Goal: Task Accomplishment & Management: Manage account settings

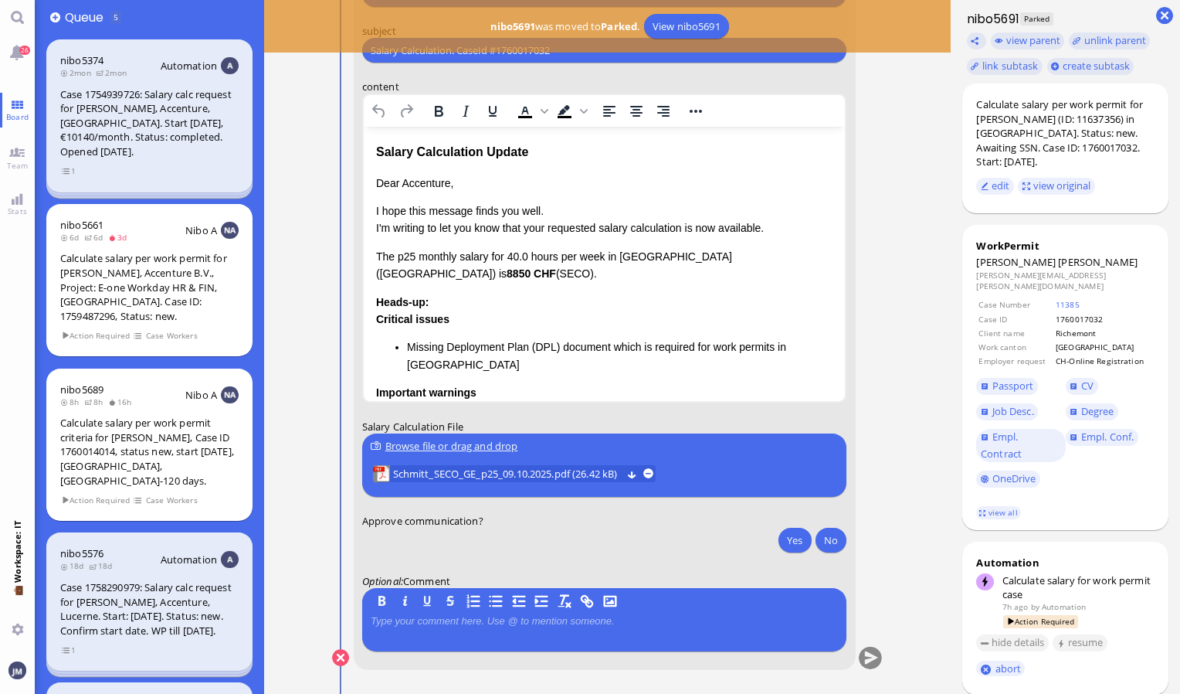
scroll to position [-232, 0]
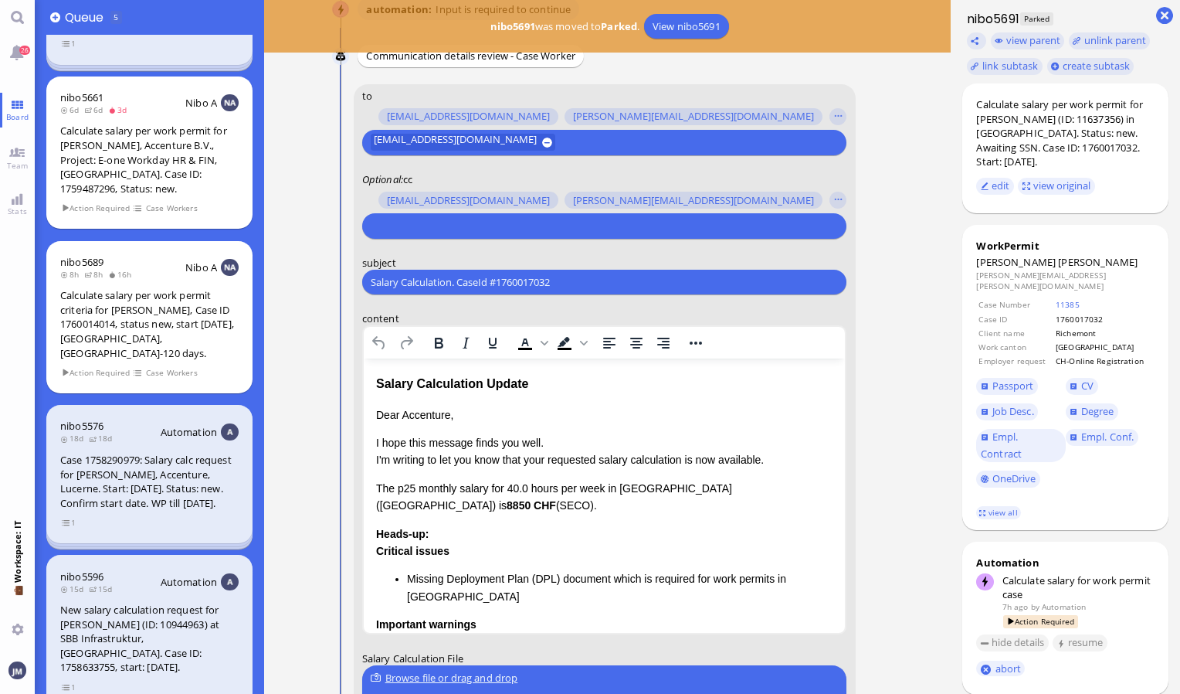
click at [468, 227] on input "text" at bounding box center [602, 226] width 463 height 16
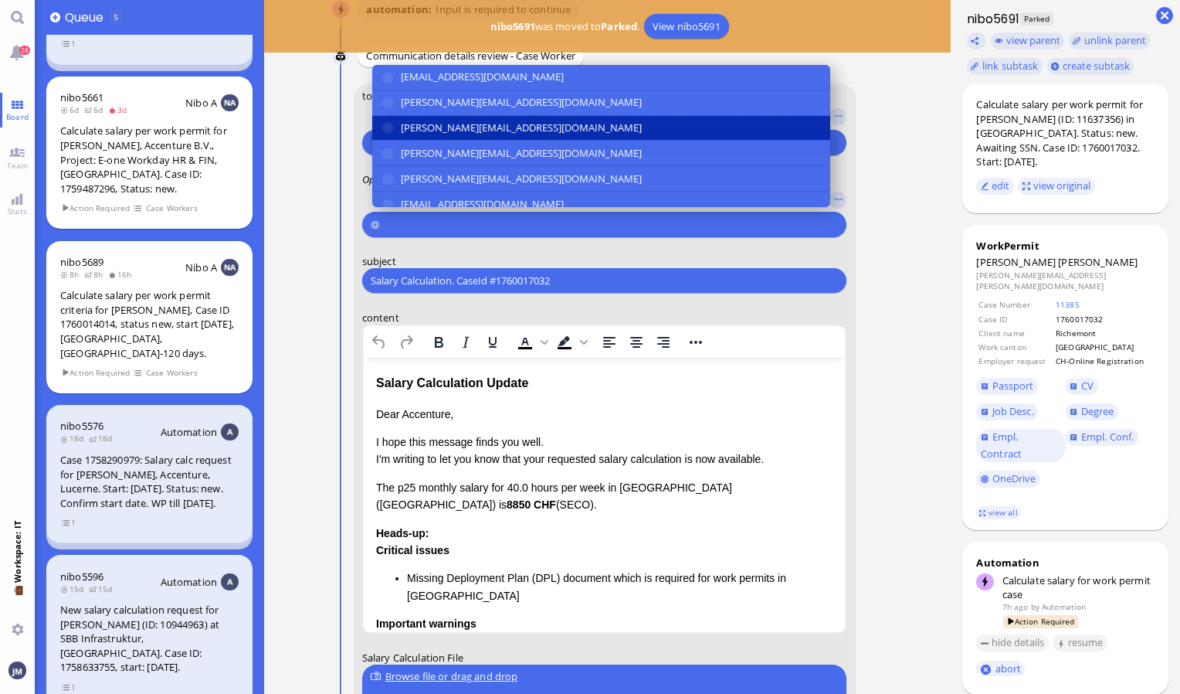
type input "@"
click at [549, 131] on span "[PERSON_NAME][EMAIL_ADDRESS][DOMAIN_NAME]" at bounding box center [521, 128] width 241 height 16
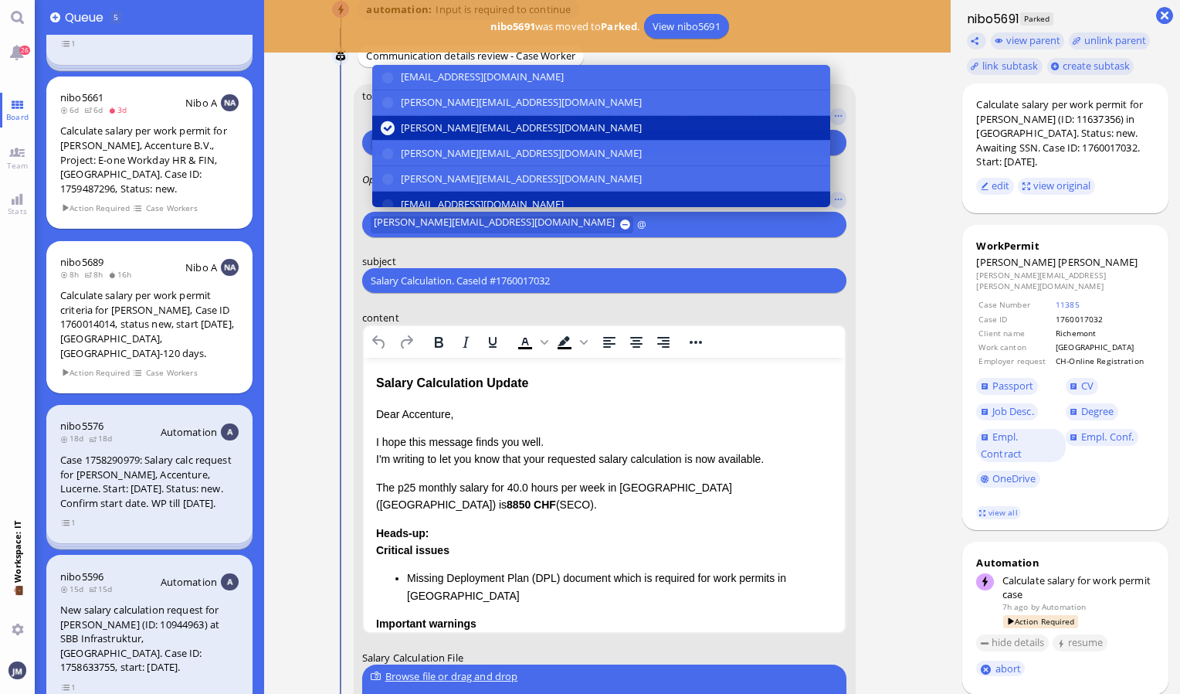
type input "@"
click at [507, 198] on span "[EMAIL_ADDRESS][DOMAIN_NAME]" at bounding box center [482, 204] width 163 height 16
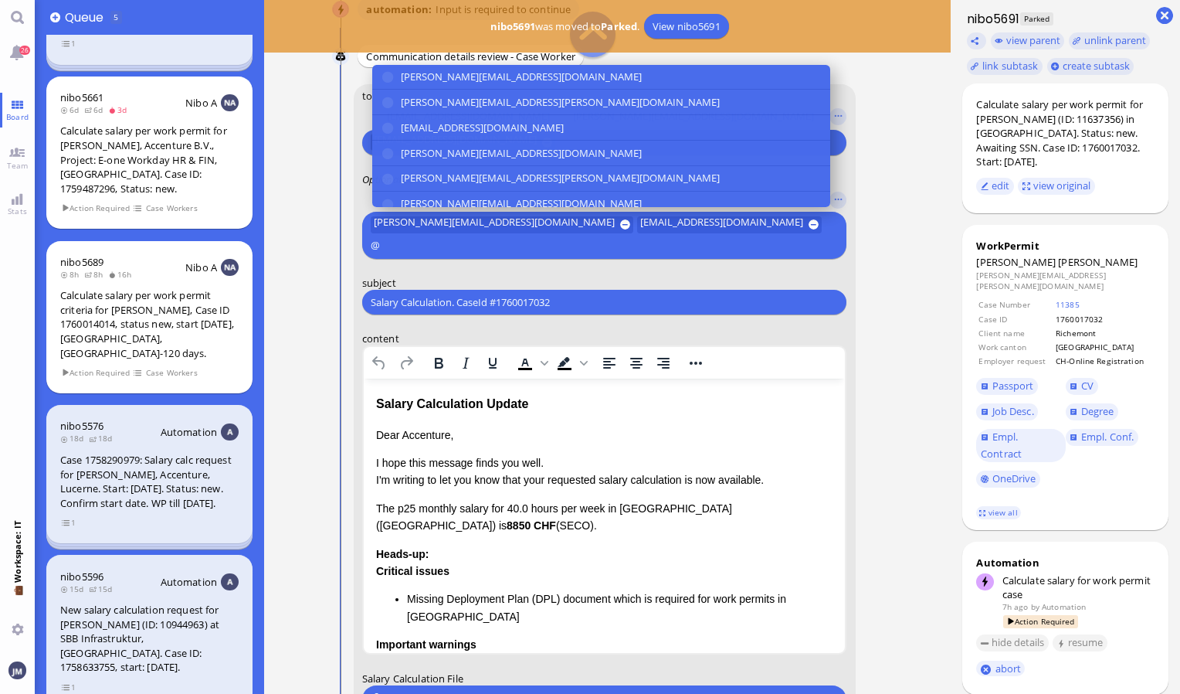
scroll to position [154, 0]
type input "@"
click at [511, 133] on button "[EMAIL_ADDRESS][DOMAIN_NAME]" at bounding box center [601, 126] width 458 height 25
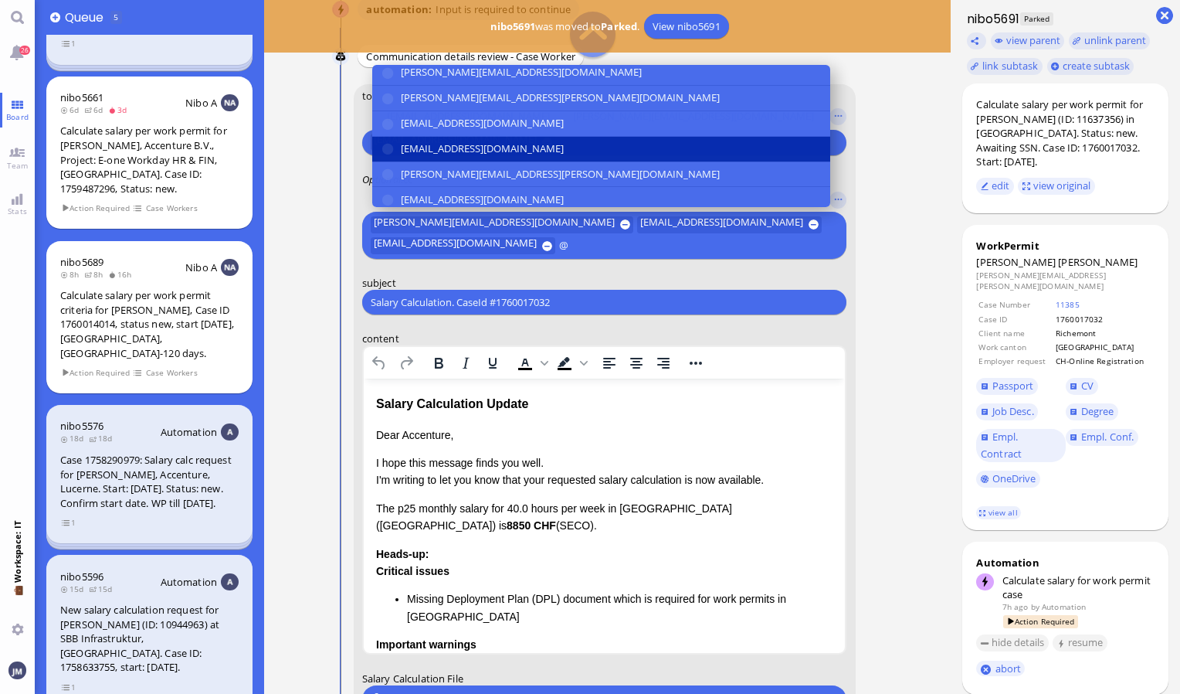
scroll to position [285, 0]
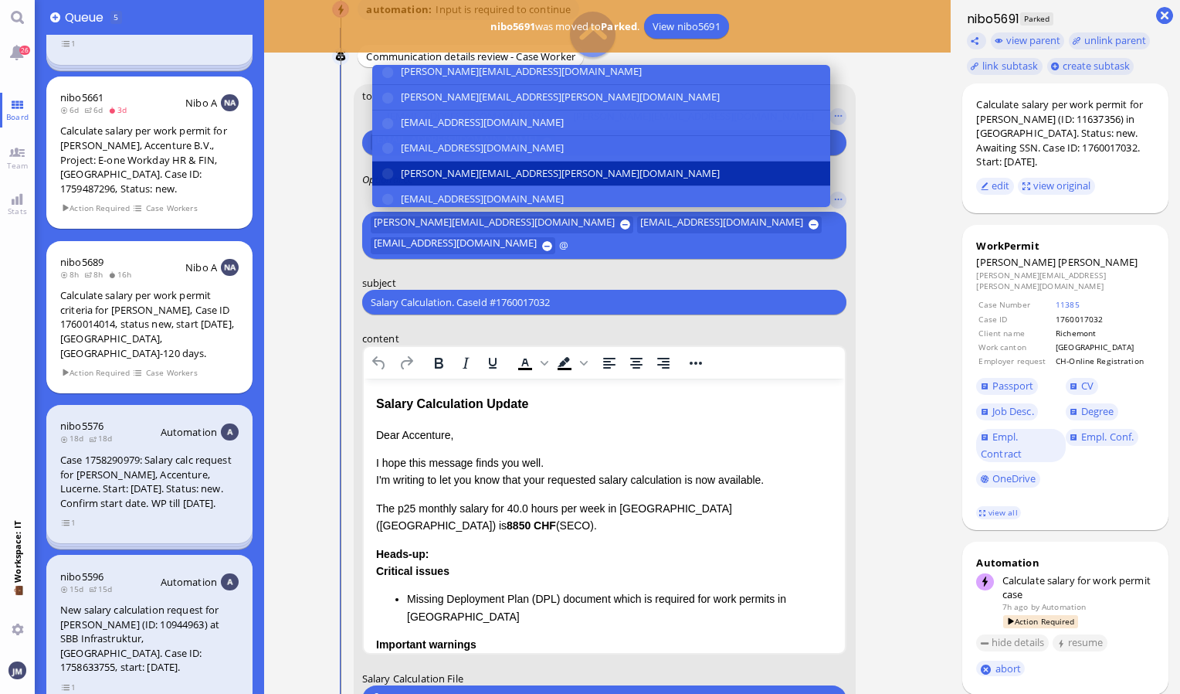
type input "@"
click at [439, 179] on button "[PERSON_NAME][EMAIL_ADDRESS][PERSON_NAME][DOMAIN_NAME]" at bounding box center [601, 173] width 458 height 25
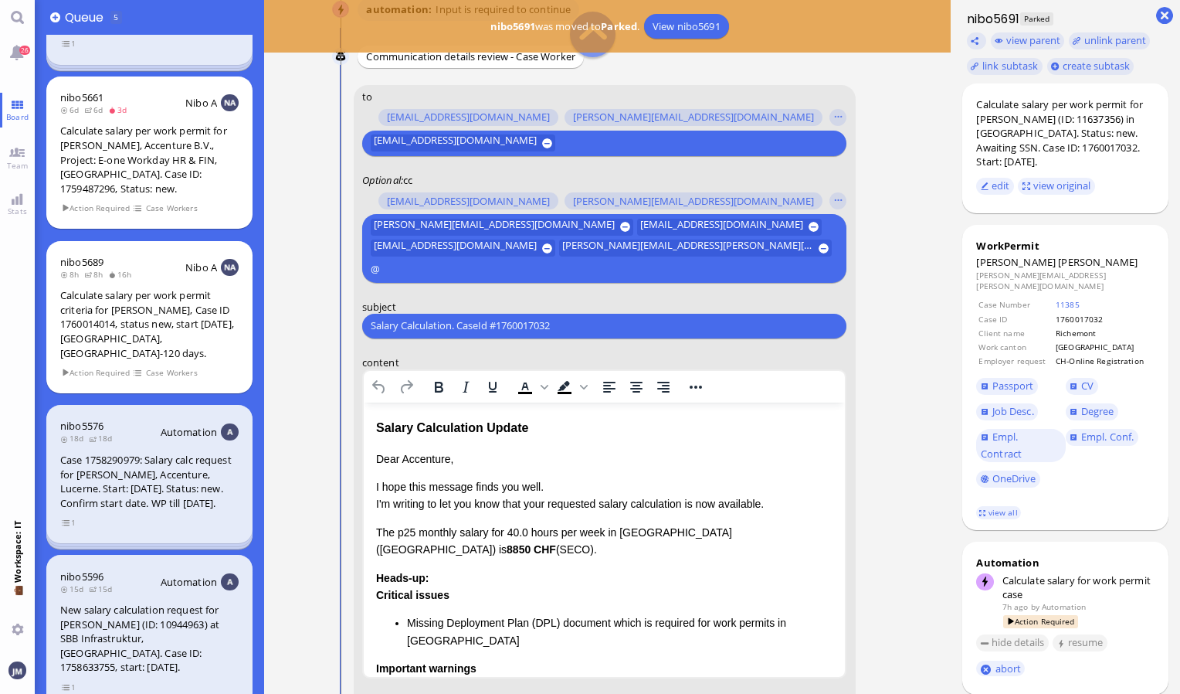
scroll to position [-273, 0]
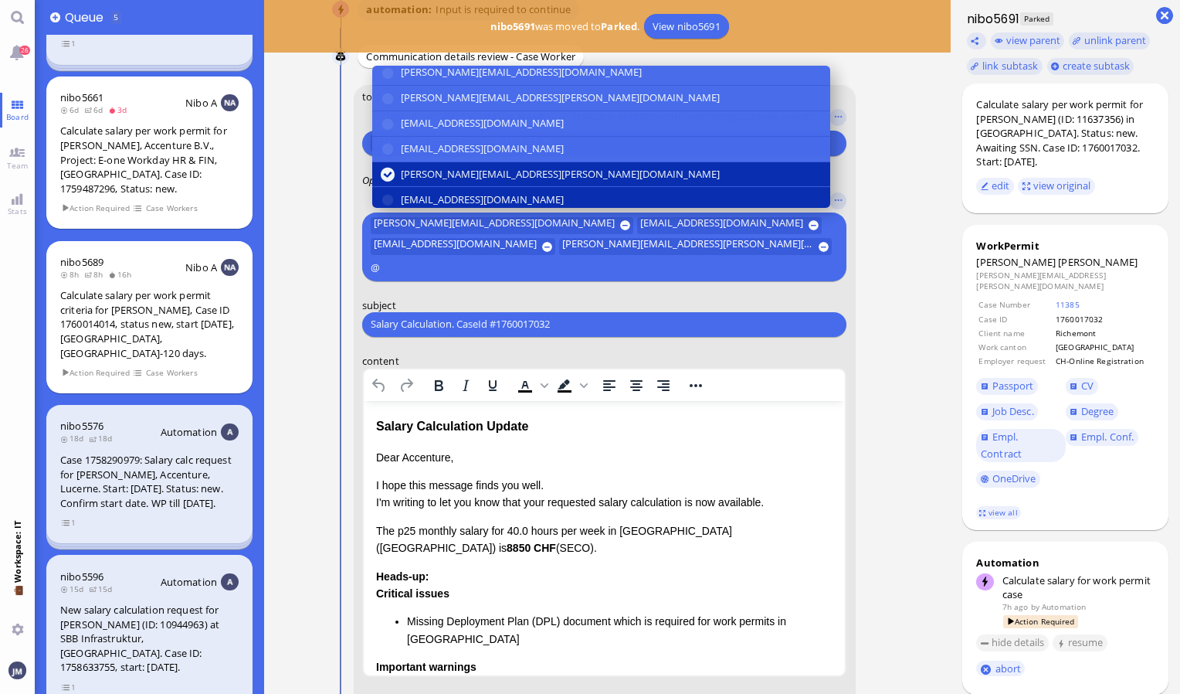
type input "@"
click at [425, 198] on span "[EMAIL_ADDRESS][DOMAIN_NAME]" at bounding box center [482, 200] width 163 height 16
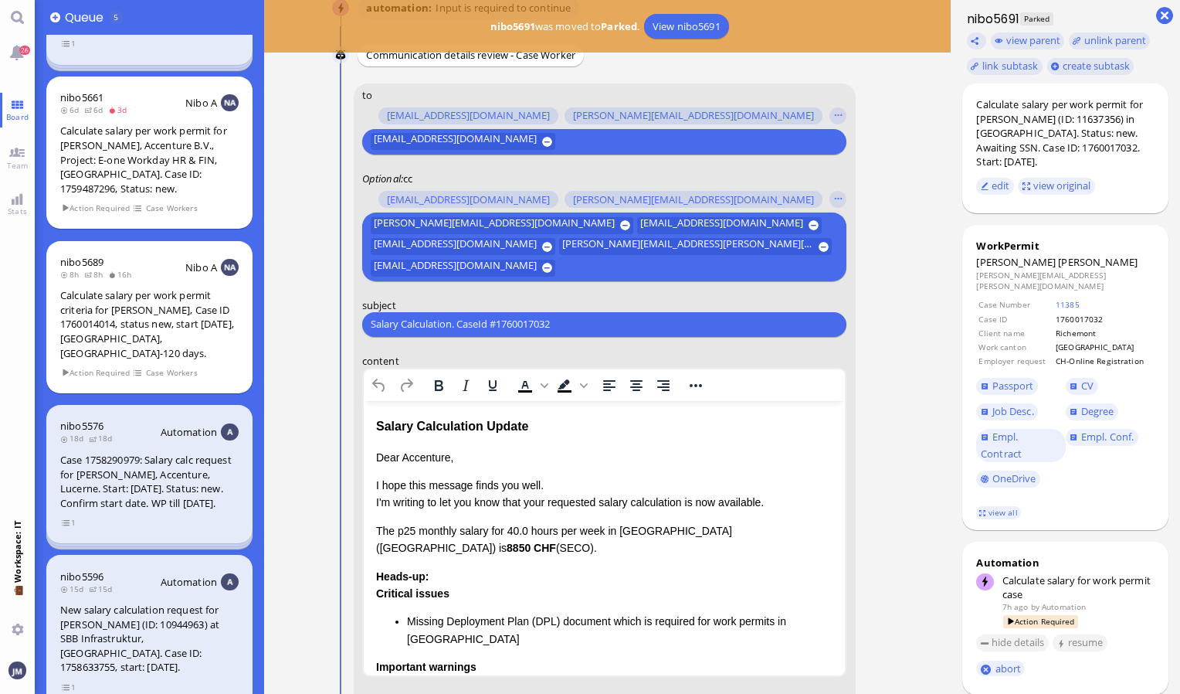
scroll to position [-274, 0]
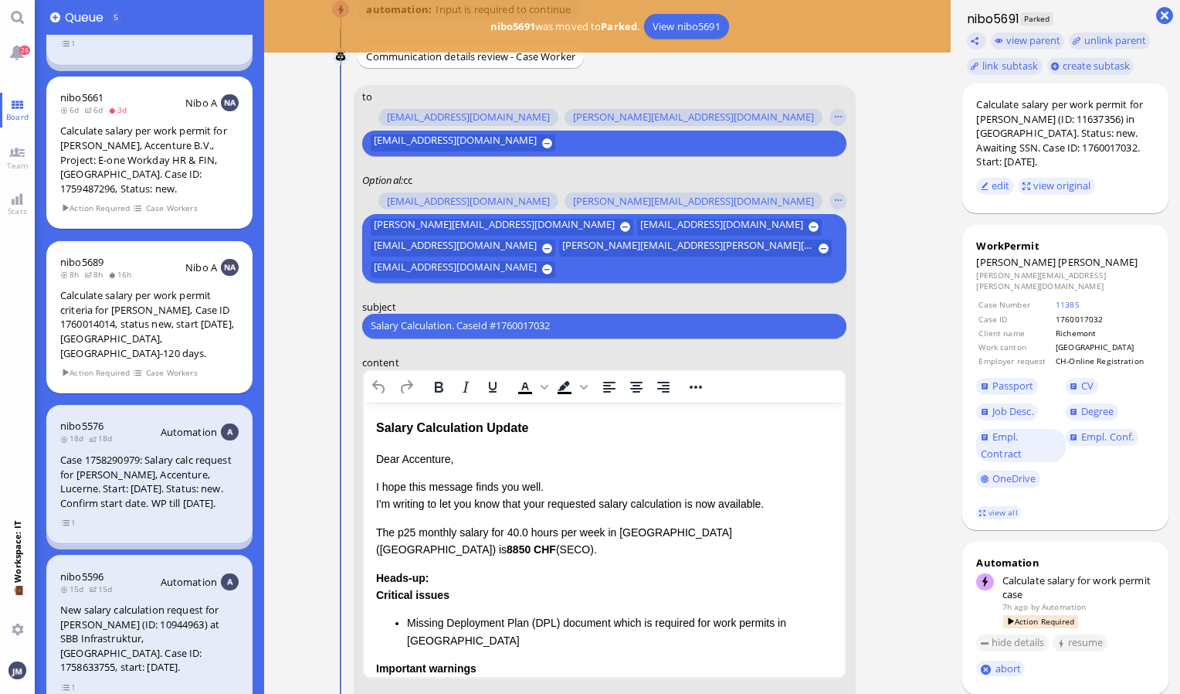
drag, startPoint x: 578, startPoint y: 325, endPoint x: 354, endPoint y: 321, distance: 224.8
click at [354, 321] on form "to [PERSON_NAME][EMAIL_ADDRESS][DOMAIN_NAME] [DOMAIN_NAME][EMAIL_ADDRESS][DOMAI…" at bounding box center [605, 515] width 502 height 860
paste input "PazPerTout new case: [PERSON_NAME] (1760017032 / 11637356), Employer Request: C…"
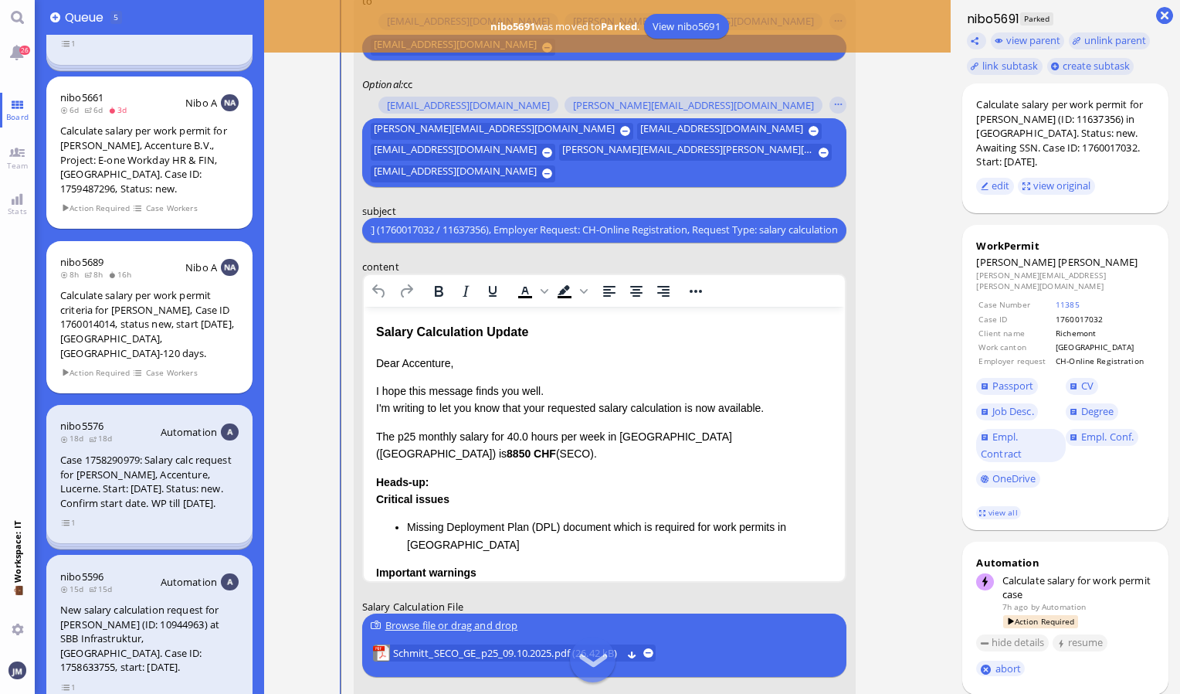
scroll to position [-120, 0]
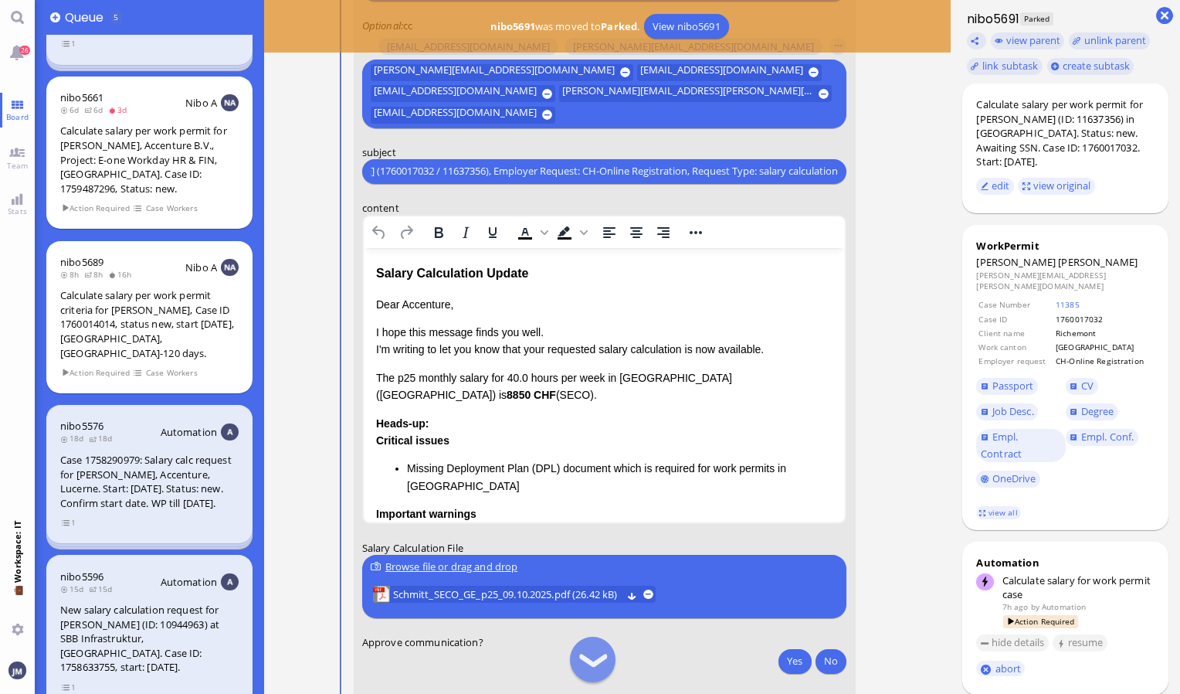
type input "PazPerTout new case: [PERSON_NAME] (1760017032 / 11637356), Employer Request: C…"
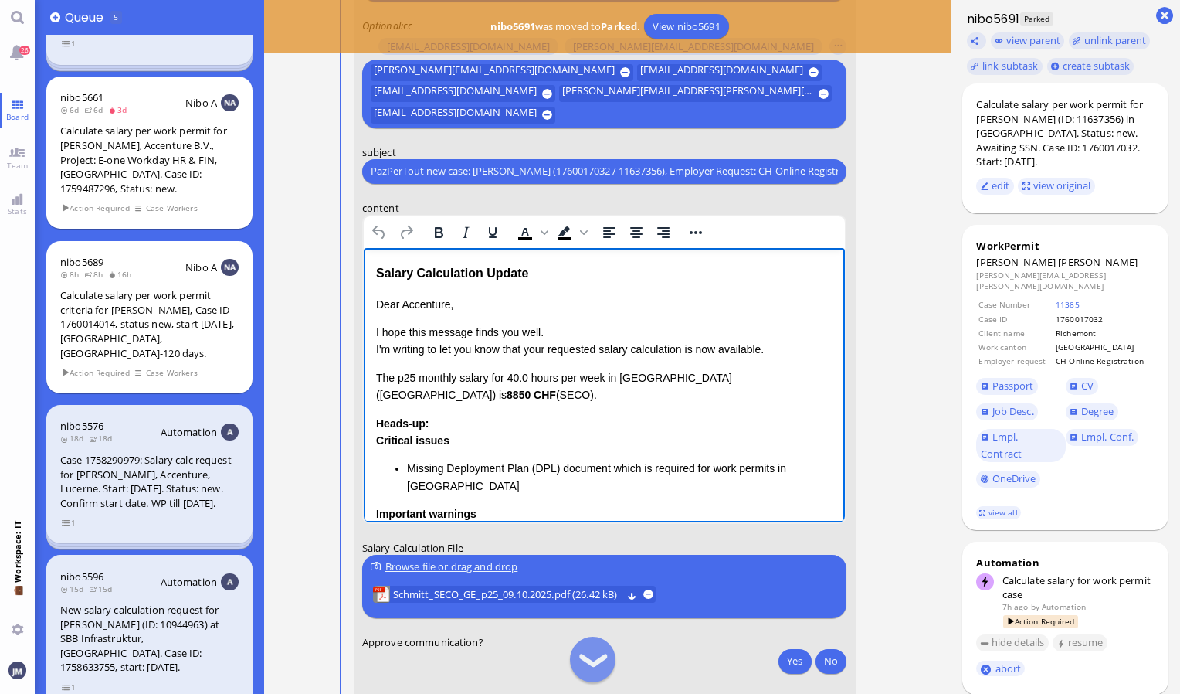
drag, startPoint x: 546, startPoint y: 280, endPoint x: 531, endPoint y: 281, distance: 14.8
click at [535, 281] on div "Salary Calculation Update" at bounding box center [603, 273] width 457 height 20
drag, startPoint x: 585, startPoint y: 273, endPoint x: 717, endPoint y: 503, distance: 265.7
click at [363, 256] on html "Salary Calculation Update Dear Accenture, I hope this message finds you well. I…" at bounding box center [604, 510] width 482 height 527
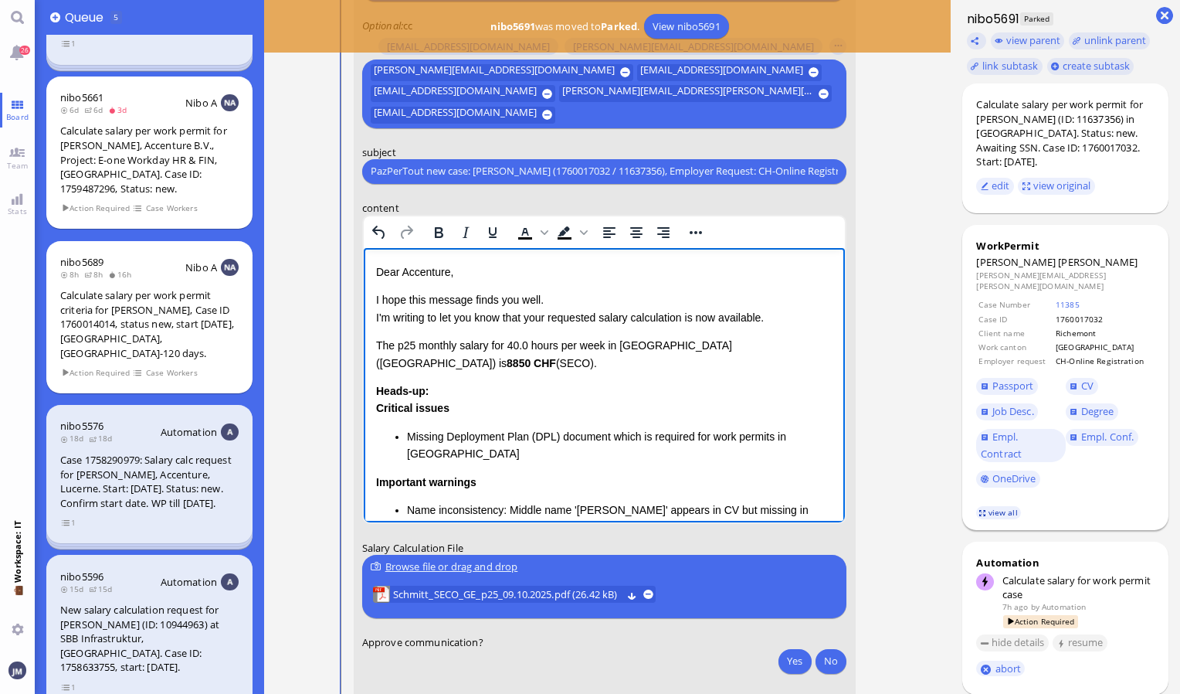
click at [989, 506] on link "view all" at bounding box center [998, 512] width 45 height 13
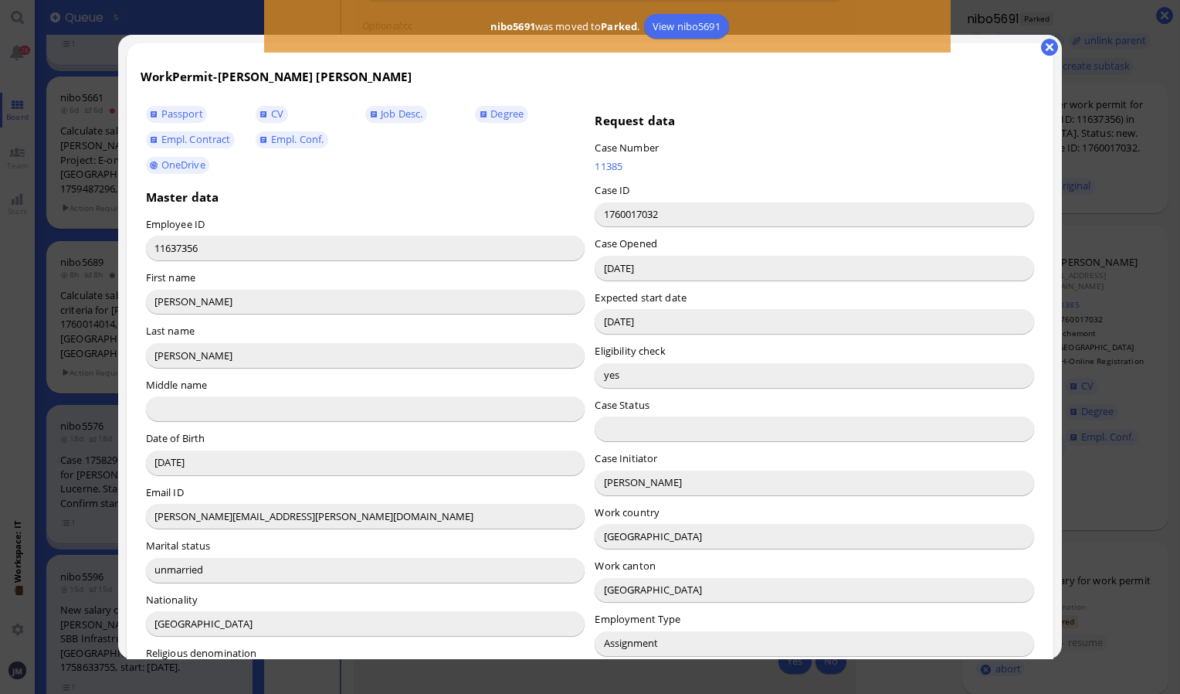
click at [609, 479] on input "[PERSON_NAME]" at bounding box center [814, 482] width 439 height 25
click at [1049, 42] on button "button" at bounding box center [1049, 47] width 17 height 17
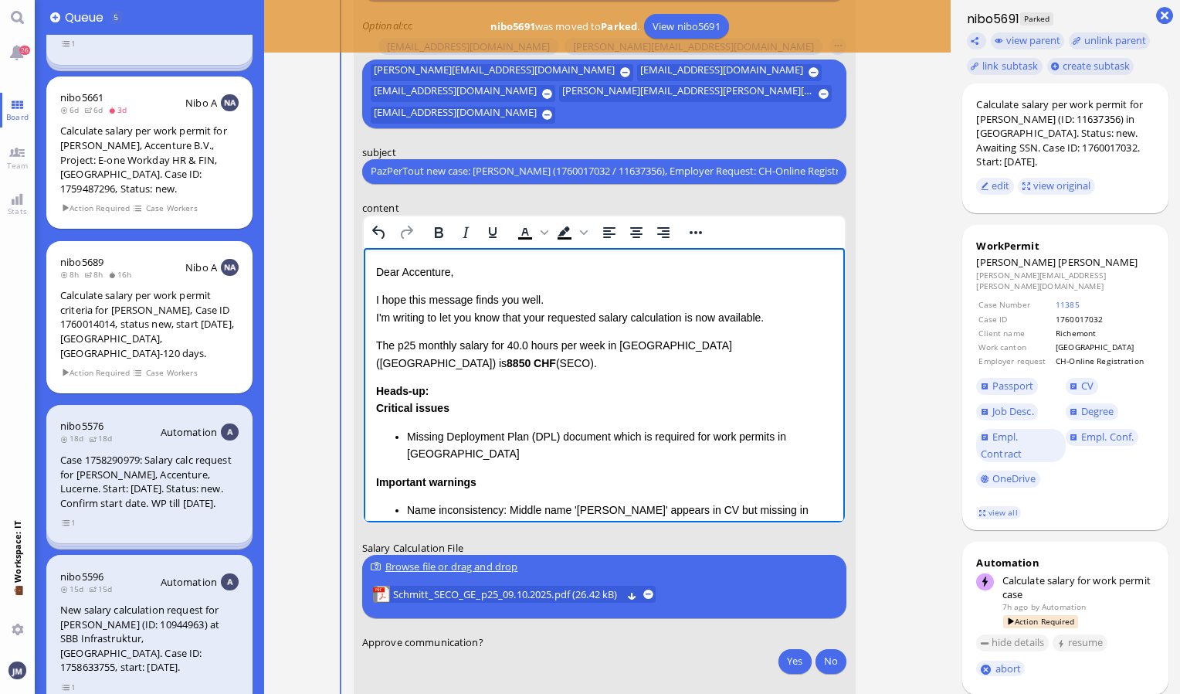
click at [422, 267] on p "Dear Accenture," at bounding box center [603, 271] width 457 height 17
click at [375, 338] on html "Dear [PERSON_NAME], I hope this message finds you well. I'm writing to let you …" at bounding box center [604, 494] width 482 height 495
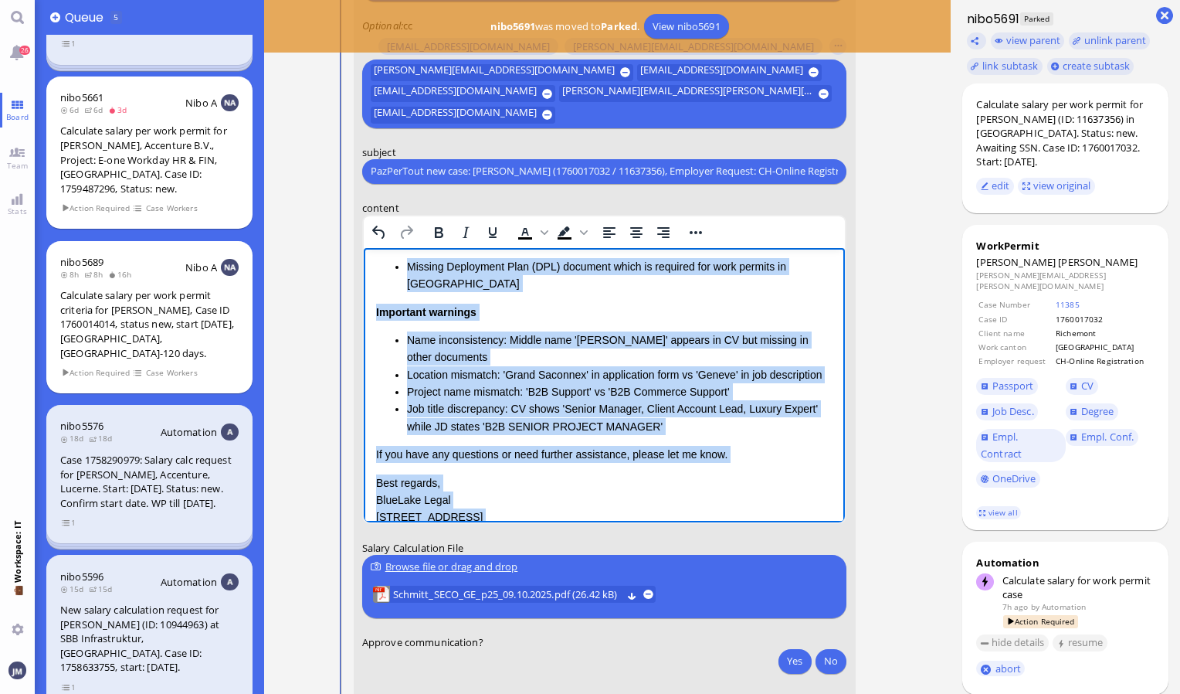
scroll to position [204, 0]
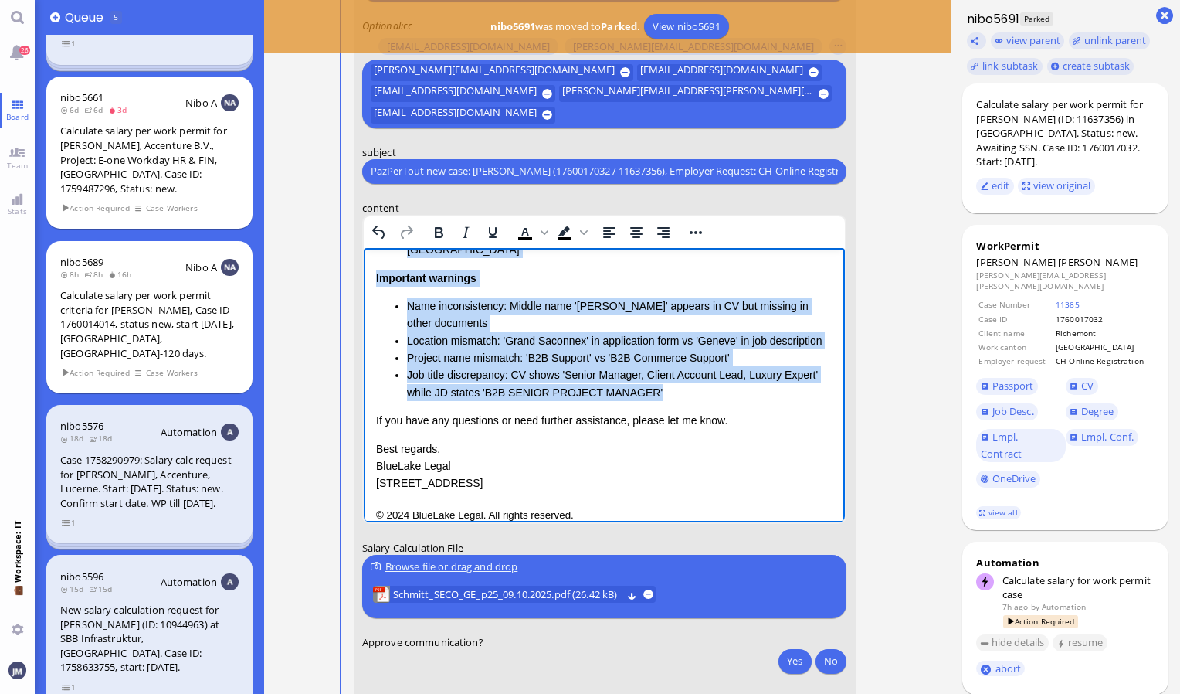
drag, startPoint x: 376, startPoint y: 338, endPoint x: 653, endPoint y: 372, distance: 279.3
click at [653, 372] on div "Dear [PERSON_NAME], I hope this message finds you well. I'm writing to let you …" at bounding box center [603, 275] width 457 height 432
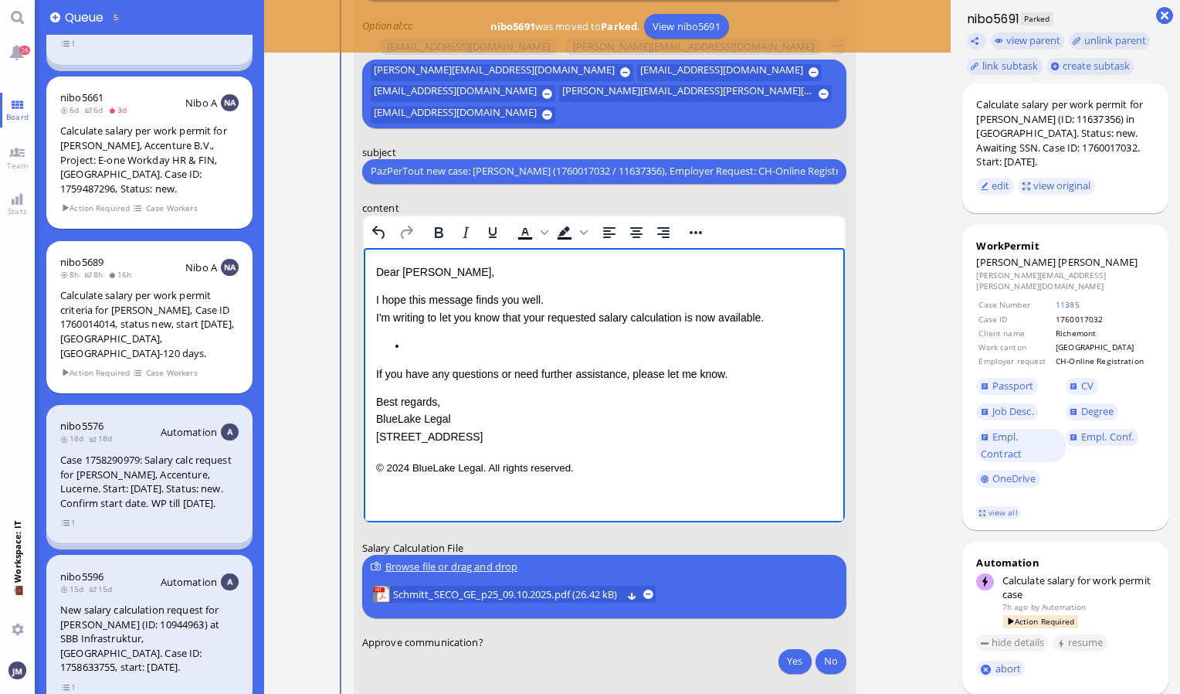
scroll to position [0, 0]
click at [650, 347] on span "Kindly note that the regular lead time for [DEMOGRAPHIC_DATA] residents in X is…" at bounding box center [595, 344] width 441 height 12
click at [648, 344] on span "Kindly note that the regular lead time for [DEMOGRAPHIC_DATA] residents in X is…" at bounding box center [595, 344] width 441 height 12
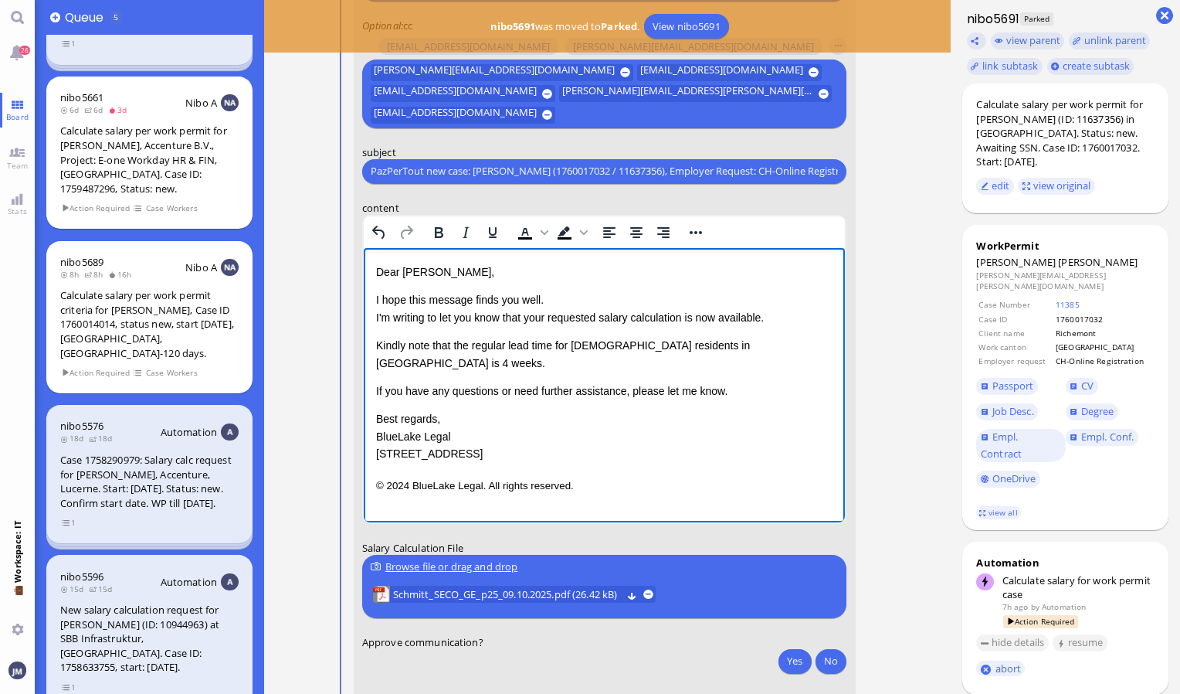
click at [649, 348] on span "Kindly note that the regular lead time for [DEMOGRAPHIC_DATA] residents in [GEO…" at bounding box center [562, 352] width 374 height 29
click at [1069, 299] on link "11385" at bounding box center [1068, 304] width 24 height 11
click at [700, 347] on span "Kindly note that the regular lead time for [DEMOGRAPHIC_DATA] residents in [GEO…" at bounding box center [562, 352] width 374 height 29
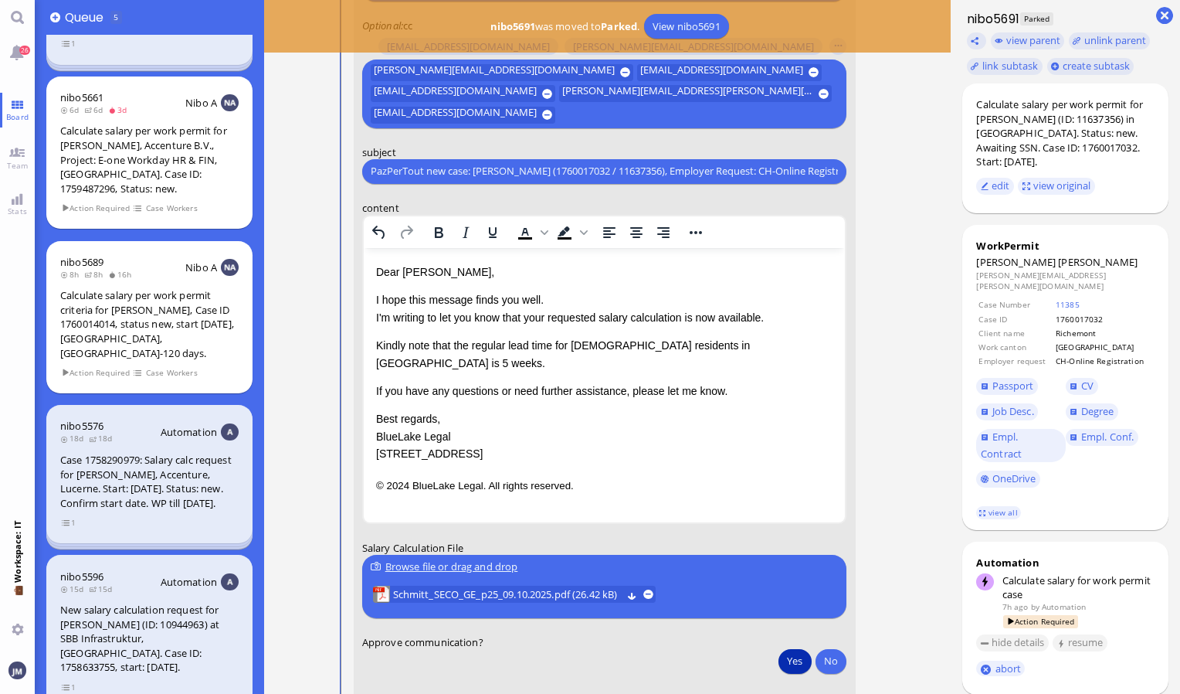
click at [799, 656] on button "Yes" at bounding box center [794, 660] width 32 height 25
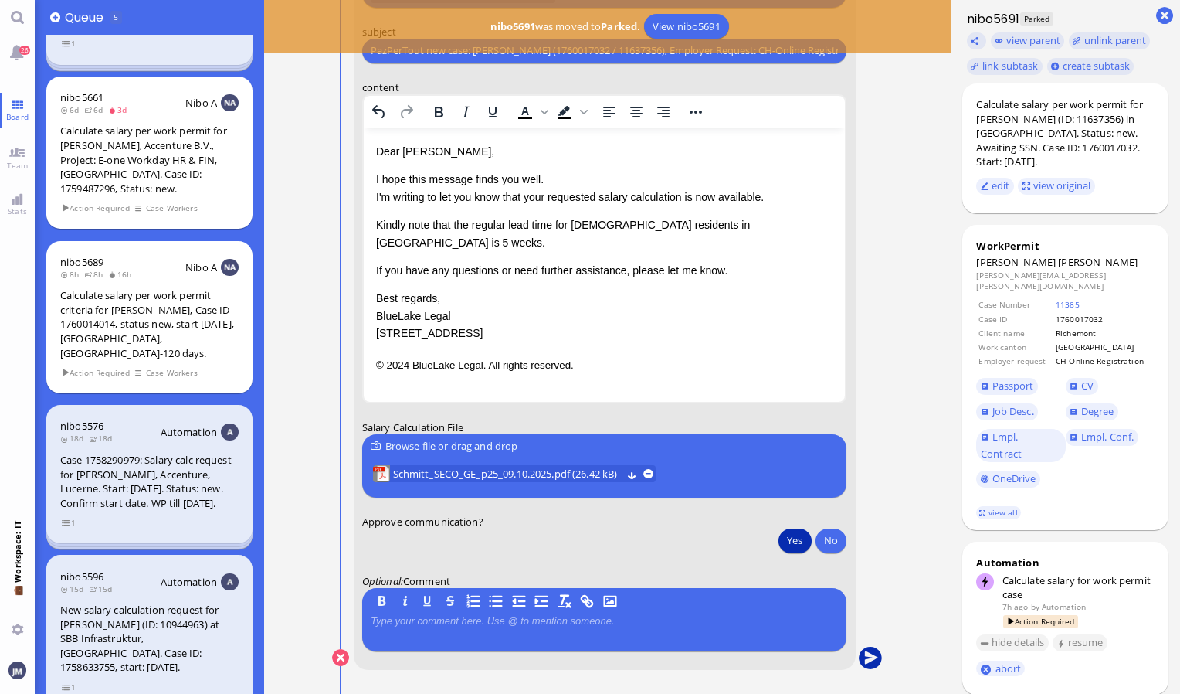
click at [865, 660] on button "submit" at bounding box center [870, 657] width 23 height 23
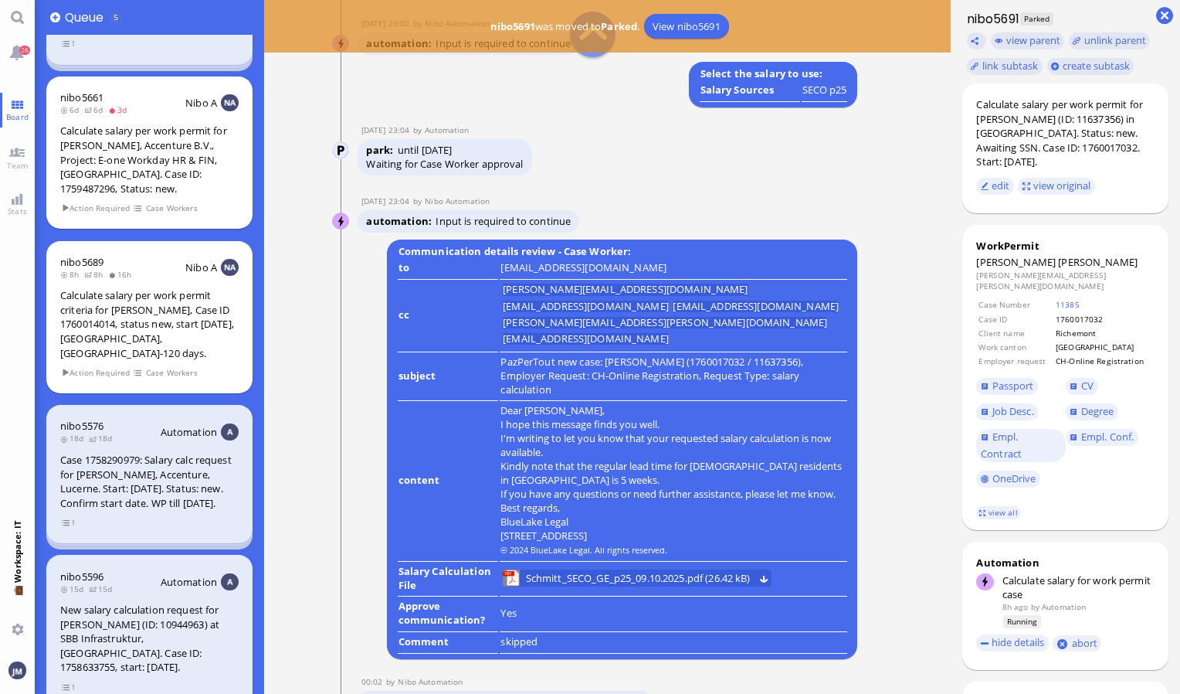
scroll to position [-231, 0]
click at [624, 582] on span "Schmitt_SECO_GE_p25_09.10.2025.pdf (26.42 kB)" at bounding box center [638, 578] width 225 height 17
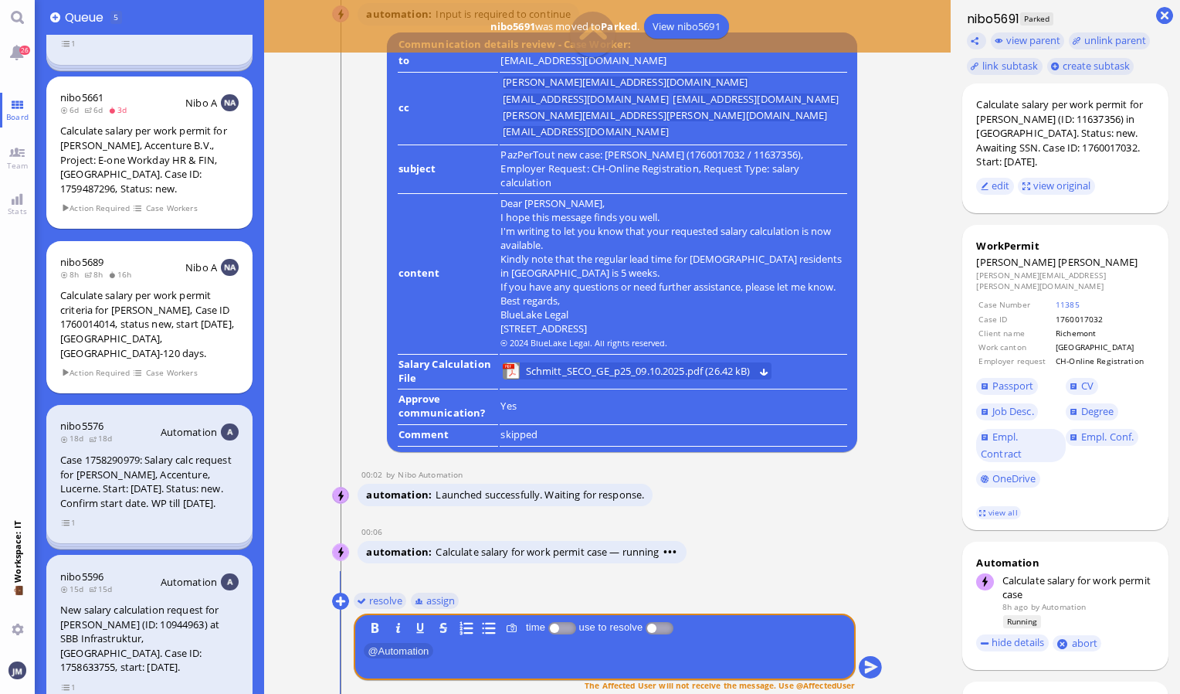
scroll to position [0, 0]
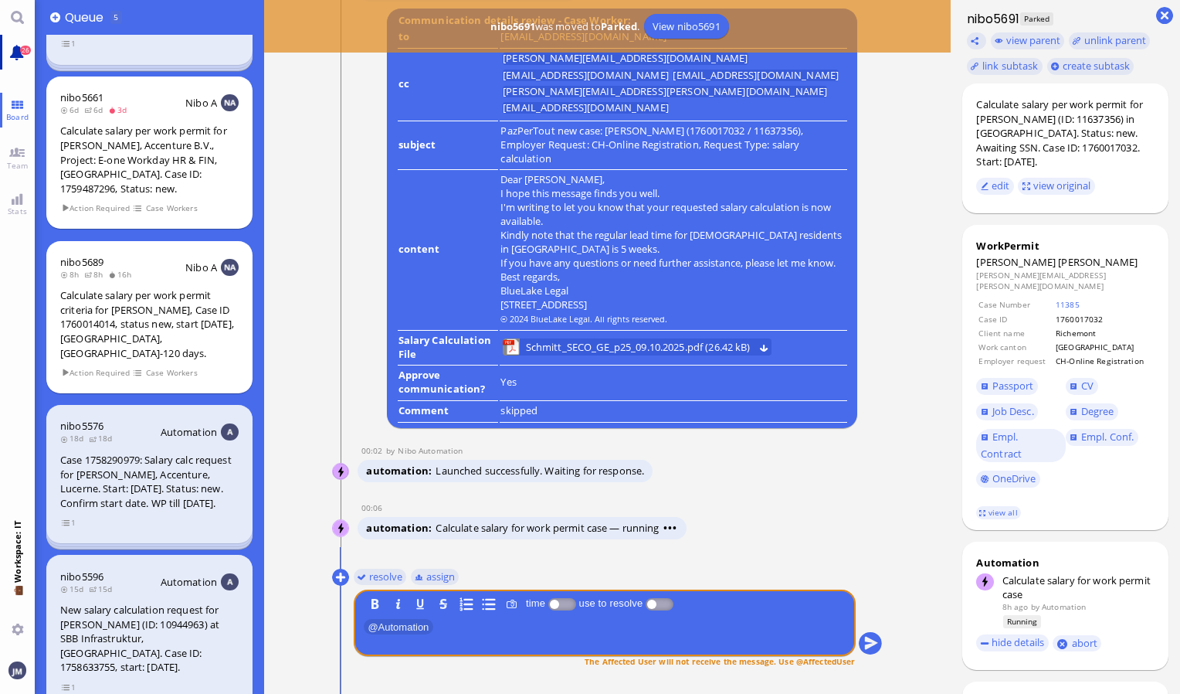
click at [6, 50] on link "26" at bounding box center [17, 52] width 35 height 35
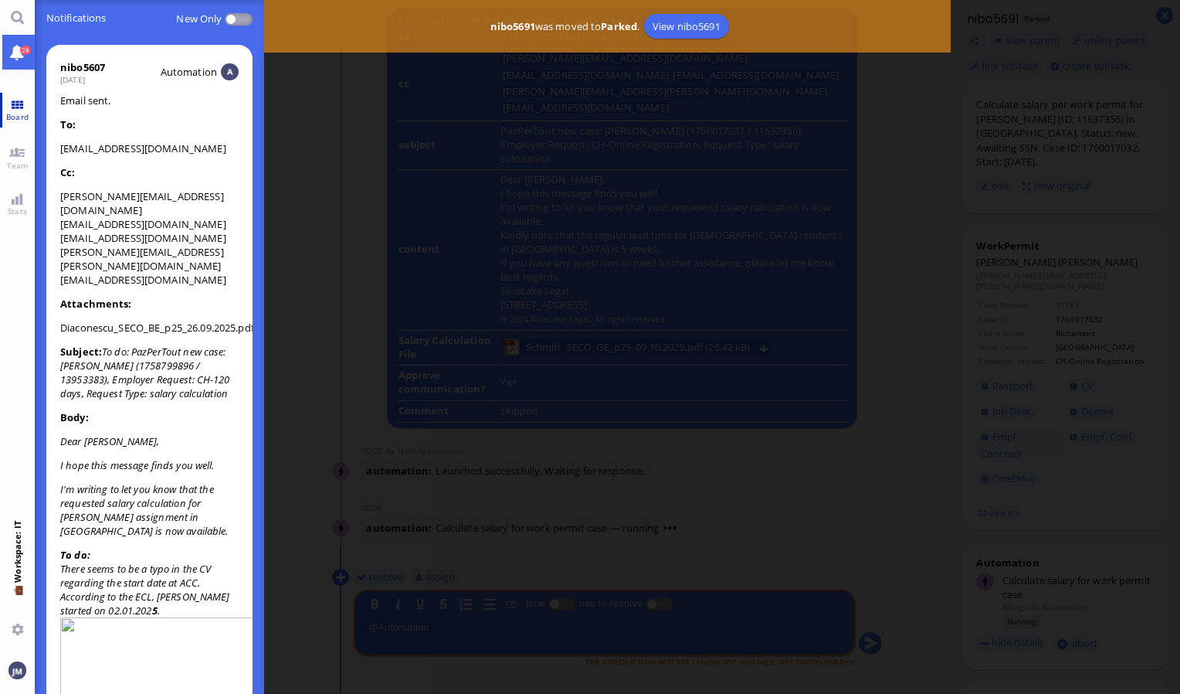
click at [20, 119] on span "Board" at bounding box center [17, 116] width 30 height 11
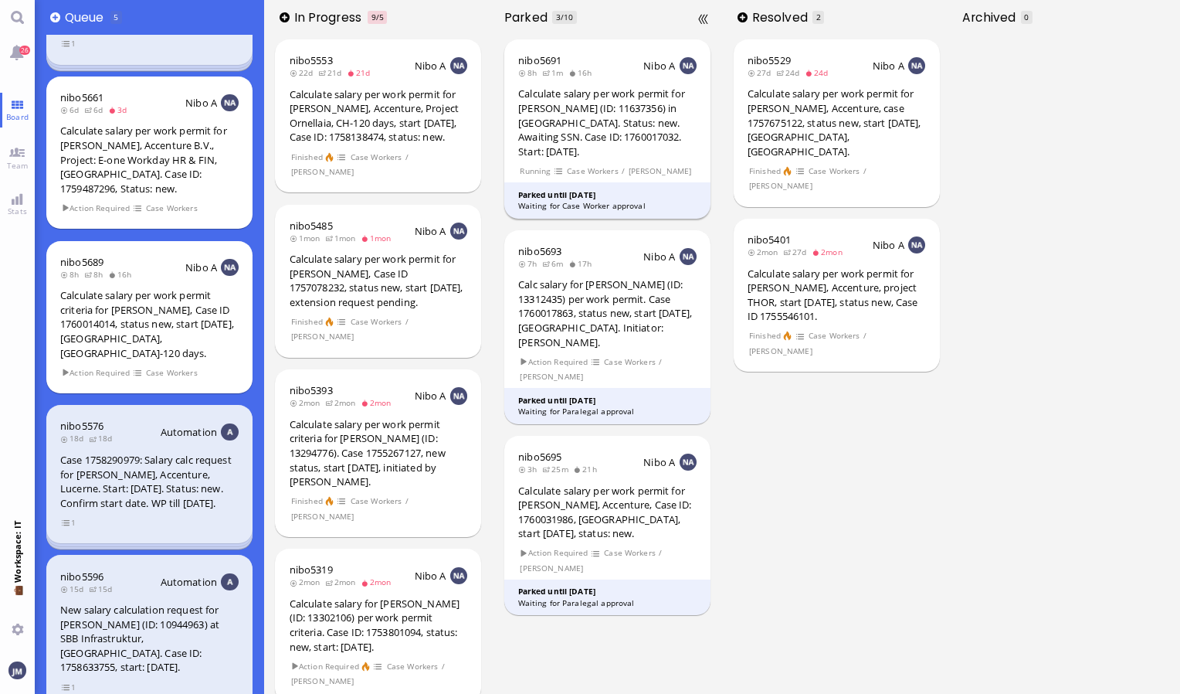
click at [613, 137] on div "Calculate salary per work permit for [PERSON_NAME] (ID: 11637356) in [GEOGRAPHI…" at bounding box center [607, 122] width 178 height 72
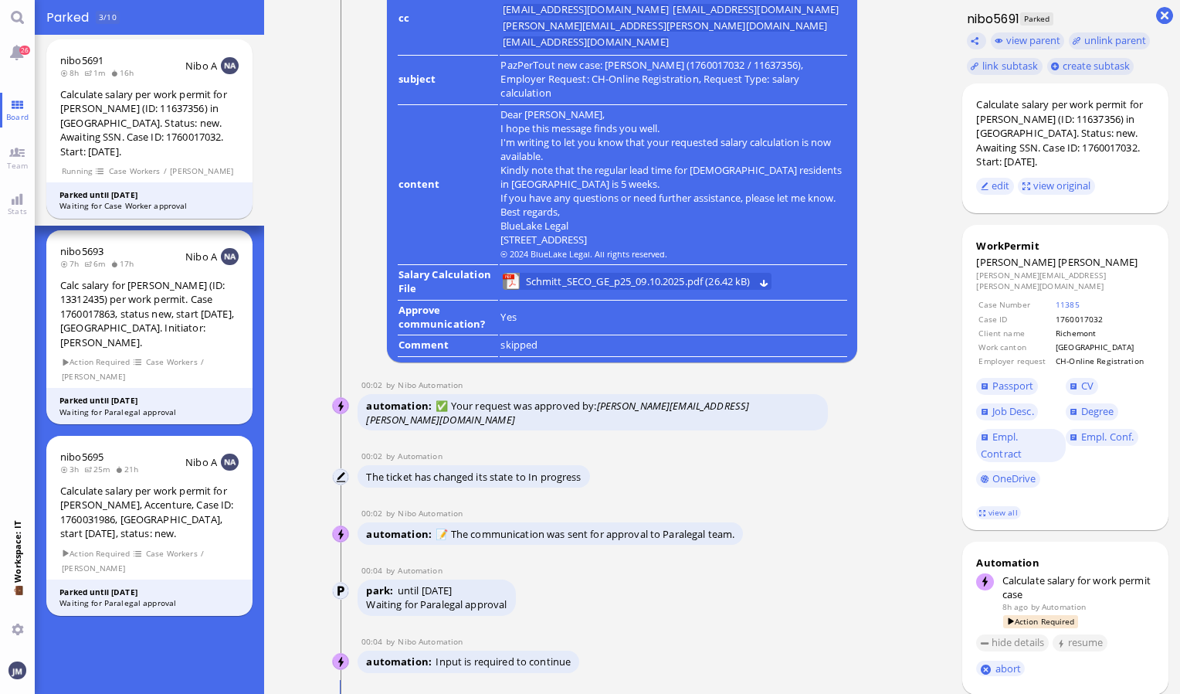
scroll to position [-927, 0]
click at [8, 60] on link "26" at bounding box center [17, 52] width 35 height 35
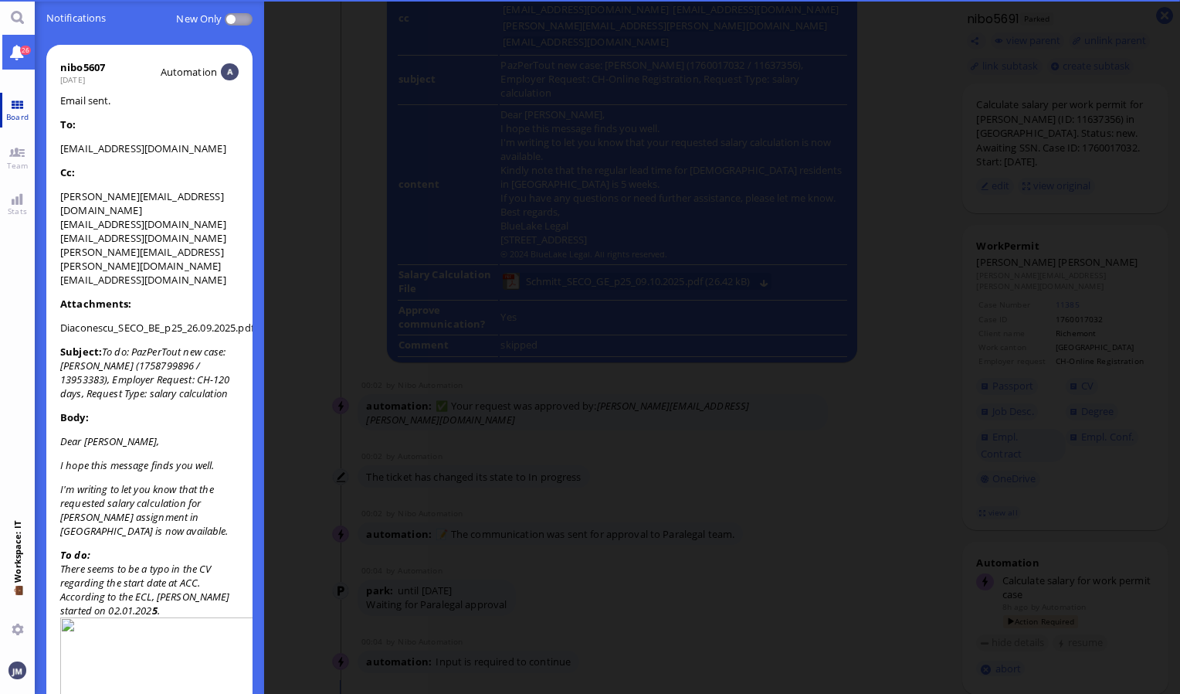
click at [12, 107] on link "Board" at bounding box center [17, 110] width 35 height 35
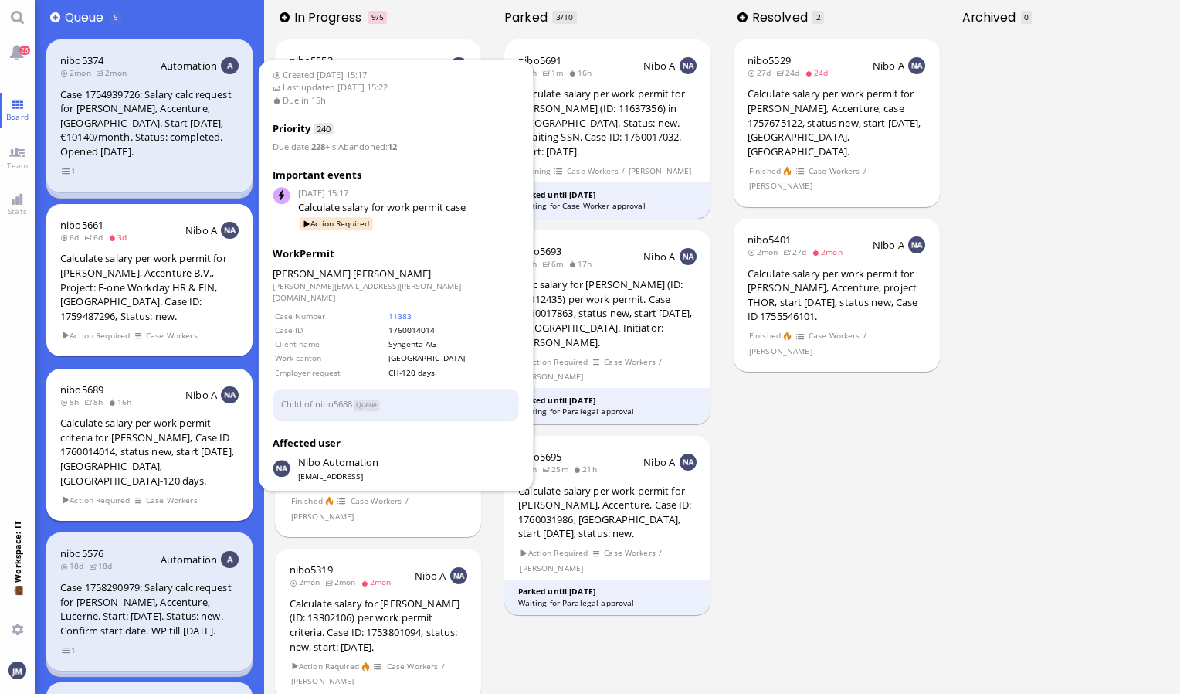
click at [136, 415] on div "Calculate salary per work permit criteria for [PERSON_NAME], Case ID 1760014014…" at bounding box center [149, 451] width 178 height 72
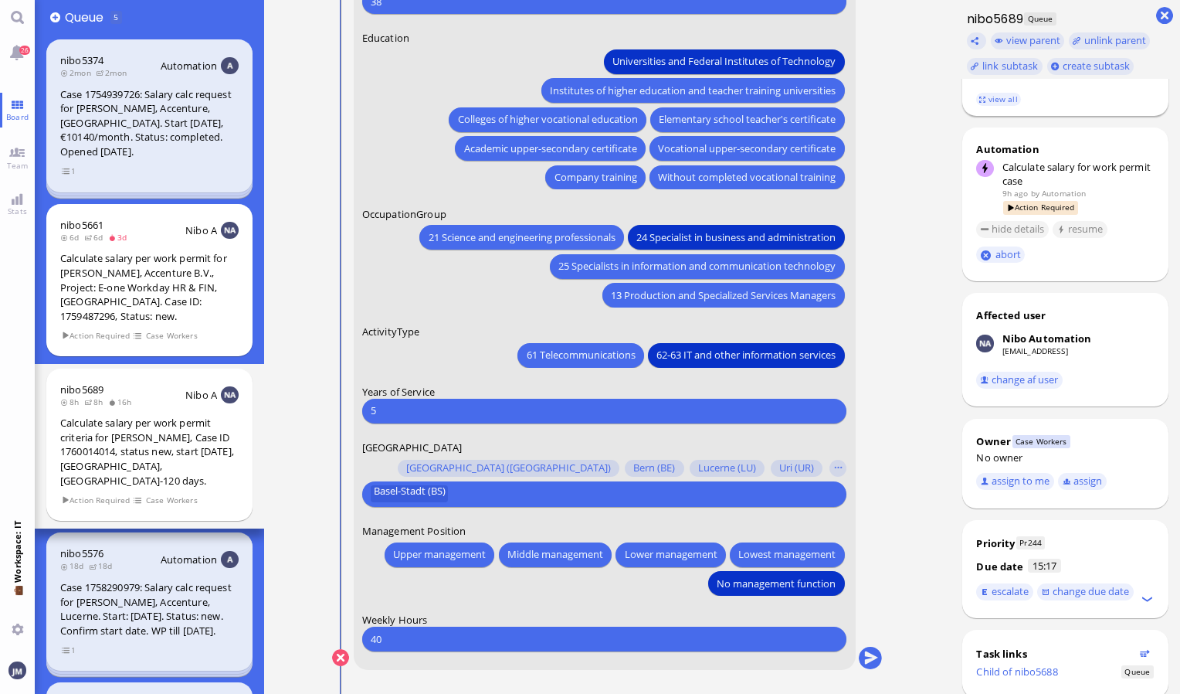
scroll to position [474, 0]
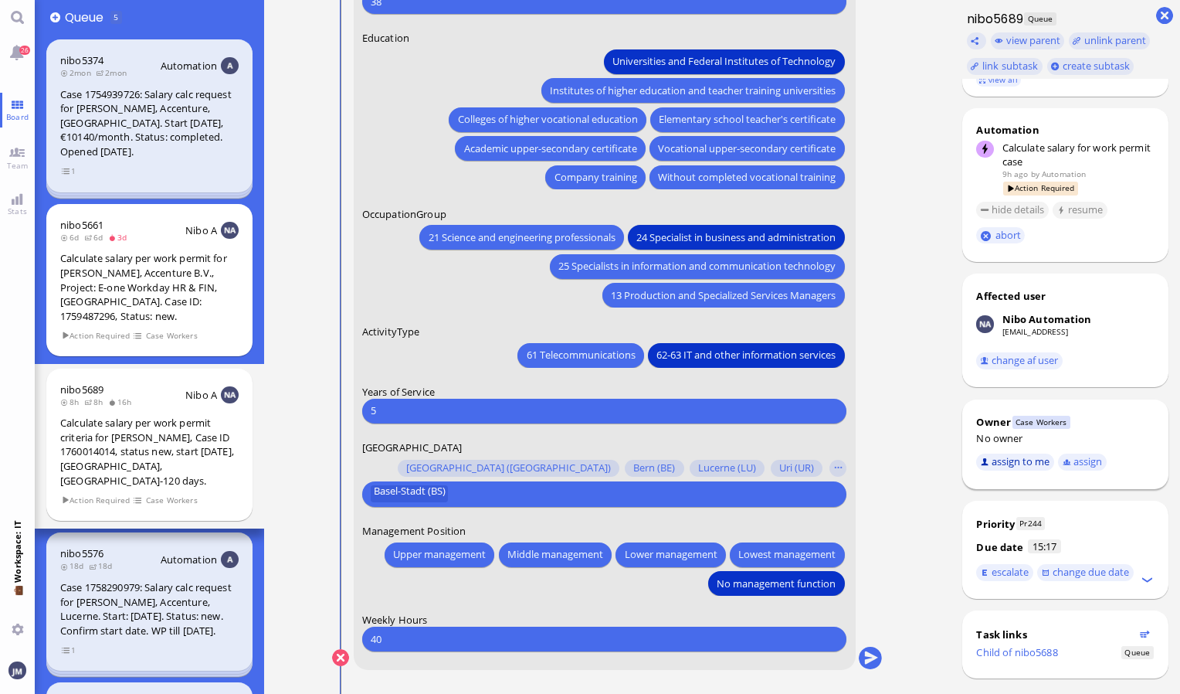
click at [1008, 453] on button "assign to me" at bounding box center [1015, 461] width 78 height 17
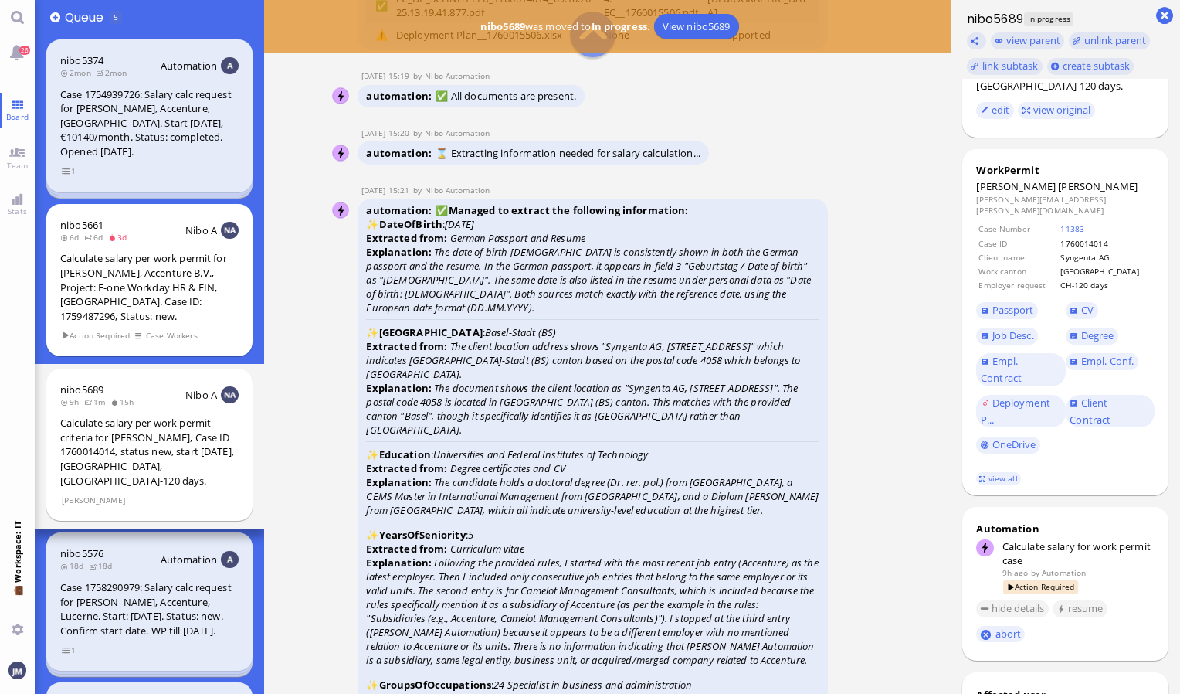
scroll to position [5, 0]
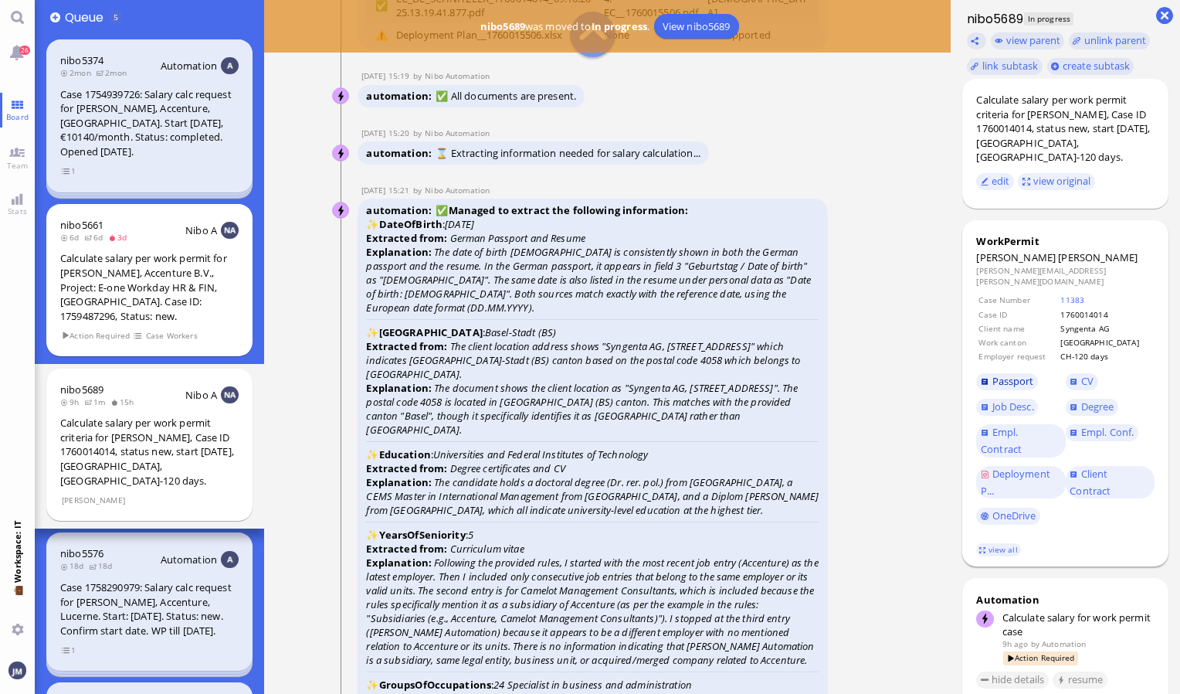
click at [1021, 374] on span "Passport" at bounding box center [1013, 381] width 42 height 14
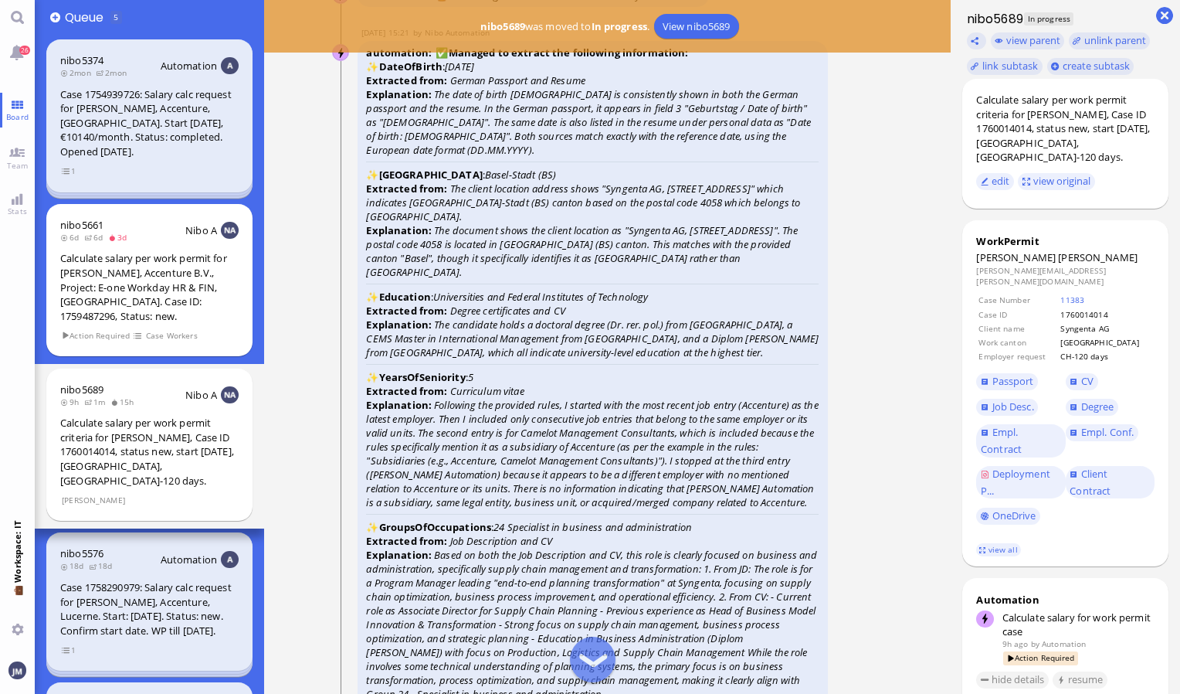
scroll to position [-2393, 0]
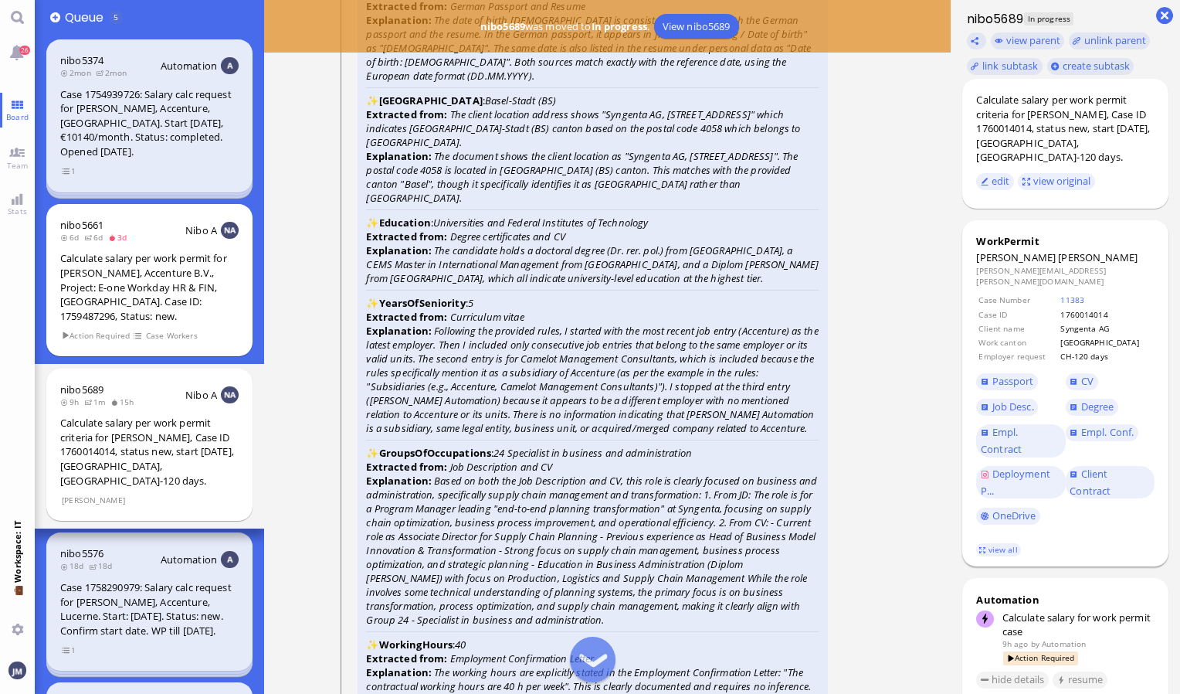
click at [1095, 394] on span "Degree" at bounding box center [1110, 406] width 89 height 25
click at [1098, 399] on span "Degree" at bounding box center [1097, 406] width 33 height 14
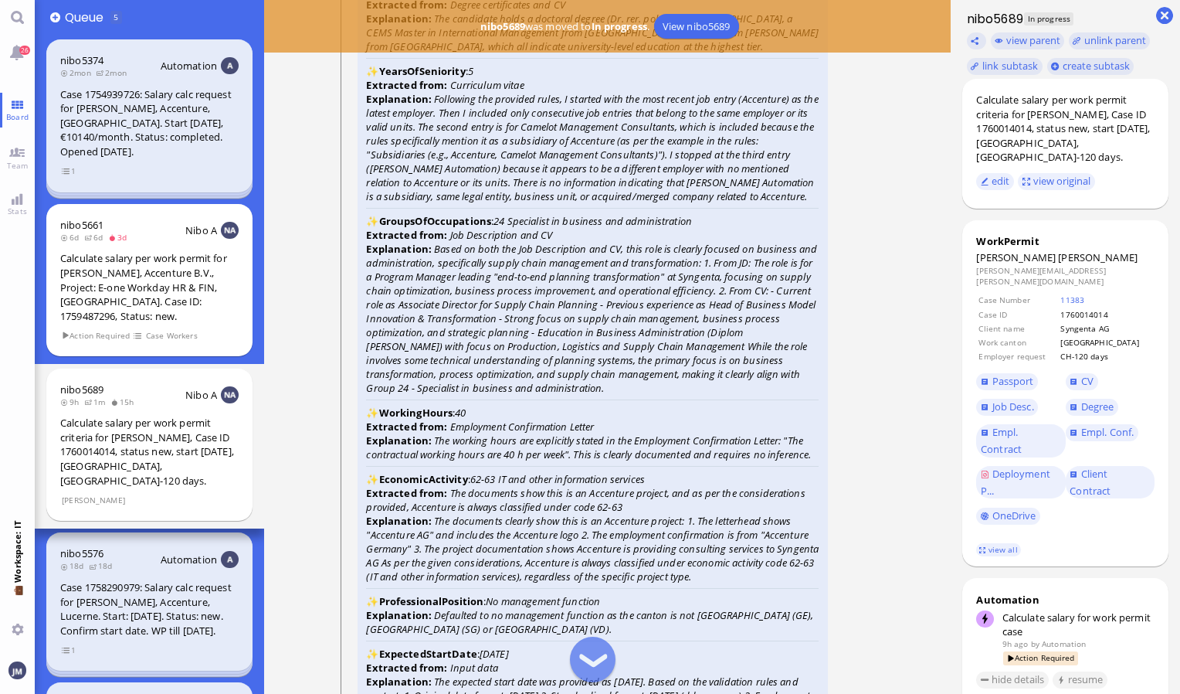
scroll to position [-2162, 0]
click at [1087, 374] on span "CV" at bounding box center [1087, 381] width 12 height 14
click at [1114, 425] on span "Empl. Conf." at bounding box center [1107, 432] width 53 height 14
click at [1079, 373] on link "CV" at bounding box center [1082, 381] width 32 height 17
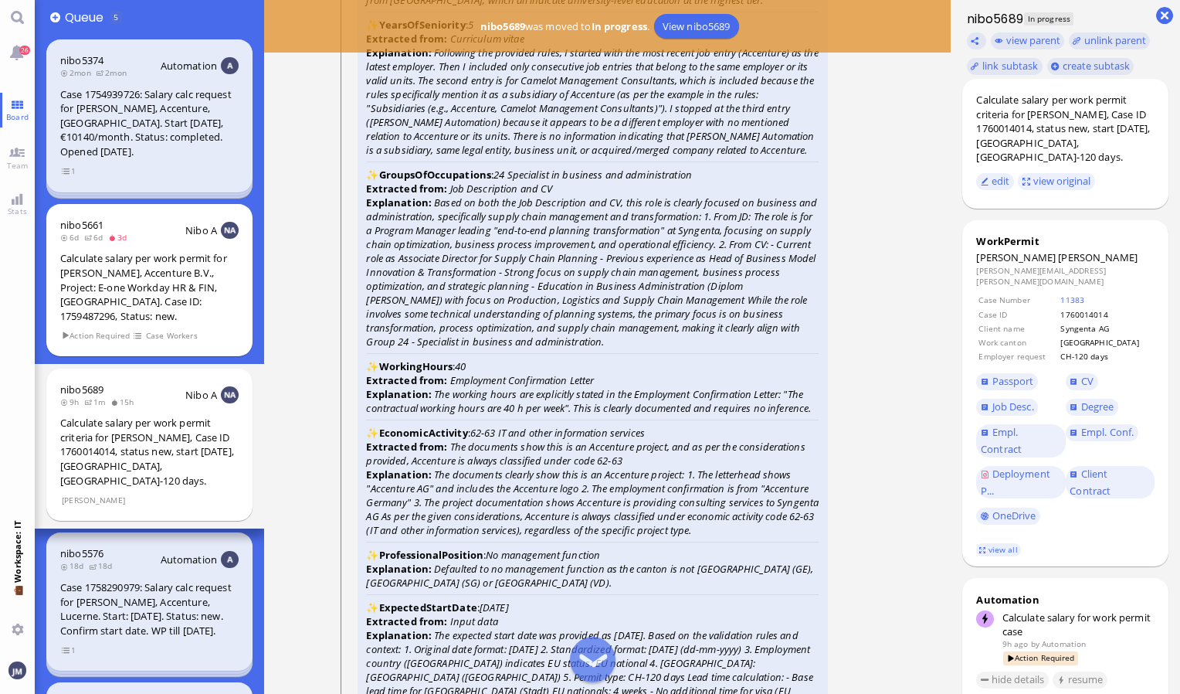
scroll to position [-2084, 0]
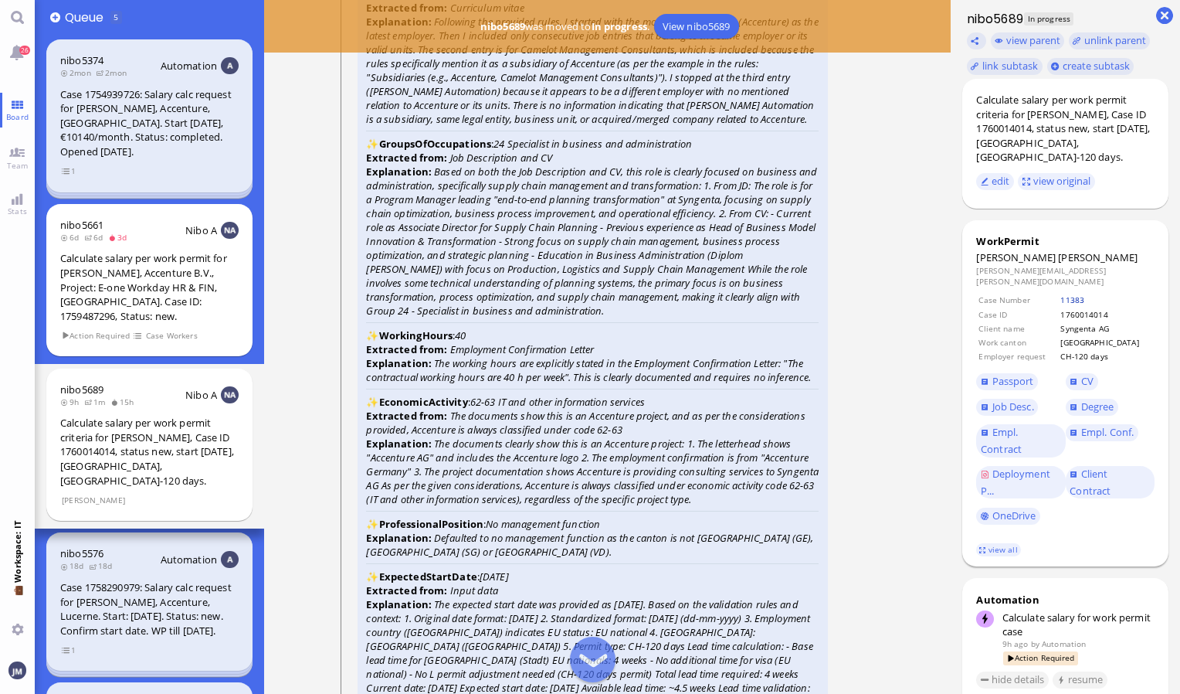
click at [1084, 294] on link "11383" at bounding box center [1072, 299] width 24 height 11
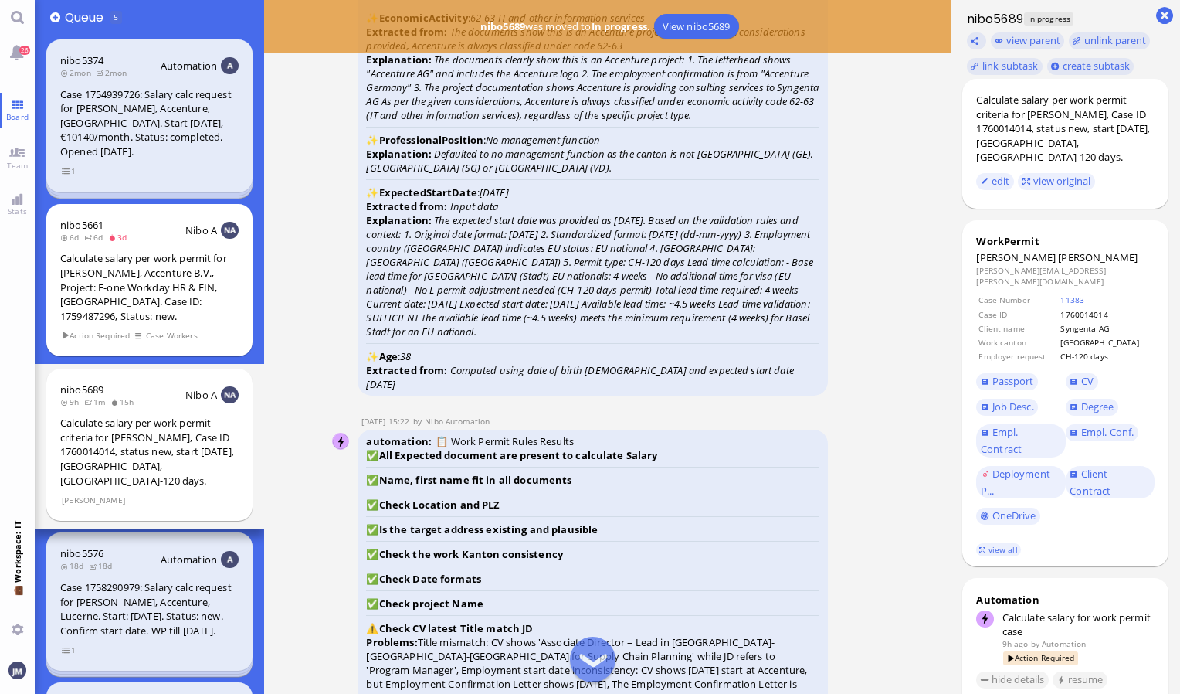
scroll to position [-1698, 0]
click at [1001, 543] on link "view all" at bounding box center [998, 549] width 45 height 13
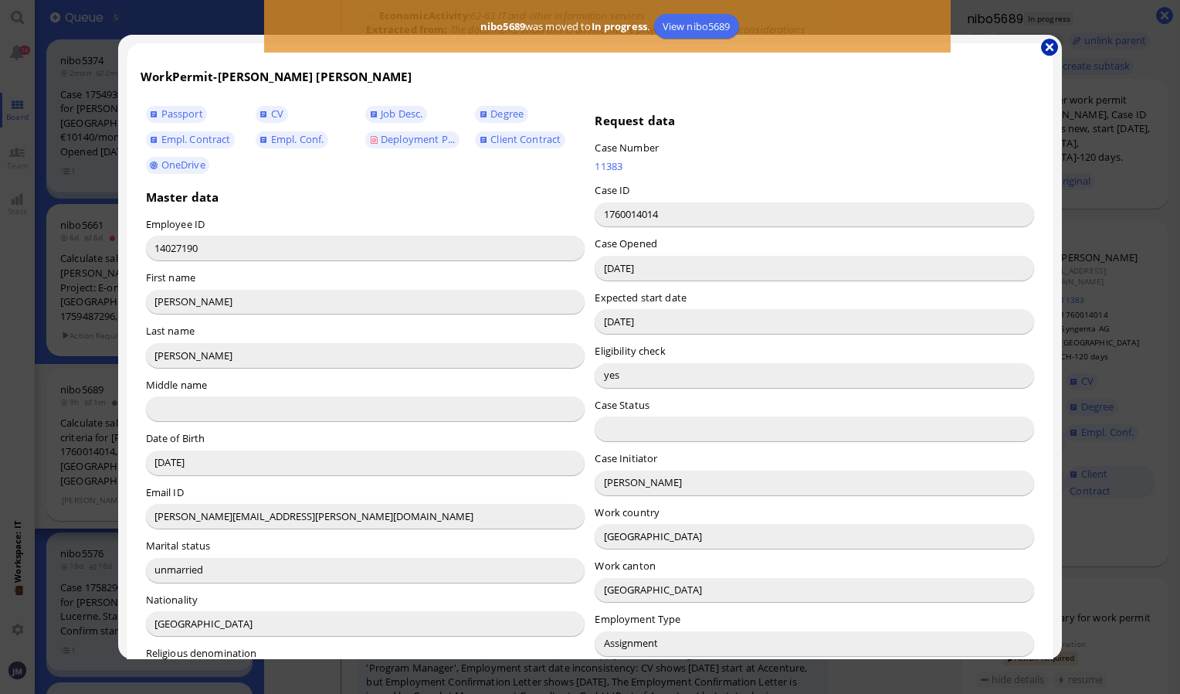
click at [1050, 48] on button "button" at bounding box center [1049, 47] width 17 height 17
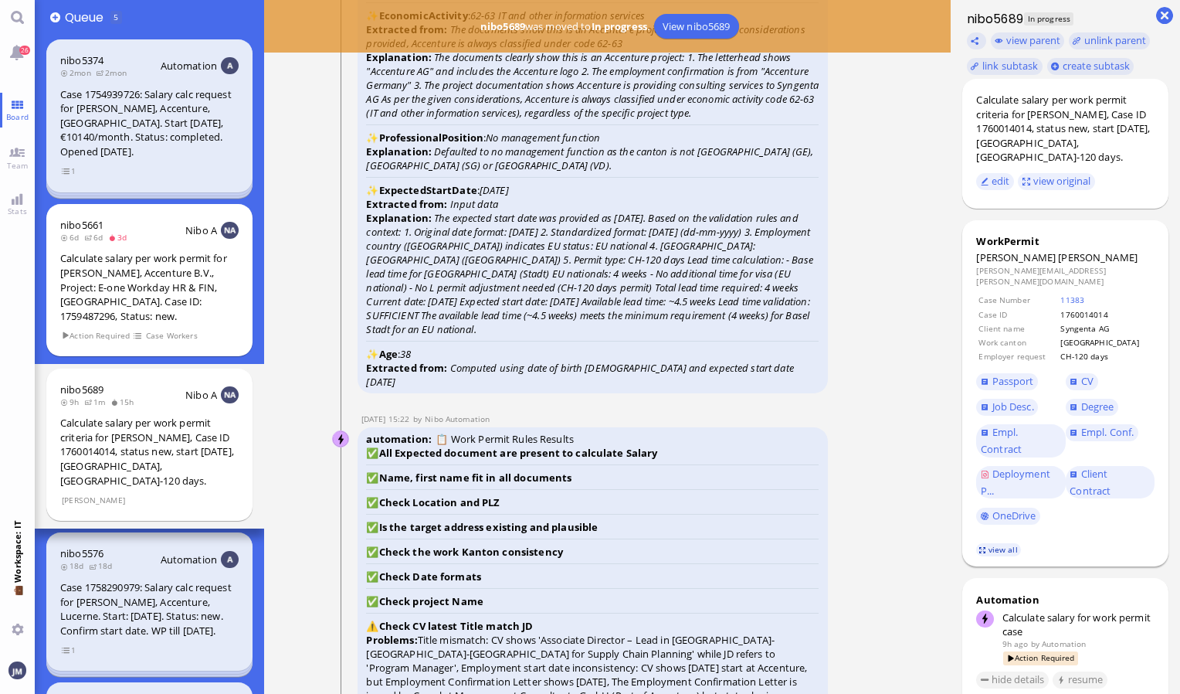
click at [998, 543] on link "view all" at bounding box center [998, 549] width 45 height 13
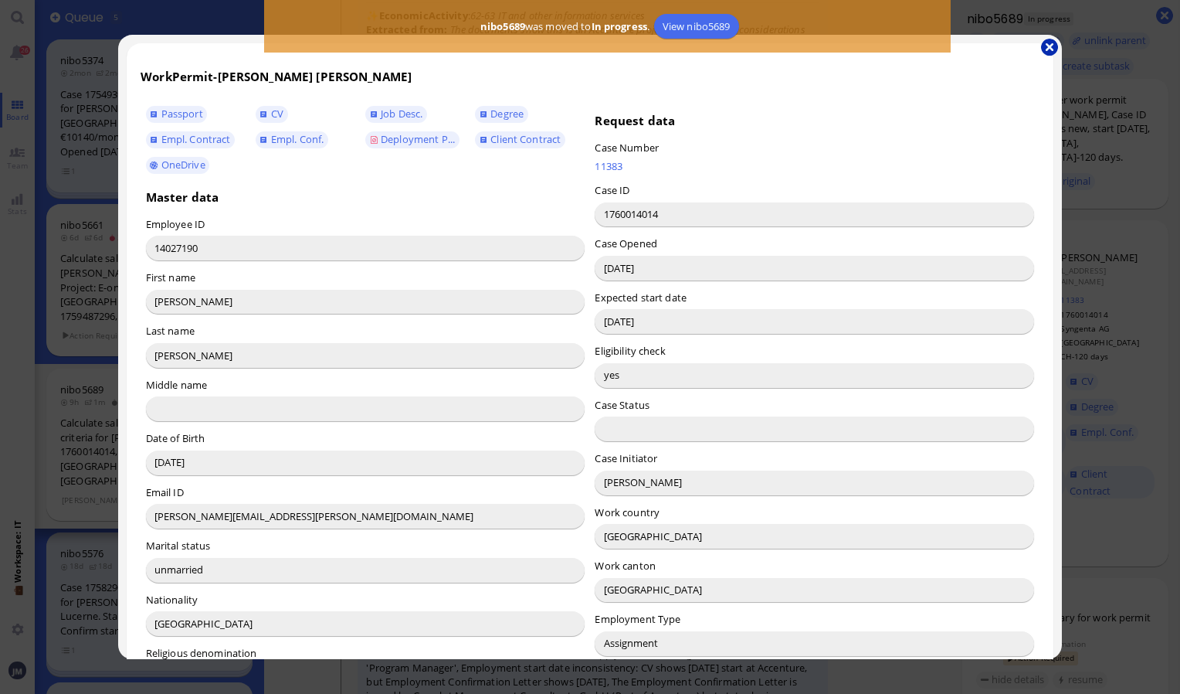
click at [1051, 47] on button "button" at bounding box center [1049, 47] width 17 height 17
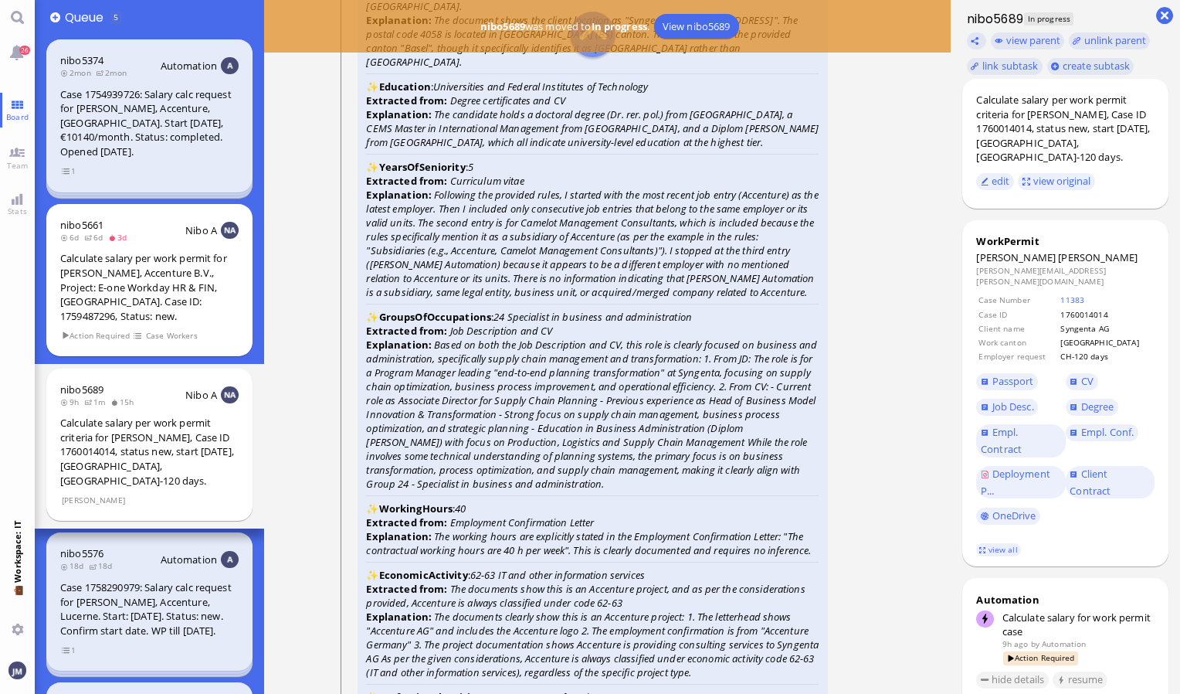
scroll to position [-2316, 0]
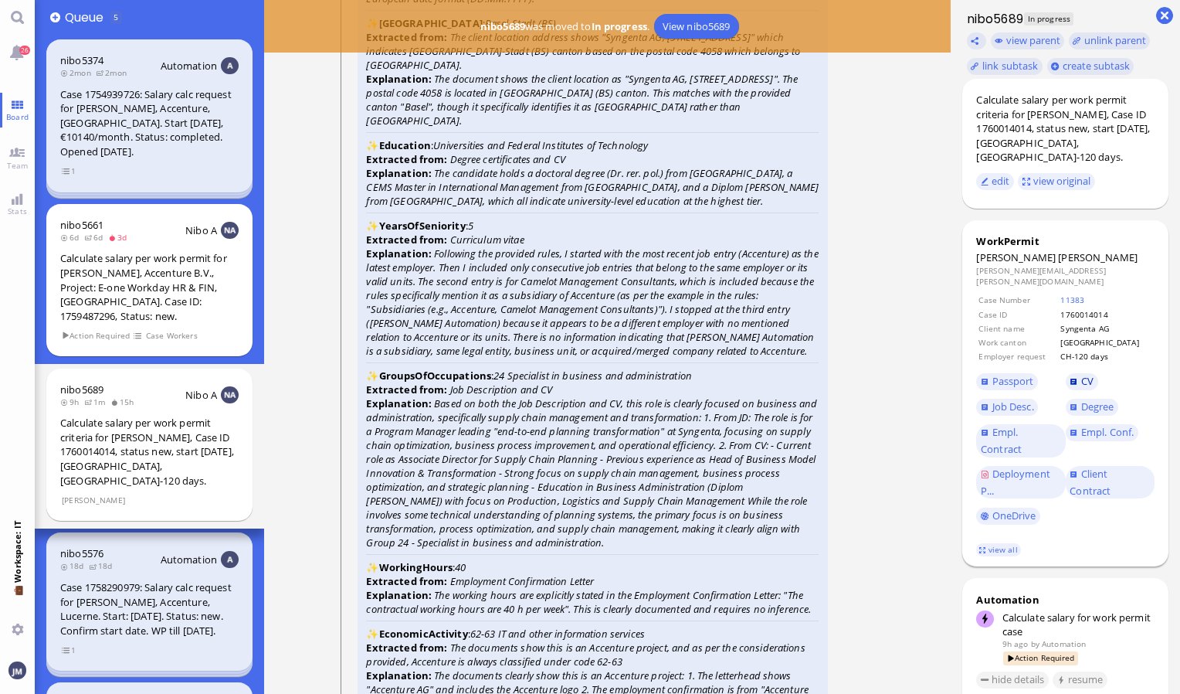
click at [1094, 373] on link "CV" at bounding box center [1082, 381] width 32 height 17
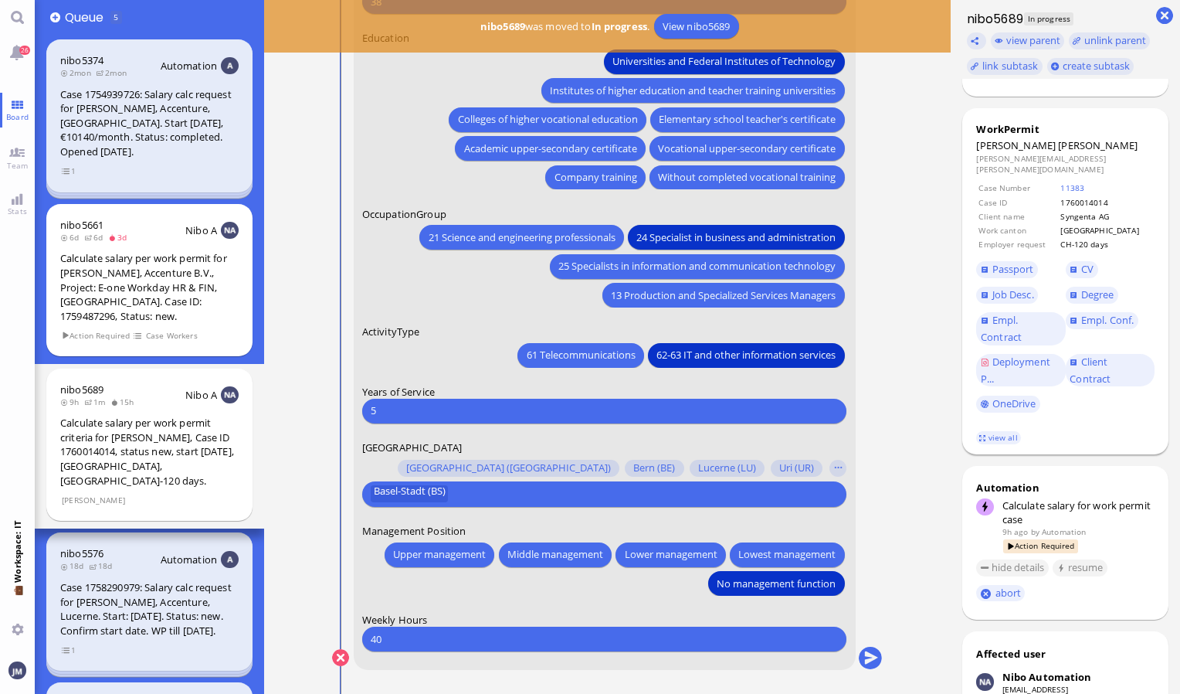
scroll to position [159, 0]
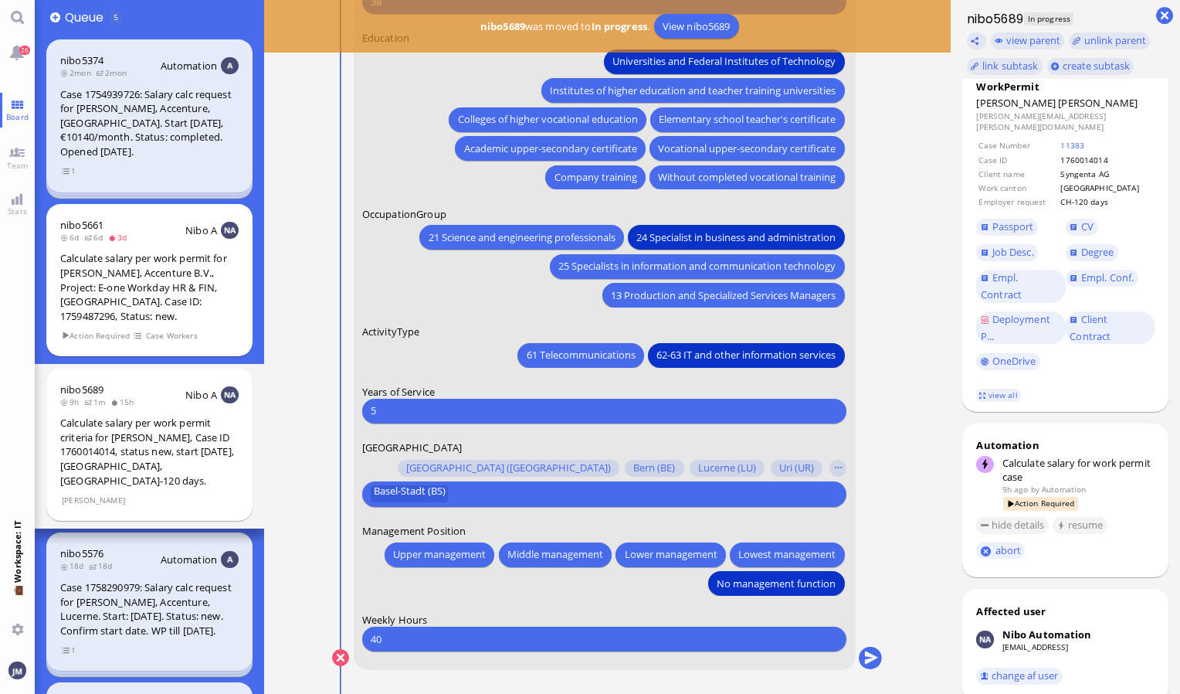
click at [458, 406] on input "5" at bounding box center [604, 410] width 467 height 16
click at [879, 660] on button "submit" at bounding box center [870, 657] width 23 height 23
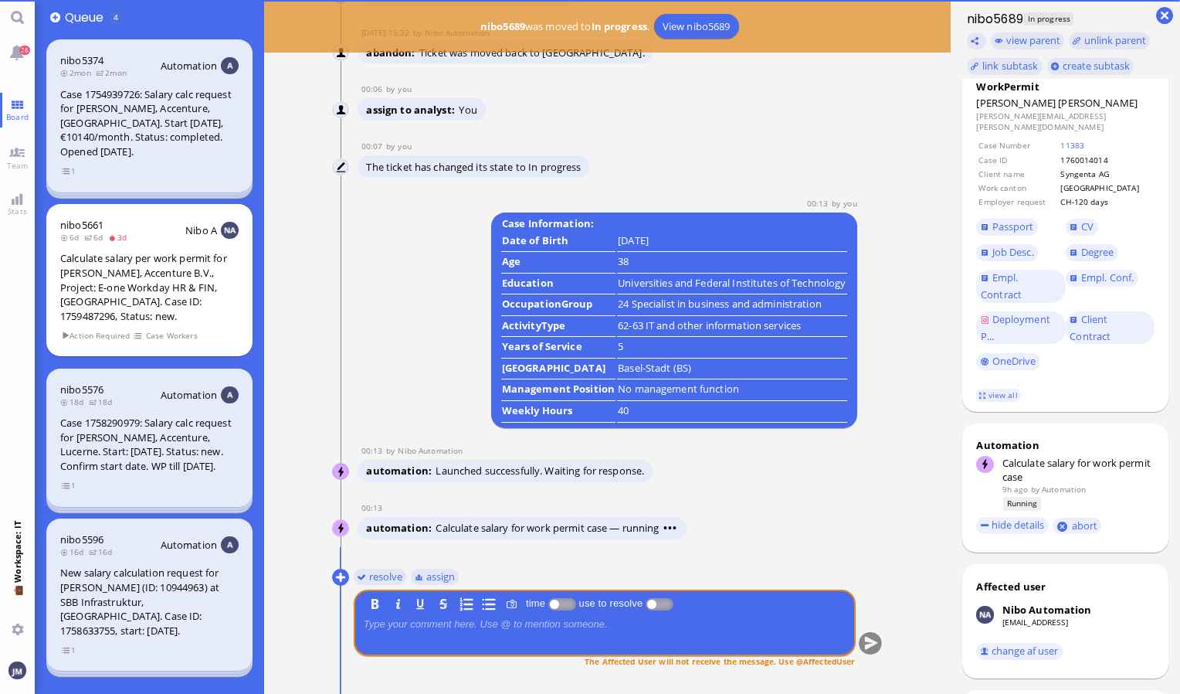
scroll to position [0, 0]
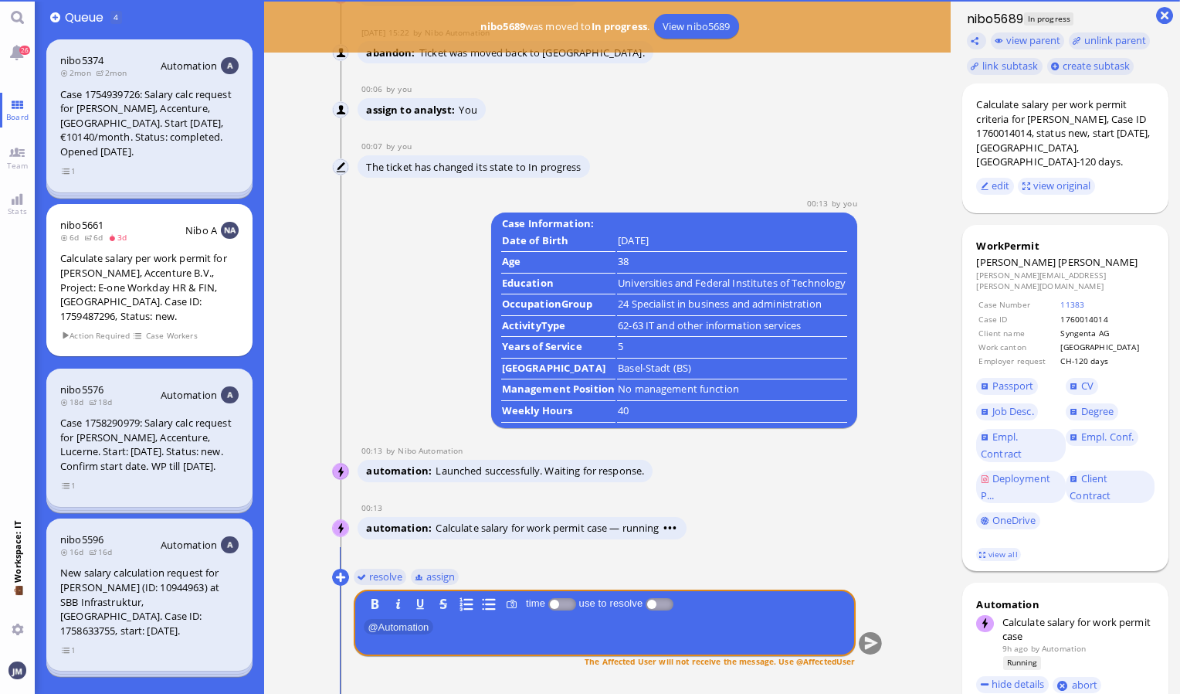
click at [1058, 255] on span "[PERSON_NAME]" at bounding box center [1098, 262] width 80 height 14
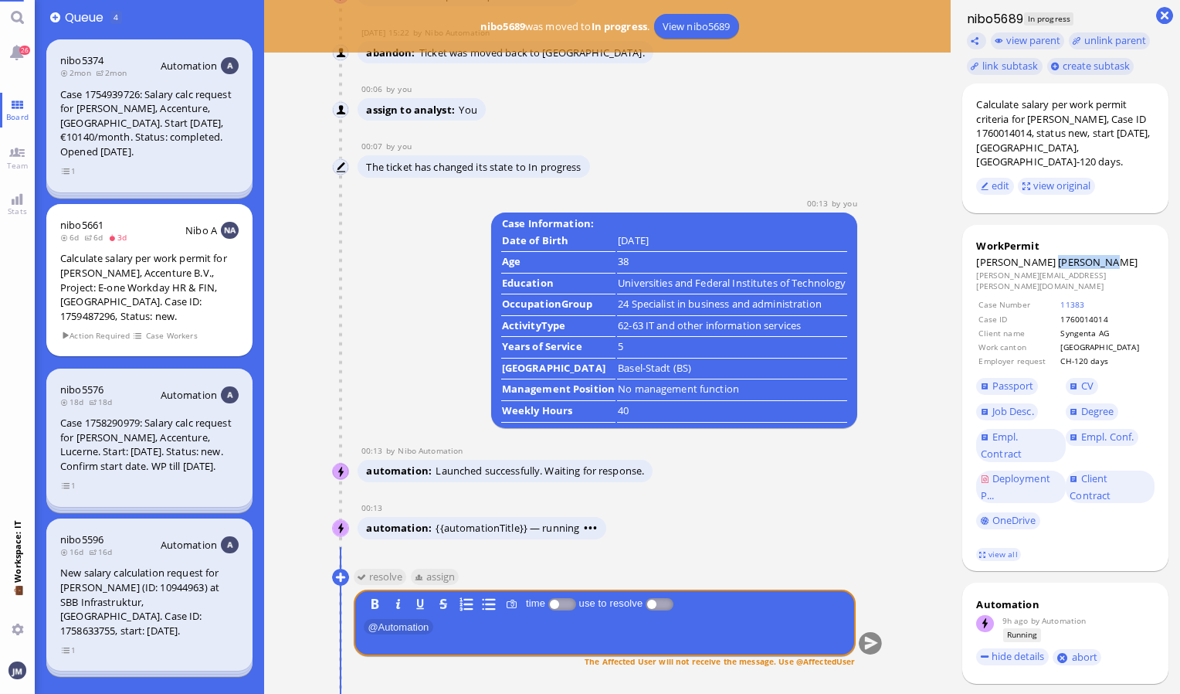
copy span "[PERSON_NAME]"
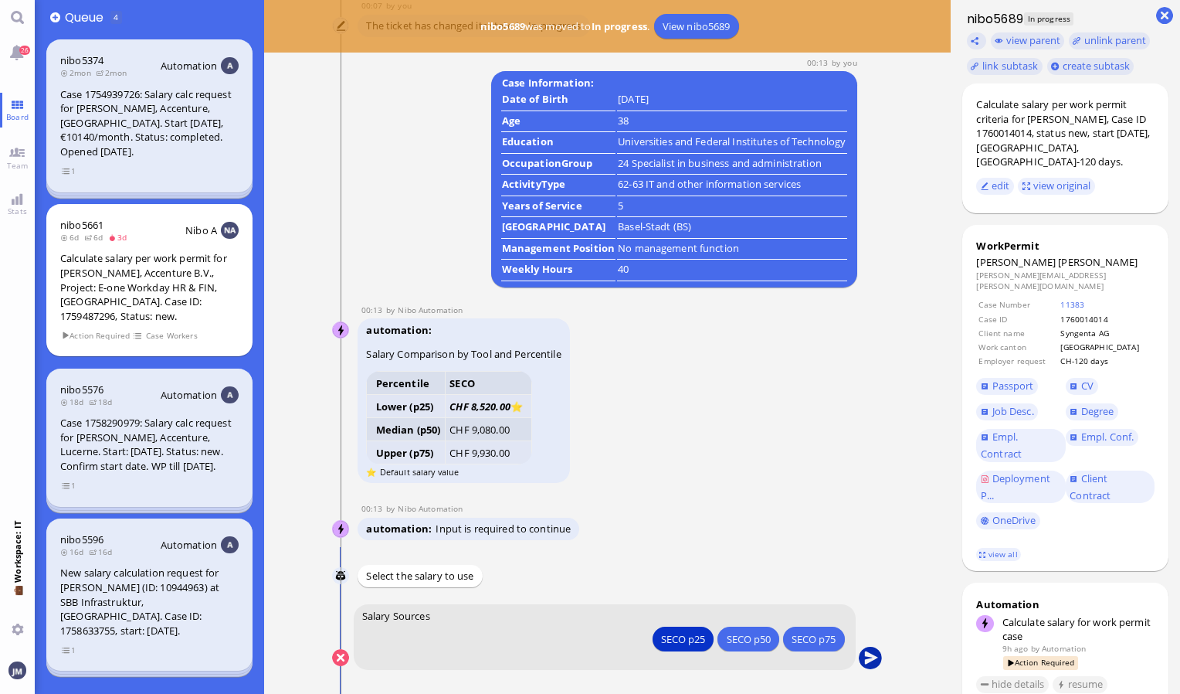
click at [872, 658] on button "submit" at bounding box center [870, 657] width 23 height 23
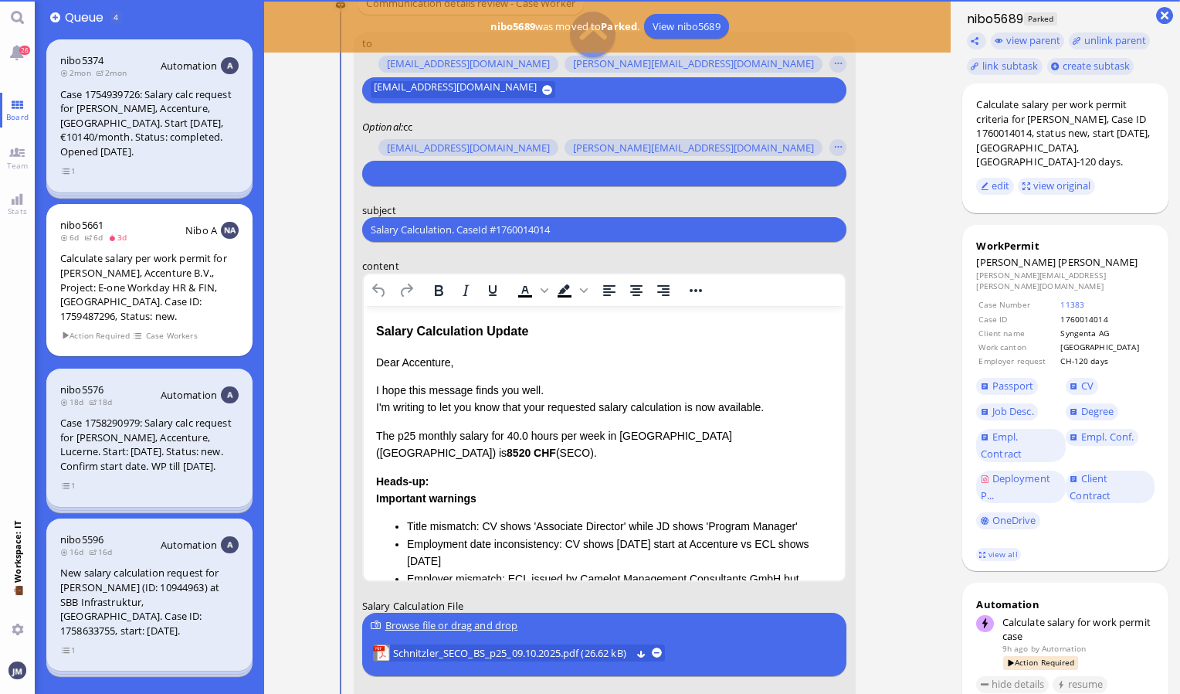
scroll to position [-232, 0]
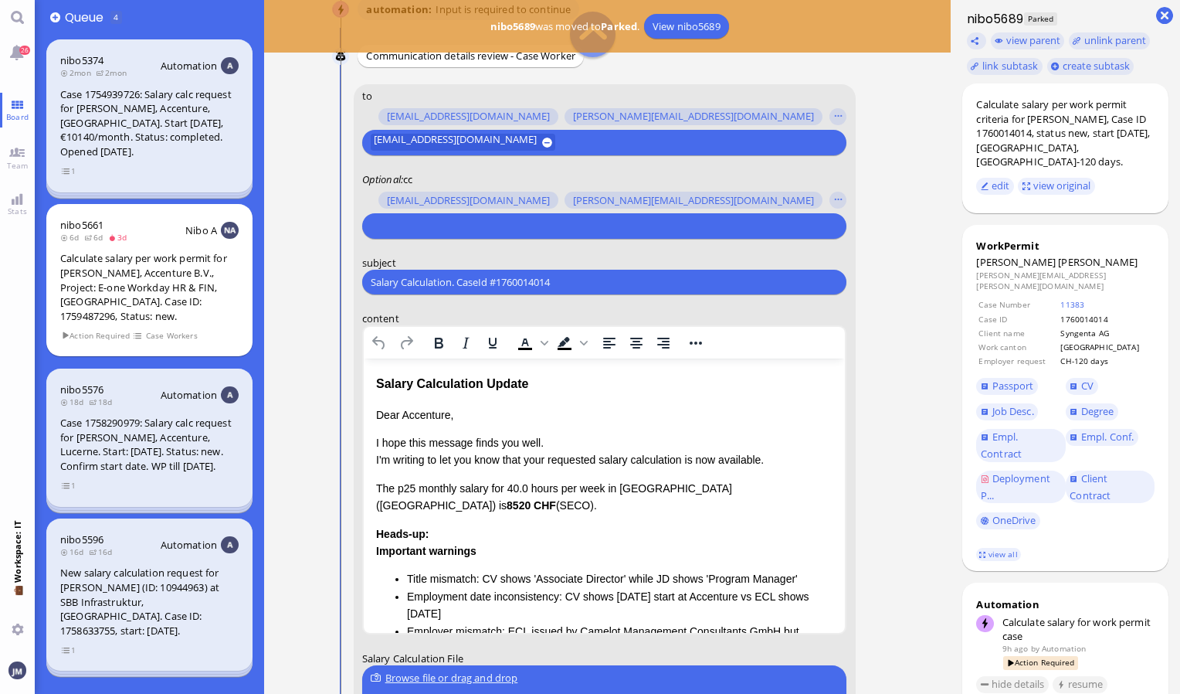
drag, startPoint x: 562, startPoint y: 279, endPoint x: 264, endPoint y: 315, distance: 300.3
click at [264, 315] on ticket "[DATE] 15:17 by Automation Automation Calculate eligible salary for work permit…" at bounding box center [607, 347] width 687 height 694
paste input "PazPerTout new case: [PERSON_NAME] (1760014014 / 14027190), Employer Request: C…"
type input "PazPerTout new case: [PERSON_NAME] (1760014014 / 14027190), Employer Request: C…"
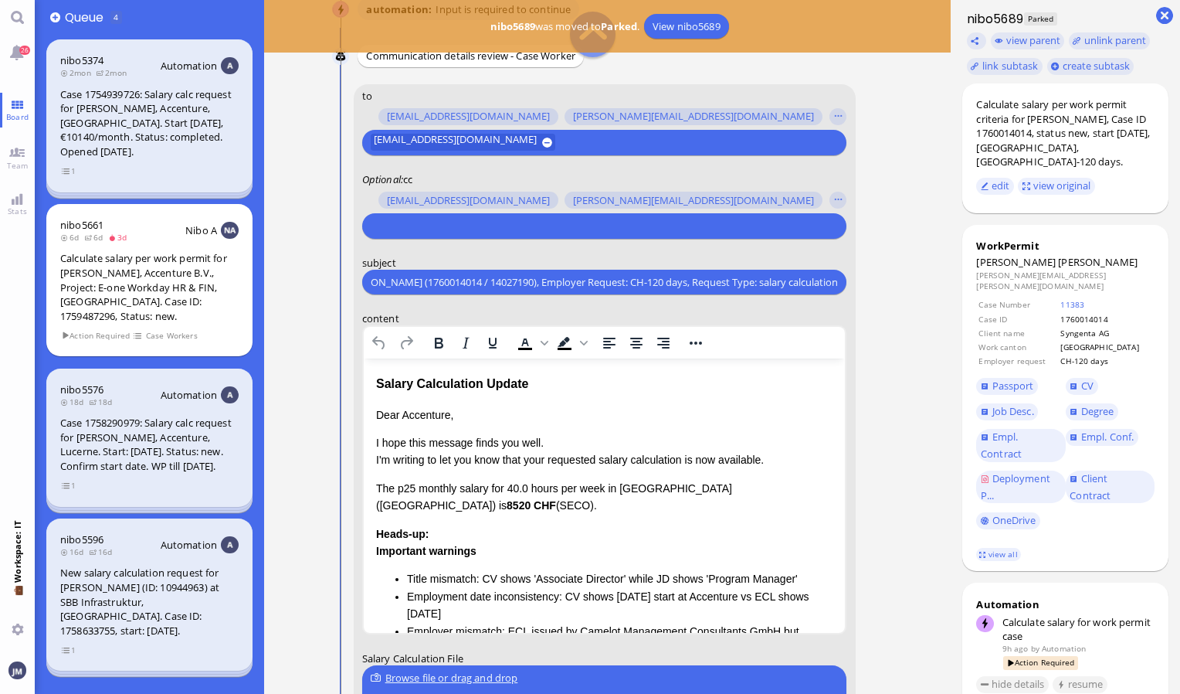
scroll to position [0, 0]
click at [432, 218] on input "text" at bounding box center [602, 226] width 463 height 16
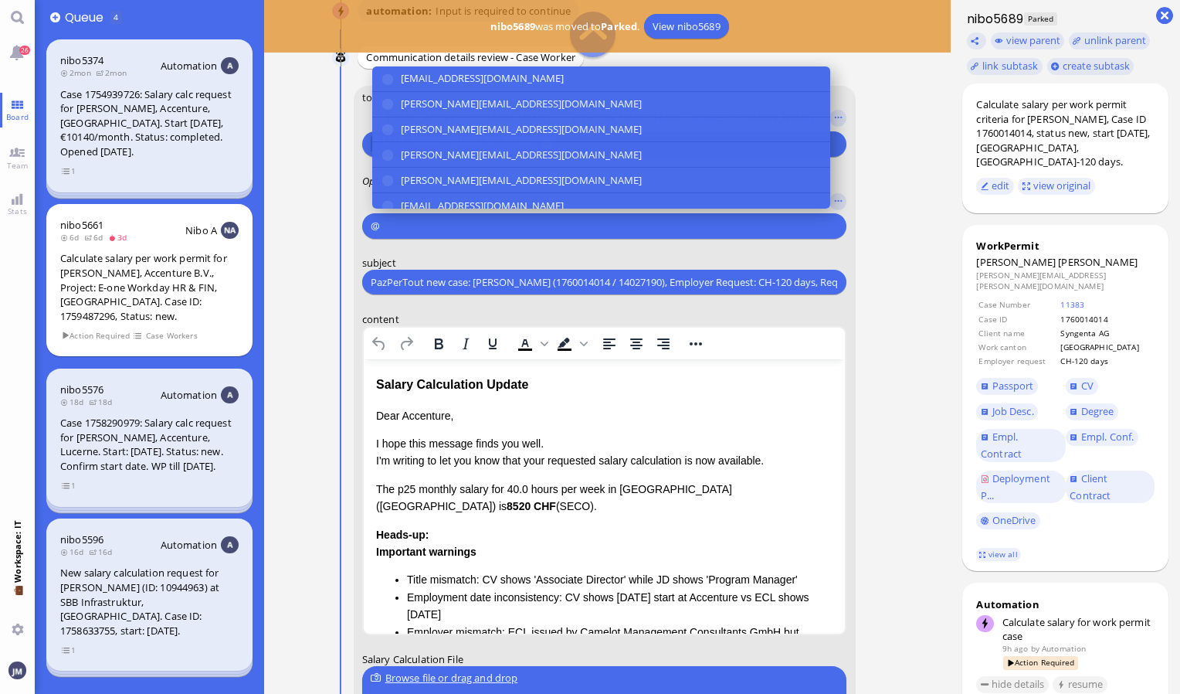
scroll to position [-230, 0]
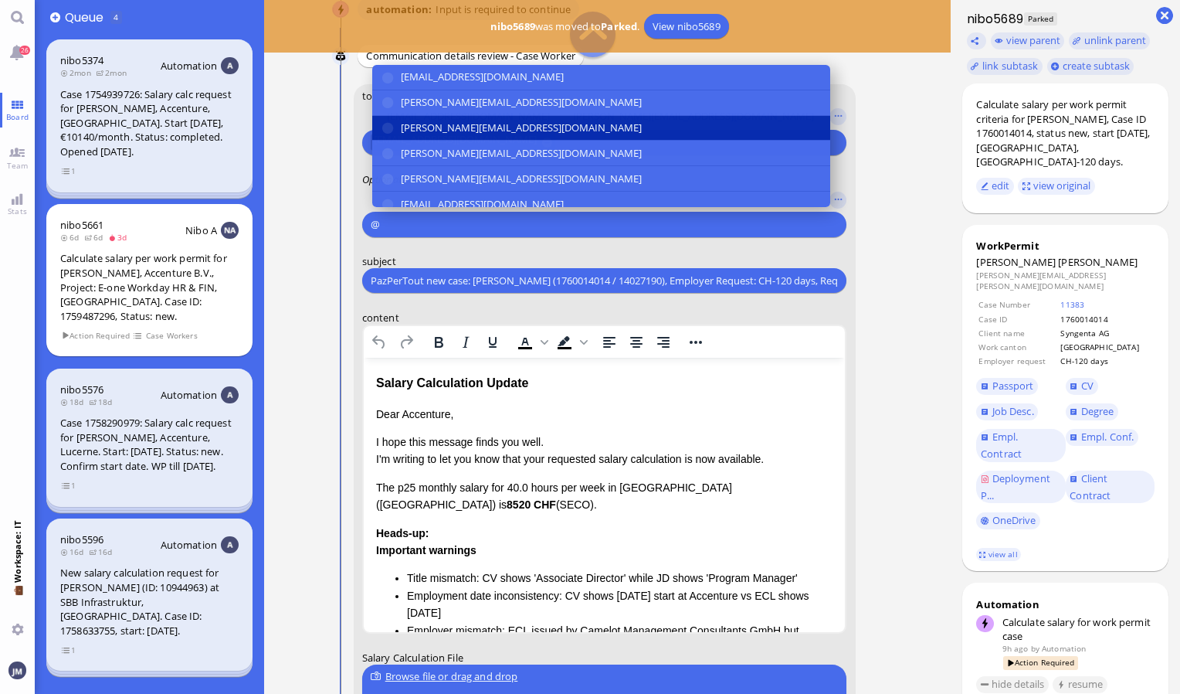
type input "@"
click at [442, 126] on span "[PERSON_NAME][EMAIL_ADDRESS][DOMAIN_NAME]" at bounding box center [521, 128] width 241 height 16
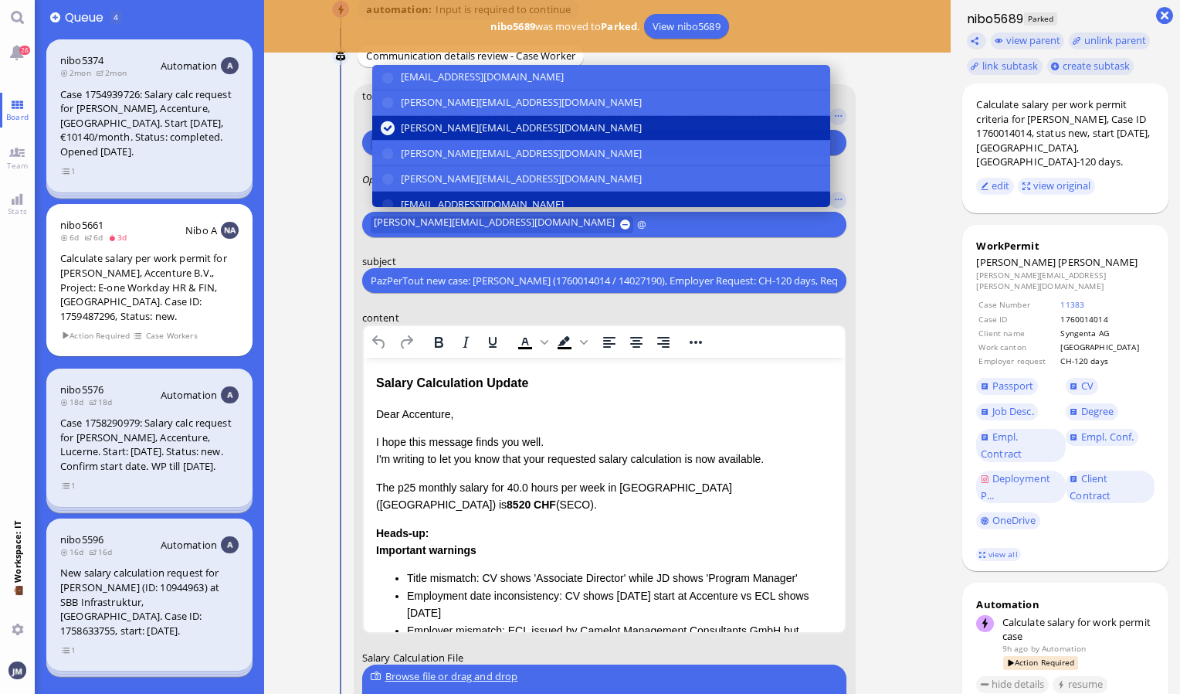
type input "@"
click at [439, 193] on button "[EMAIL_ADDRESS][DOMAIN_NAME]" at bounding box center [601, 204] width 458 height 25
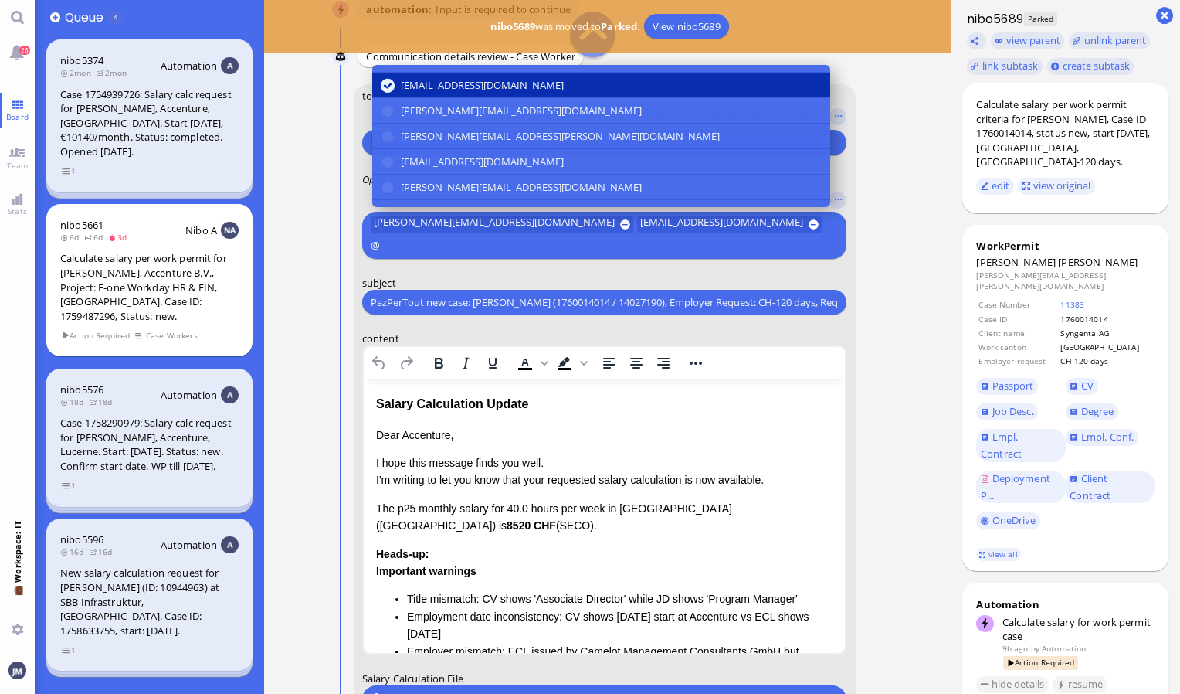
scroll to position [154, 0]
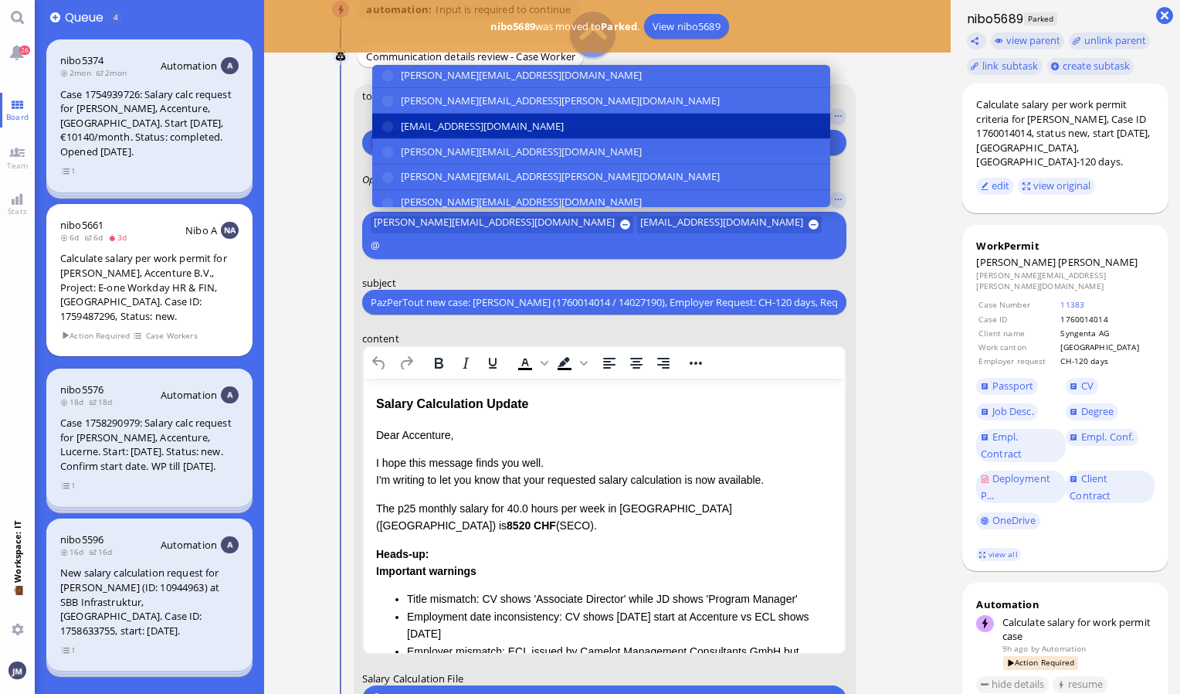
type input "@"
click at [437, 120] on span "[EMAIL_ADDRESS][DOMAIN_NAME]" at bounding box center [482, 126] width 163 height 16
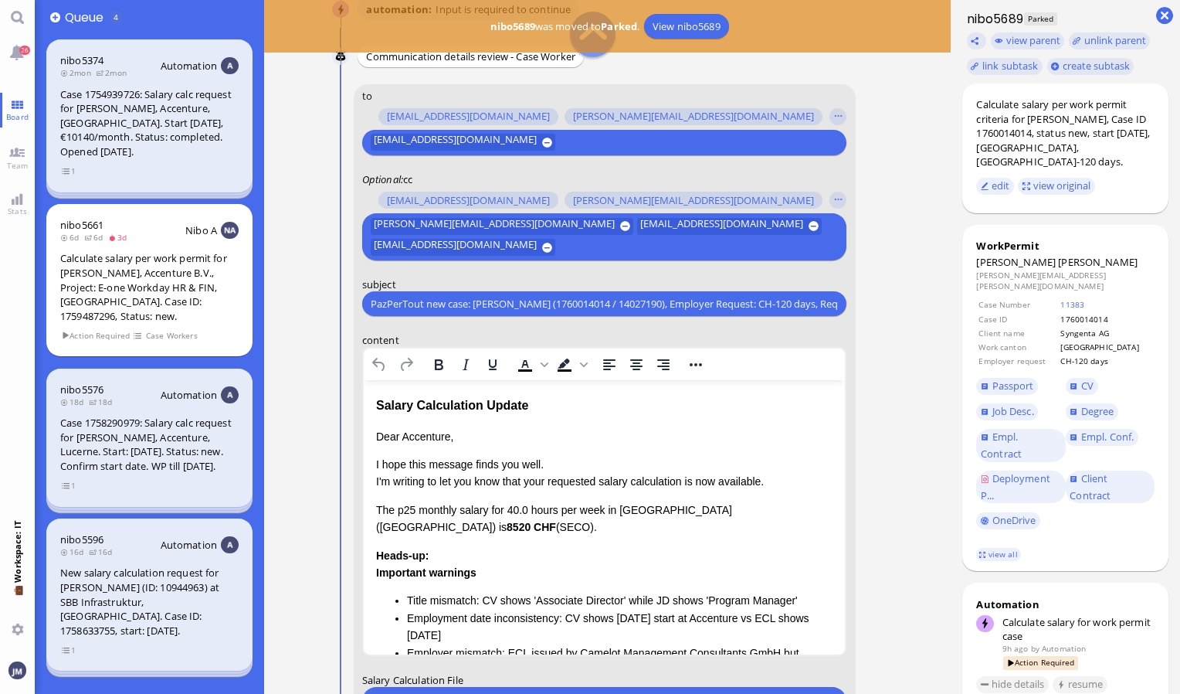
click at [627, 239] on input "text" at bounding box center [696, 247] width 274 height 16
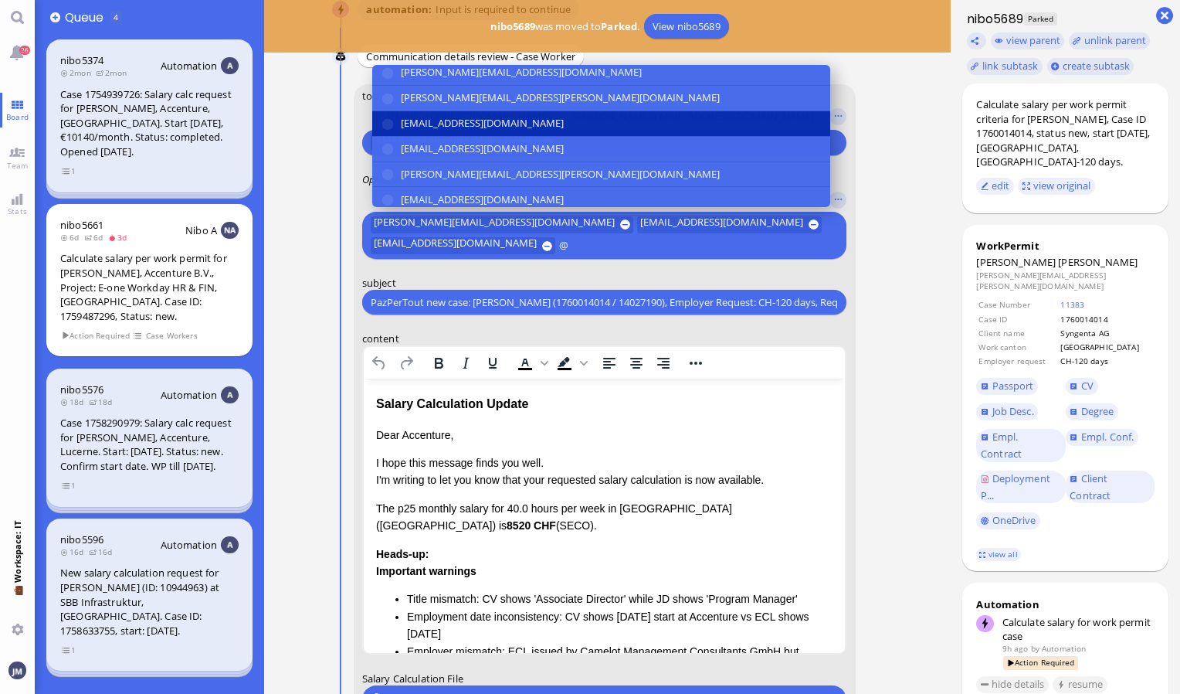
scroll to position [285, 0]
type input "@"
click at [575, 178] on button "[PERSON_NAME][EMAIL_ADDRESS][PERSON_NAME][DOMAIN_NAME]" at bounding box center [601, 173] width 458 height 25
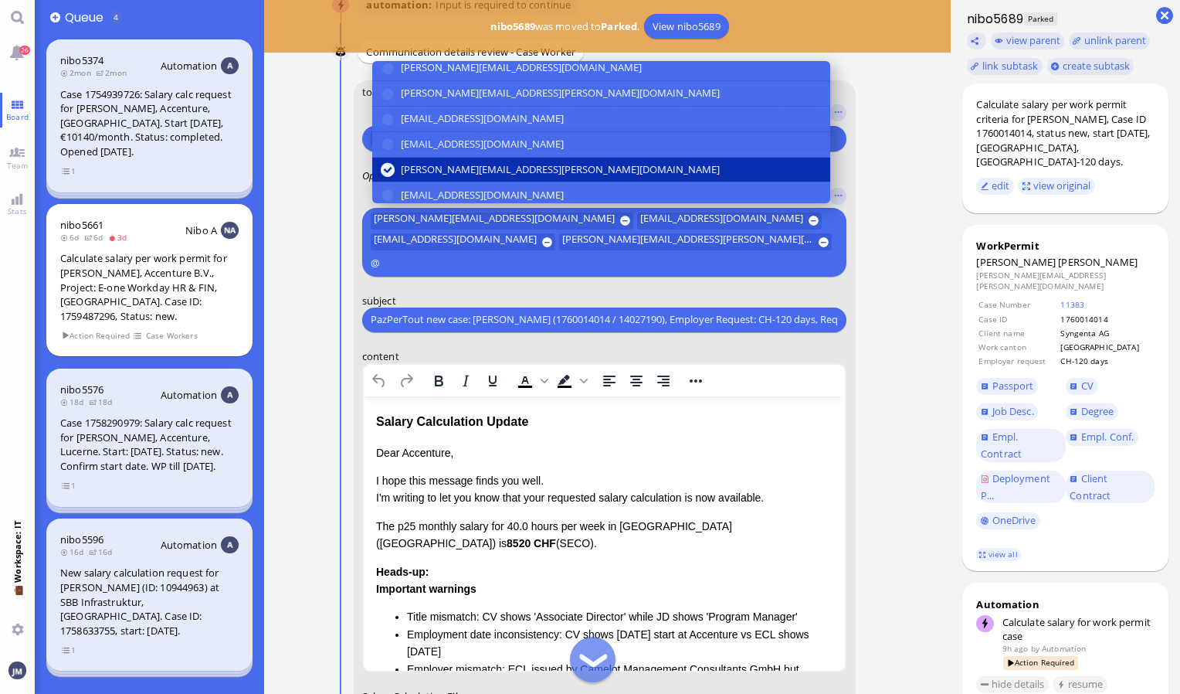
scroll to position [-273, 0]
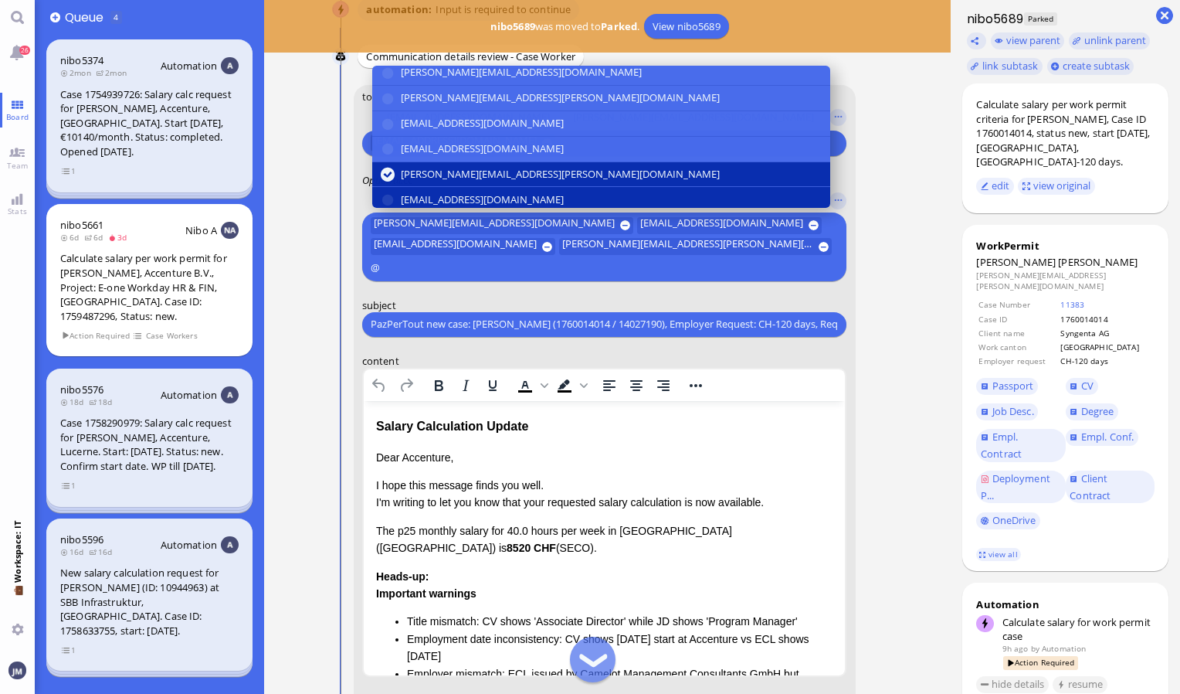
type input "@"
click at [564, 198] on span "[EMAIL_ADDRESS][DOMAIN_NAME]" at bounding box center [482, 200] width 163 height 16
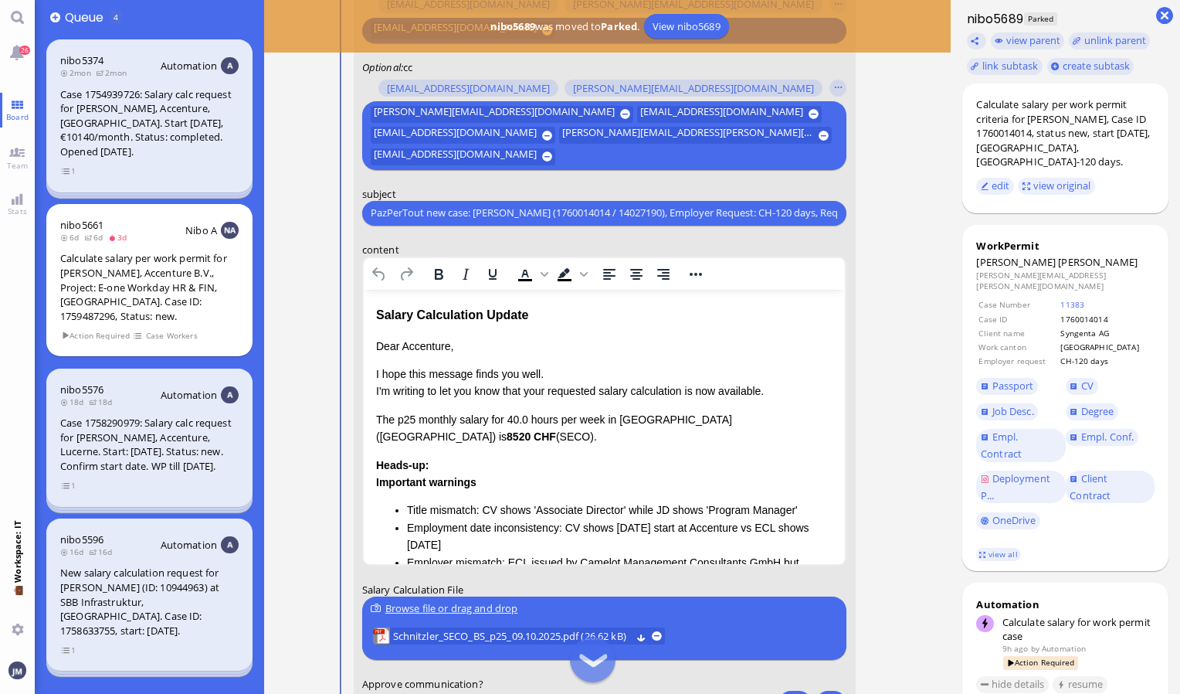
scroll to position [-120, 0]
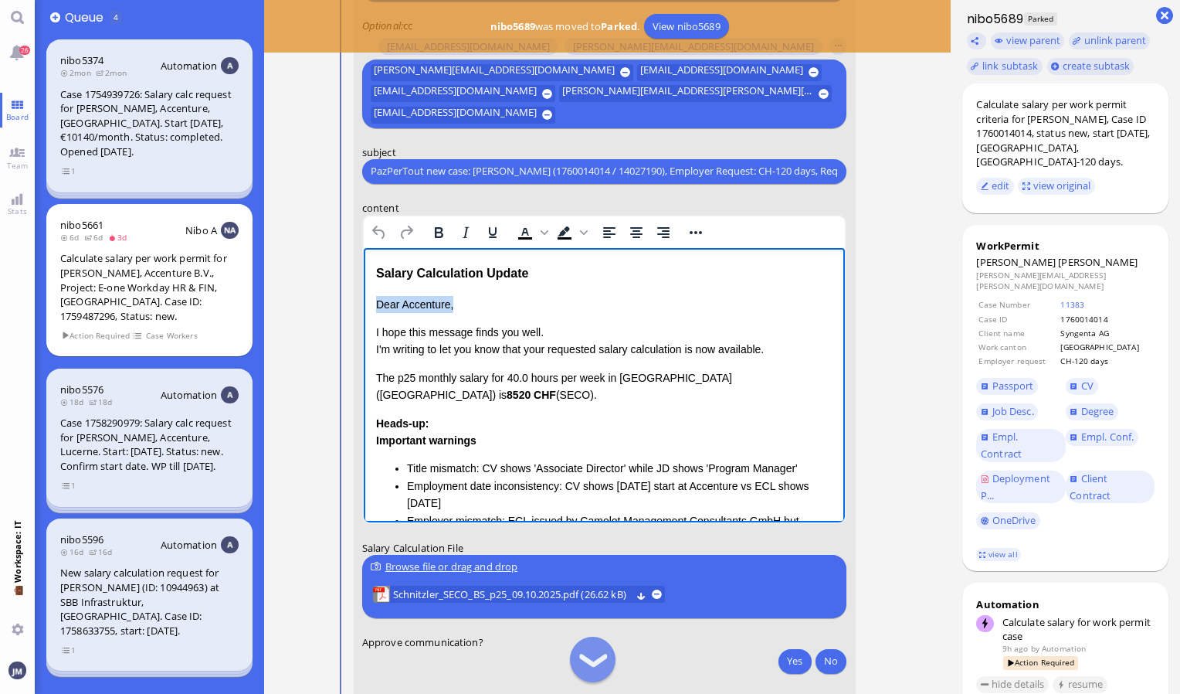
drag, startPoint x: 537, startPoint y: 280, endPoint x: 692, endPoint y: 530, distance: 293.8
click at [363, 285] on html "Salary Calculation Update Dear Accenture, I hope this message finds you well. I…" at bounding box center [604, 500] width 482 height 506
drag, startPoint x: 544, startPoint y: 270, endPoint x: 365, endPoint y: 273, distance: 179.2
click at [365, 273] on html "Salary Calculation Update Dear Accenture, I hope this message finds you well. I…" at bounding box center [604, 500] width 482 height 506
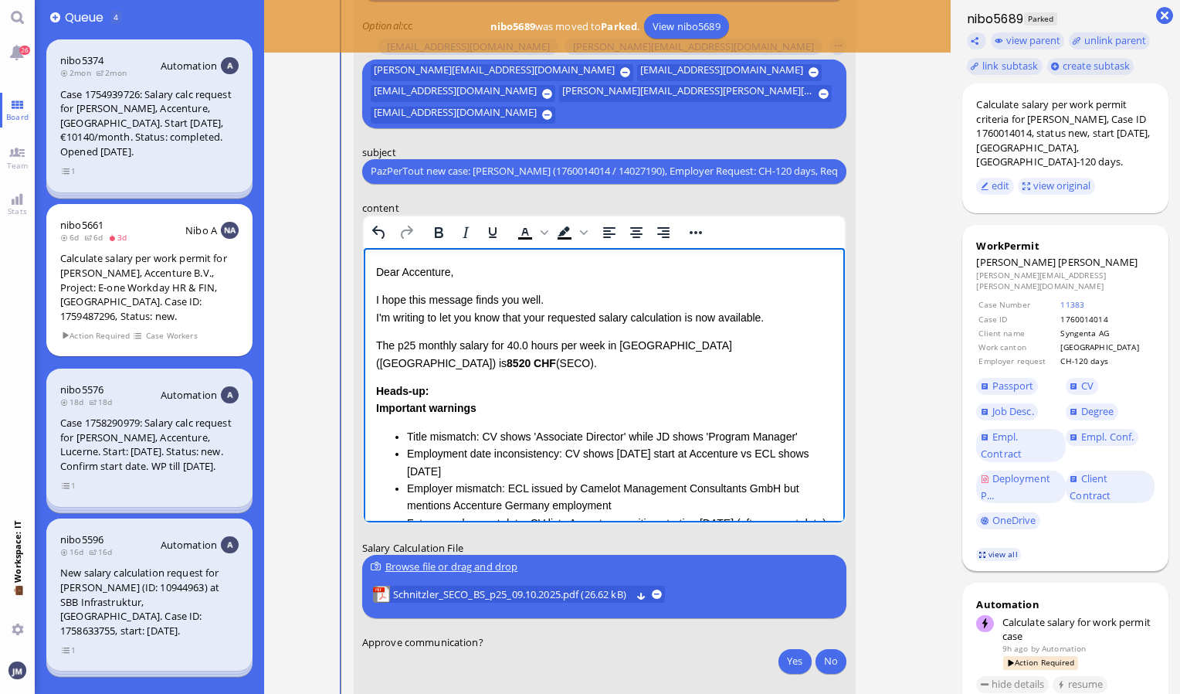
click at [996, 548] on link "view all" at bounding box center [998, 554] width 45 height 13
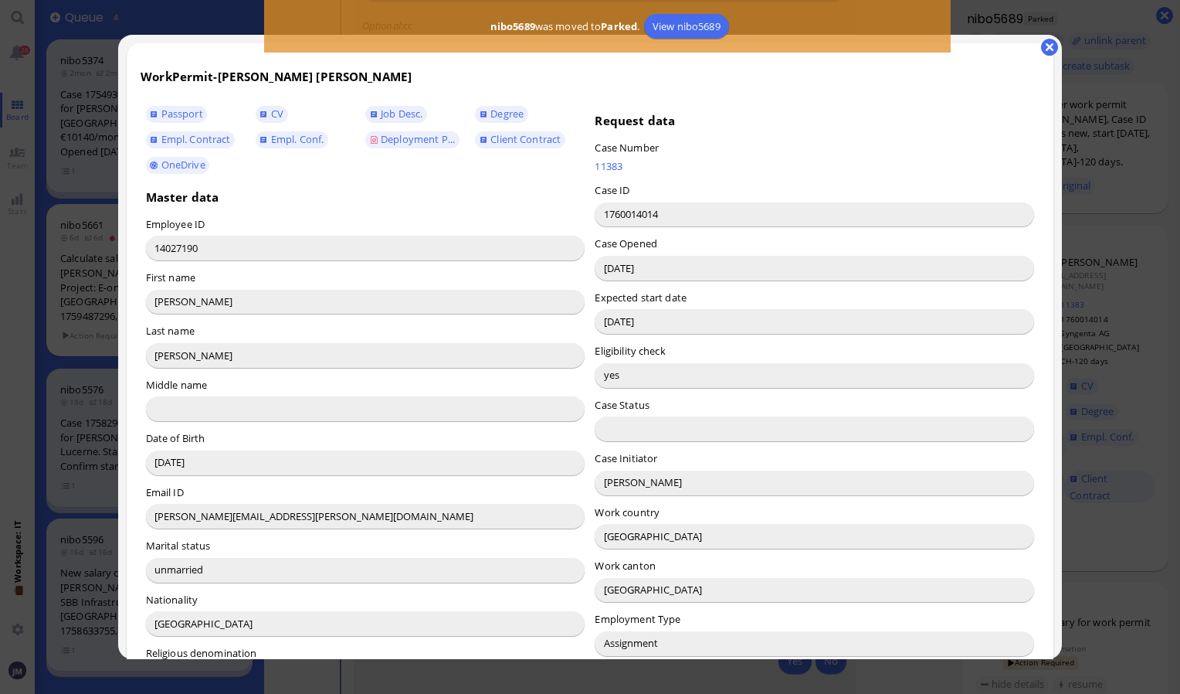
click at [608, 487] on input "[PERSON_NAME]" at bounding box center [814, 482] width 439 height 25
click at [1052, 53] on button "button" at bounding box center [1049, 47] width 17 height 17
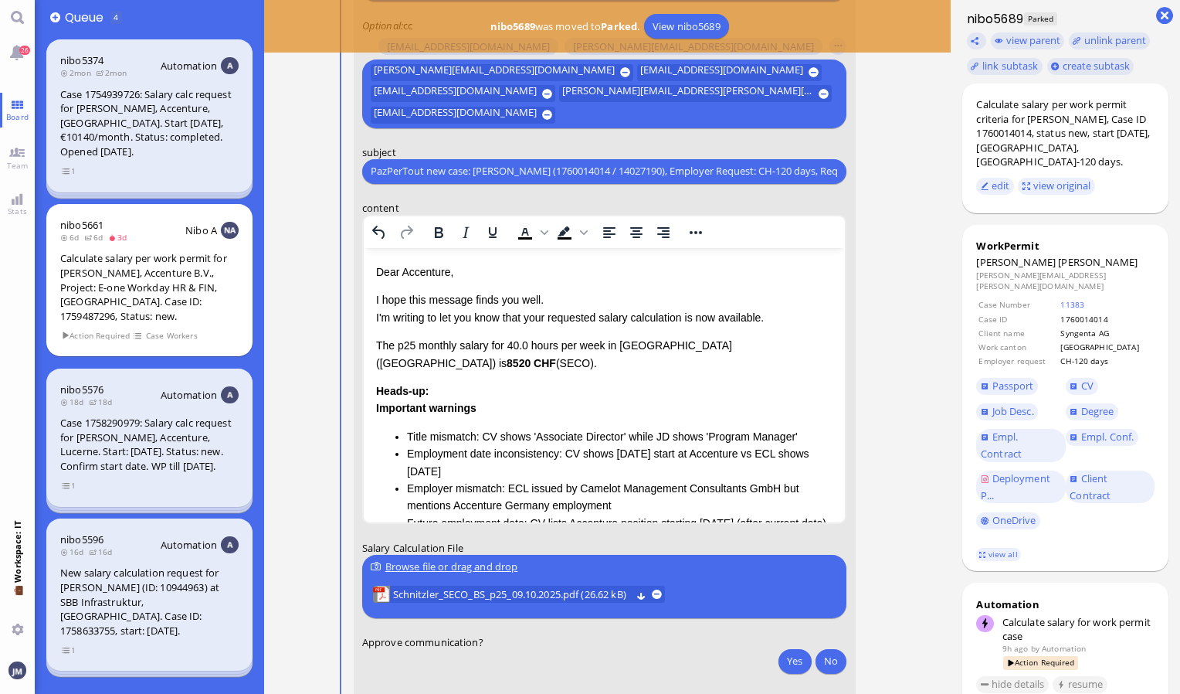
click at [421, 270] on p "Dear Accenture," at bounding box center [603, 271] width 457 height 17
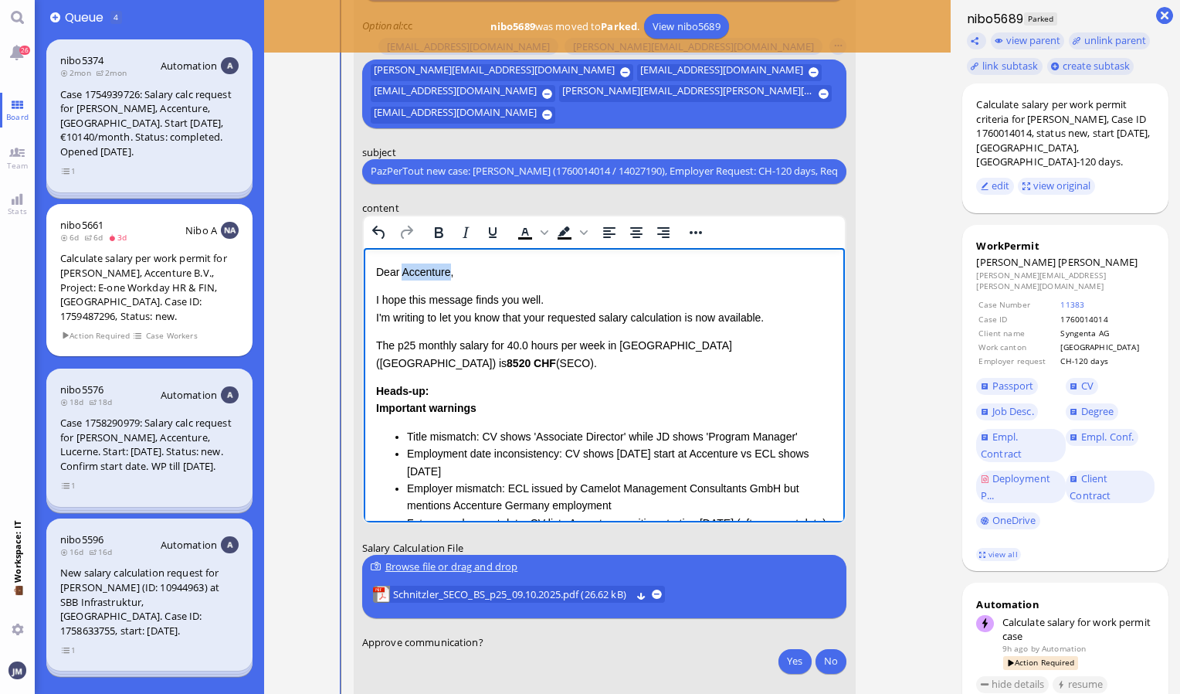
click at [421, 270] on p "Dear Accenture," at bounding box center [603, 271] width 457 height 17
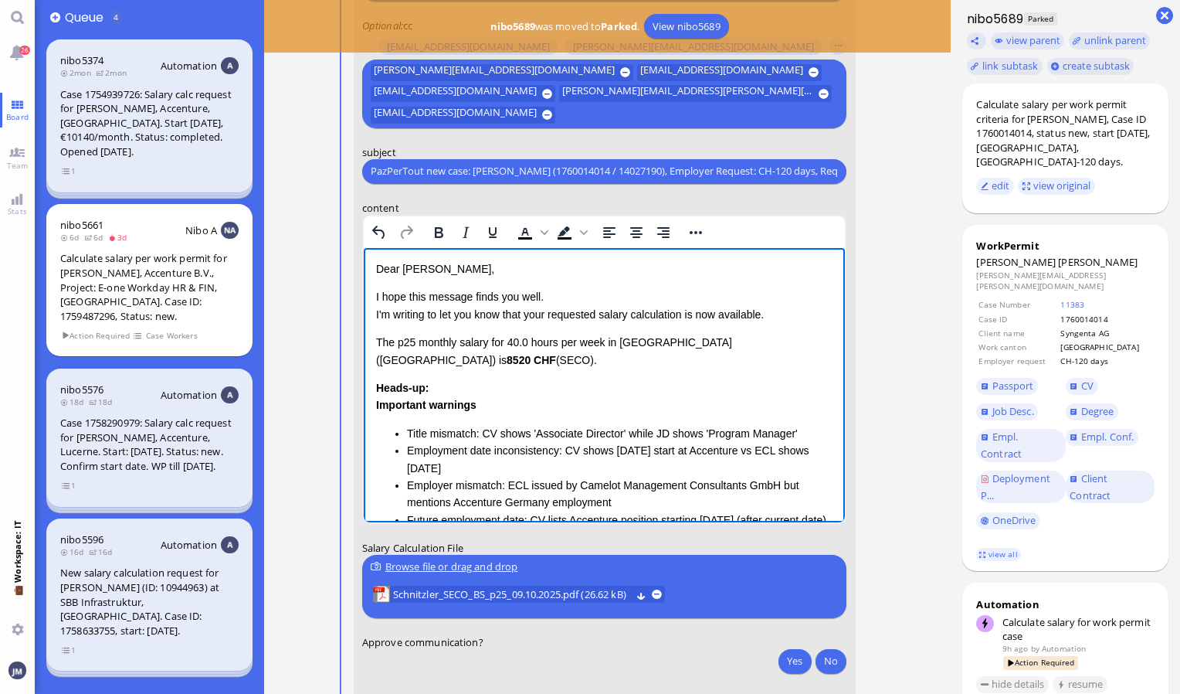
scroll to position [0, 0]
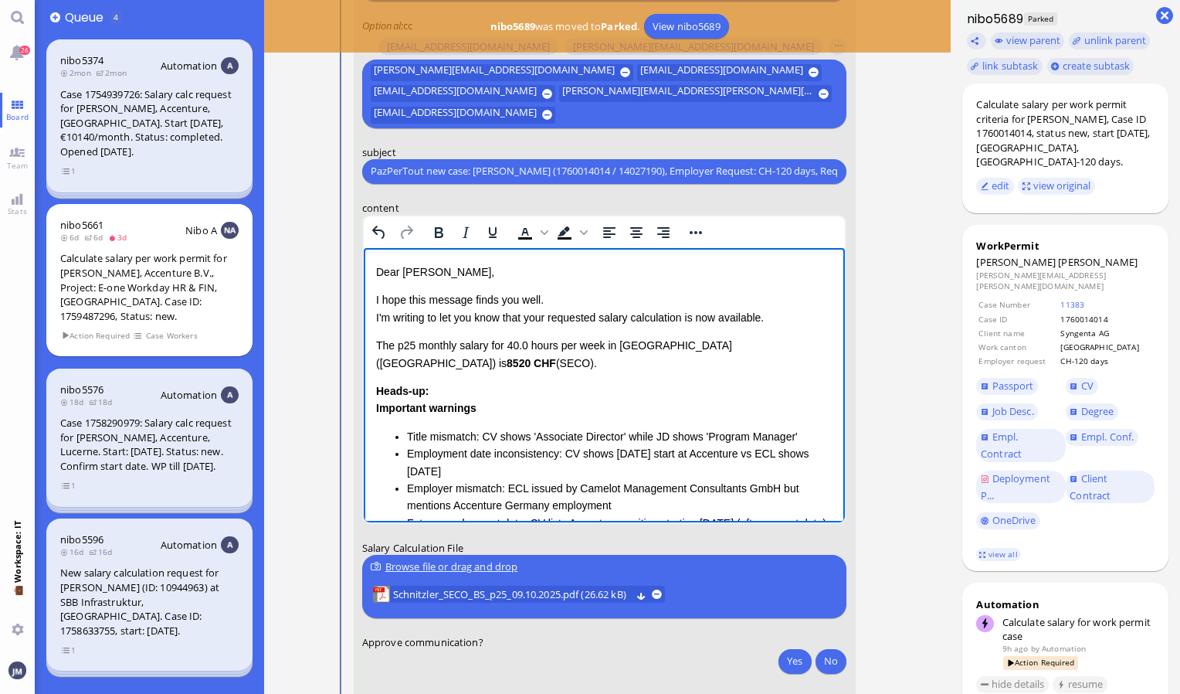
click at [375, 344] on p "The p25 monthly salary for 40.0 hours per week in [GEOGRAPHIC_DATA] (BS) is 852…" at bounding box center [603, 353] width 457 height 35
drag, startPoint x: 375, startPoint y: 344, endPoint x: 518, endPoint y: 464, distance: 186.9
click at [518, 464] on div "Dear [PERSON_NAME], I hope this message finds you well. I'm writing to let you …" at bounding box center [603, 468] width 457 height 411
click at [518, 464] on li "Employment date inconsistency: CV shows [DATE] start at Accenture vs ECL shows …" at bounding box center [619, 461] width 426 height 35
click at [1094, 378] on link "CV" at bounding box center [1082, 386] width 32 height 17
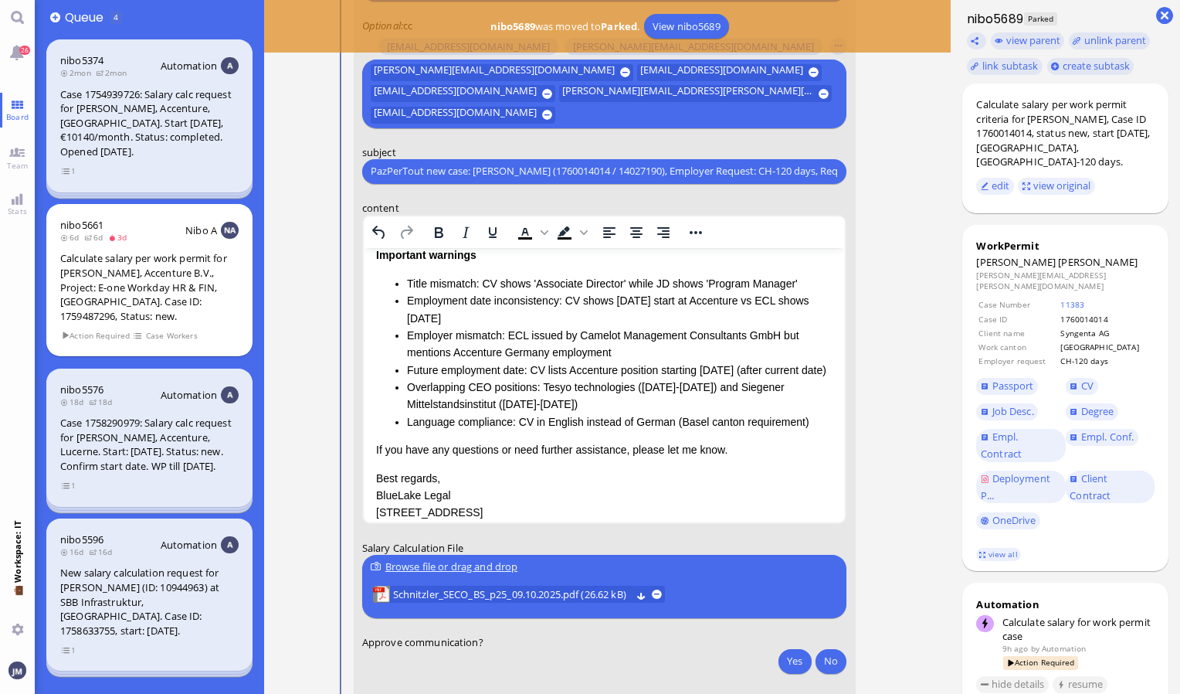
scroll to position [154, 0]
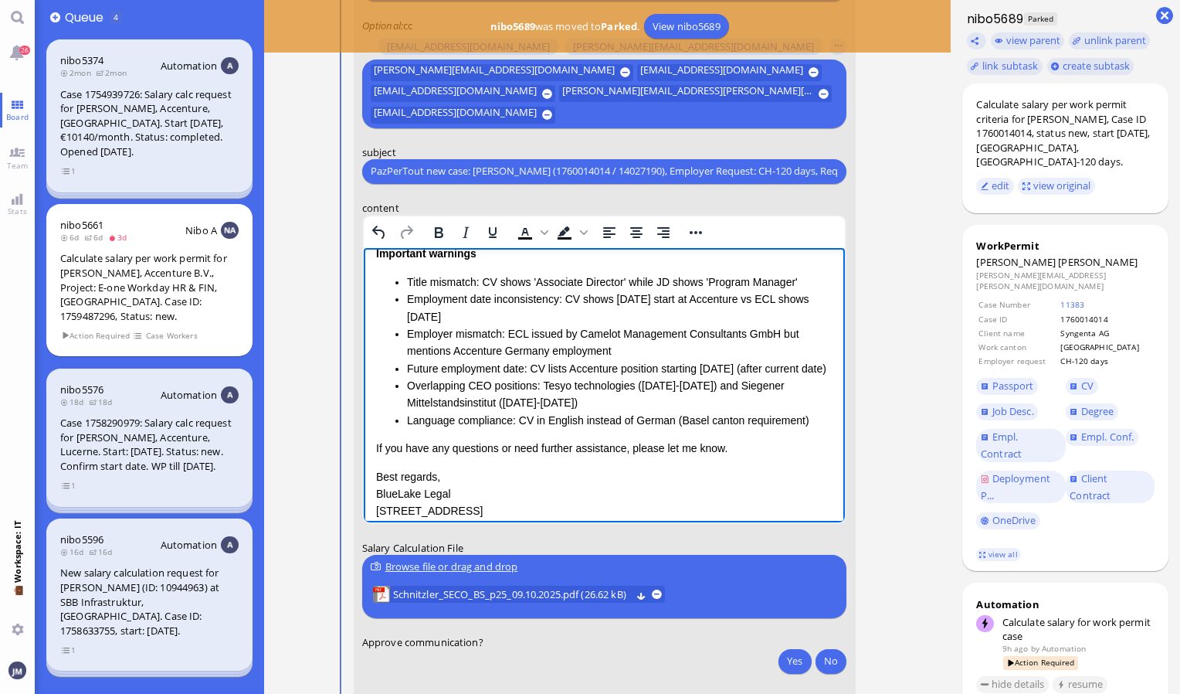
drag, startPoint x: 561, startPoint y: 299, endPoint x: 565, endPoint y: 308, distance: 9.8
click at [565, 308] on li "Employment date inconsistency: CV shows [DATE] start at Accenture vs ECL shows …" at bounding box center [619, 307] width 426 height 35
copy li "CV shows [DATE] start at Accenture vs ECL shows [DATE]"
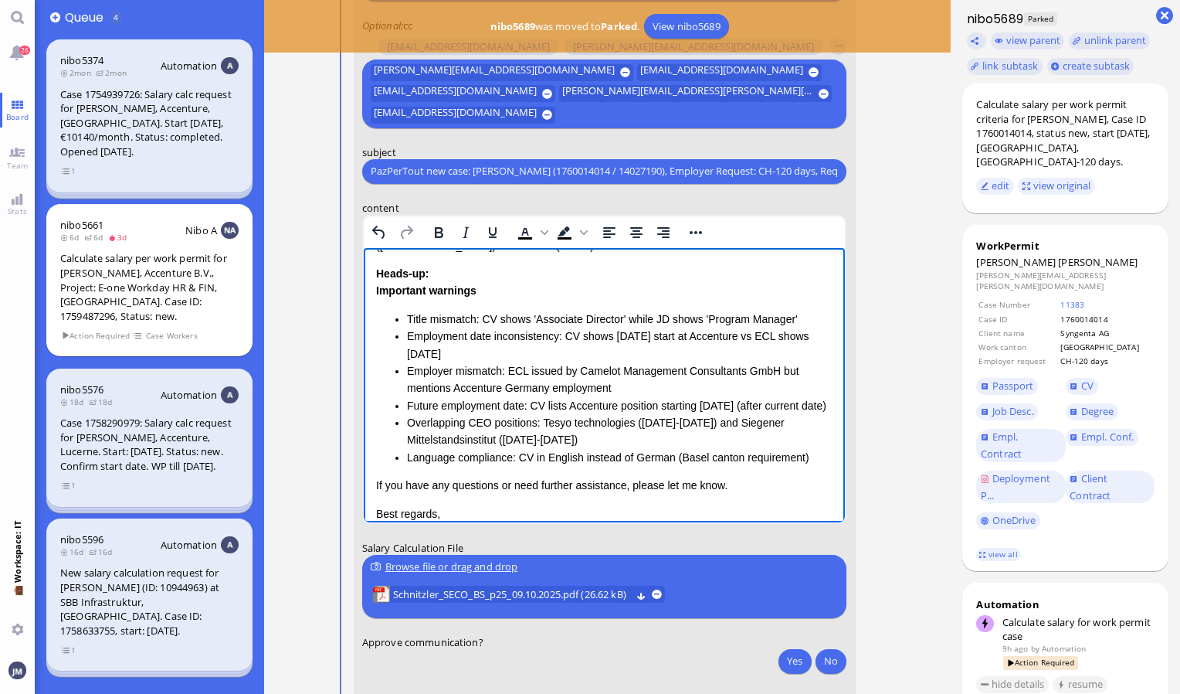
scroll to position [77, 0]
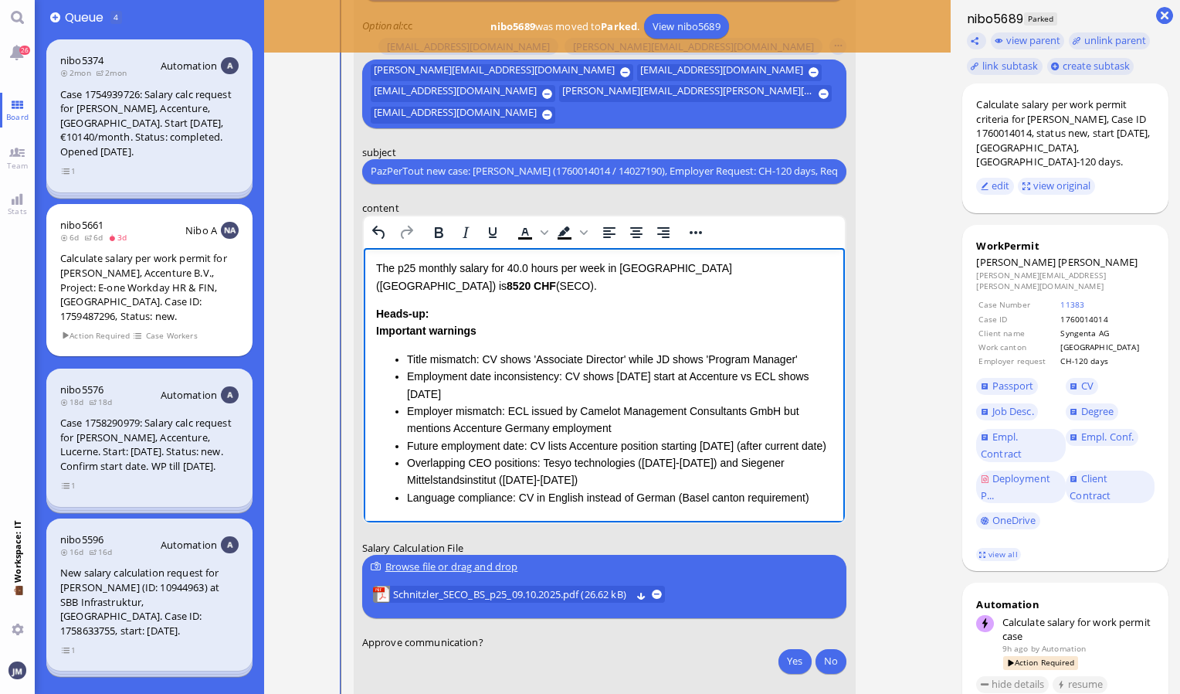
click at [373, 266] on html "Dear [PERSON_NAME], I hope this message finds you well. I'm writing to let you …" at bounding box center [604, 406] width 482 height 473
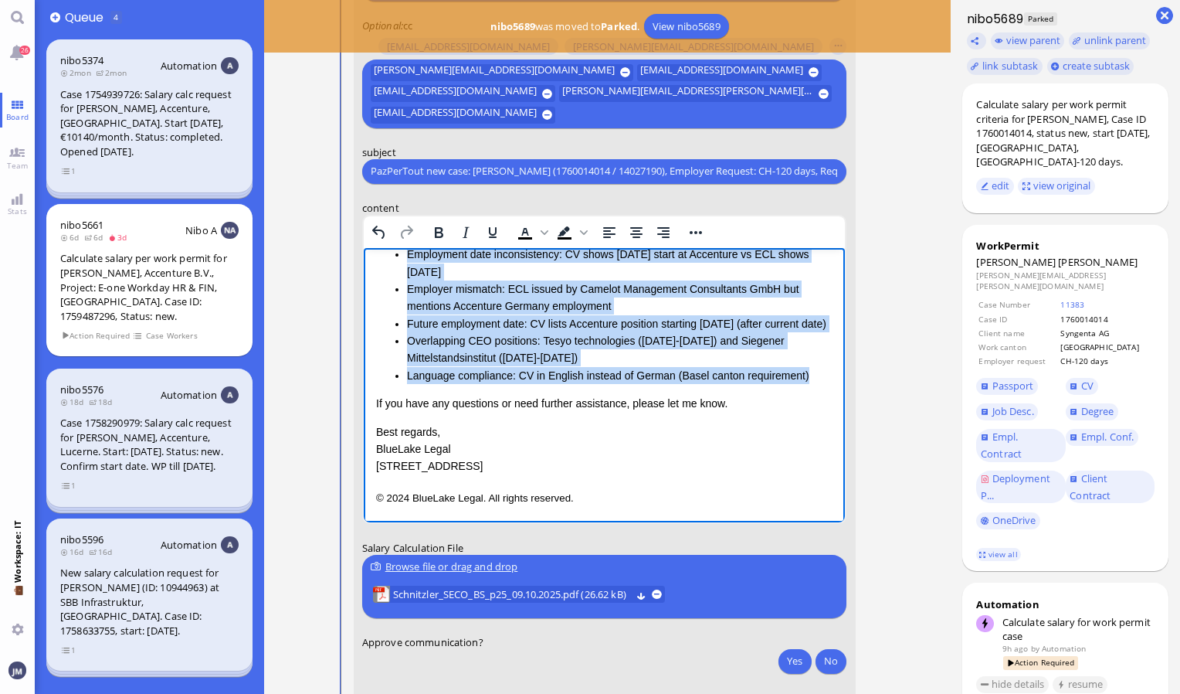
drag, startPoint x: 376, startPoint y: 263, endPoint x: 819, endPoint y: 376, distance: 457.4
click at [819, 376] on div "Dear [PERSON_NAME], I hope this message finds you well. I'm writing to let you …" at bounding box center [603, 268] width 457 height 411
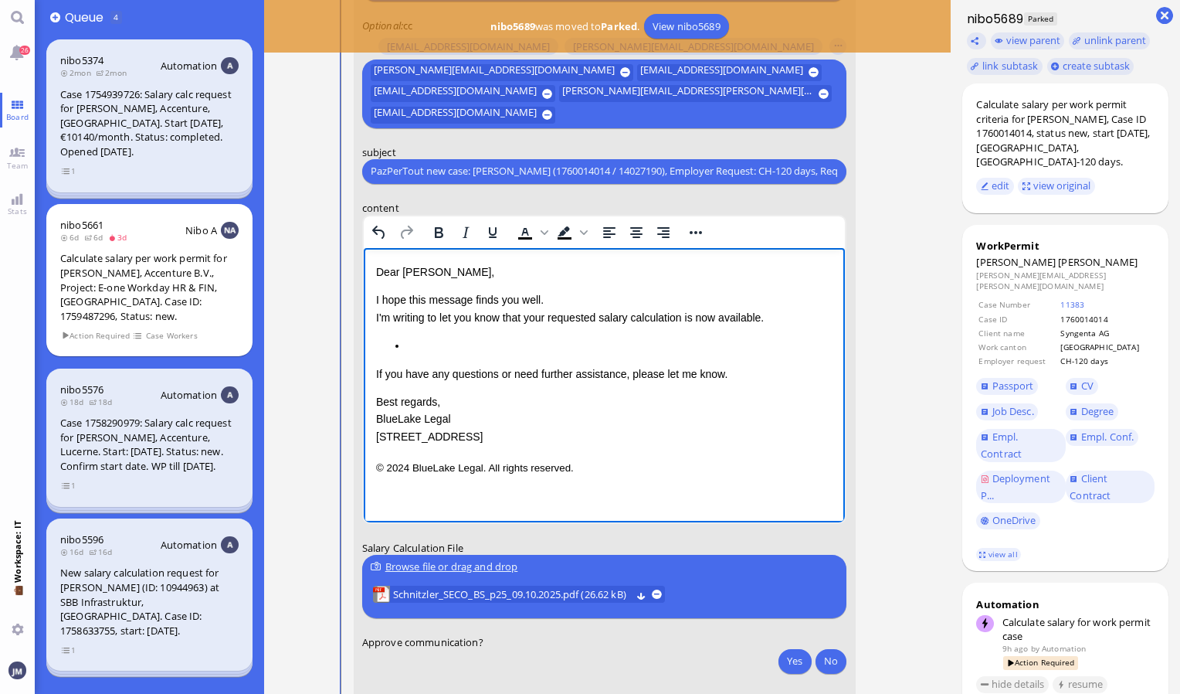
scroll to position [0, 0]
click at [646, 347] on span "Kindly note that the regular lead time for [DEMOGRAPHIC_DATA] residents in X is…" at bounding box center [595, 344] width 441 height 12
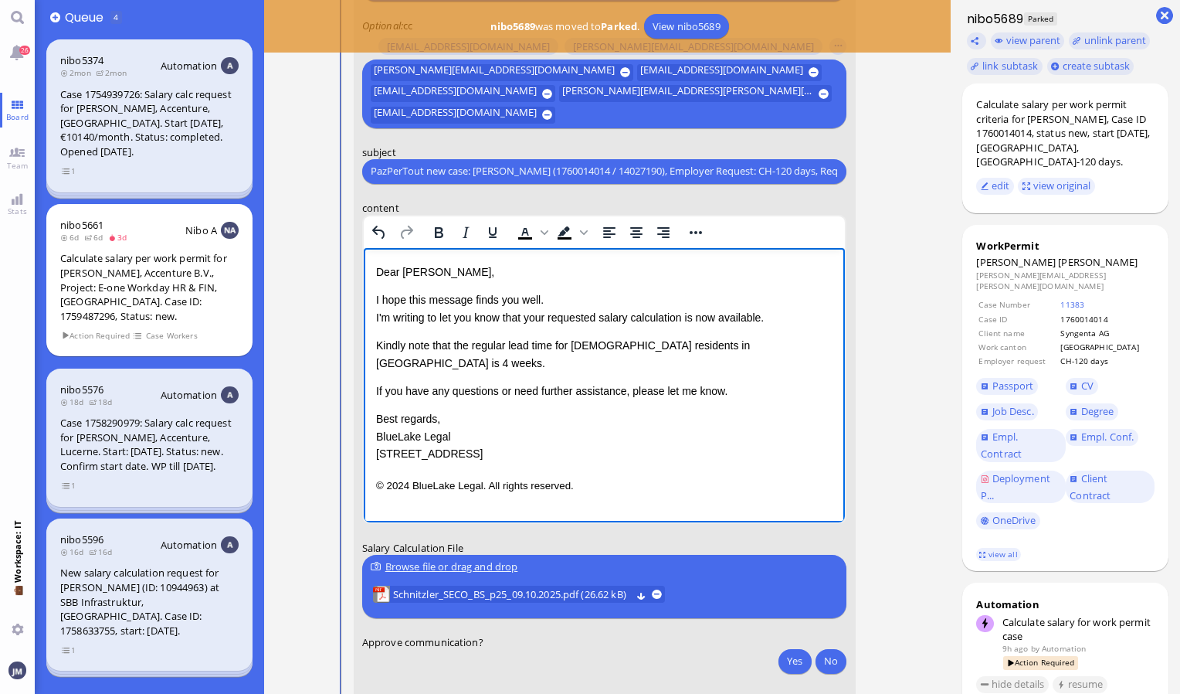
click at [651, 345] on span "Kindly note that the regular lead time for [DEMOGRAPHIC_DATA] residents in [GEO…" at bounding box center [562, 352] width 374 height 29
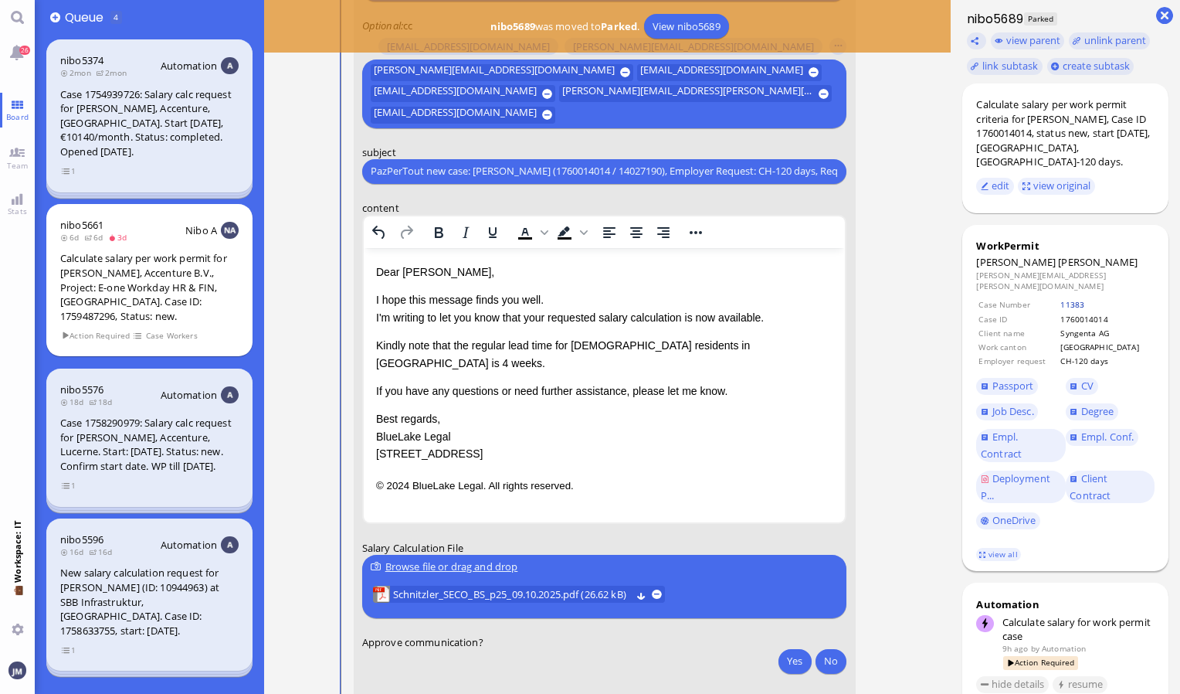
click at [1084, 299] on link "11383" at bounding box center [1072, 304] width 24 height 11
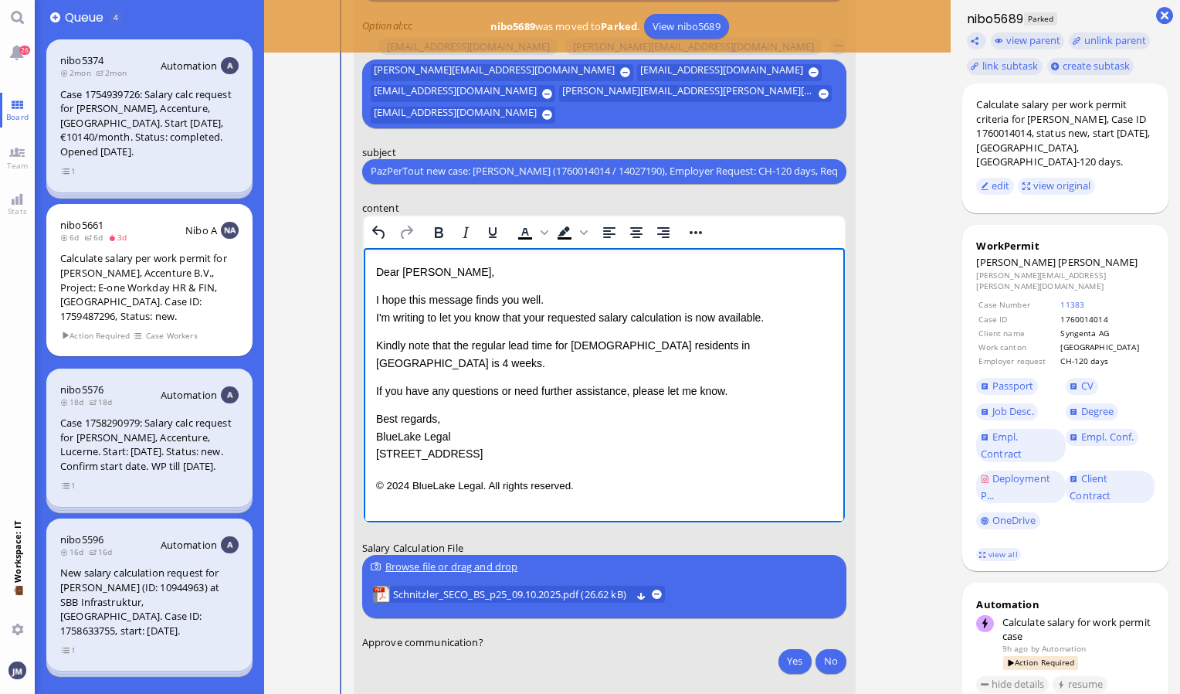
click at [690, 345] on span "Kindly note that the regular lead time for [DEMOGRAPHIC_DATA] residents in [GEO…" at bounding box center [562, 352] width 374 height 29
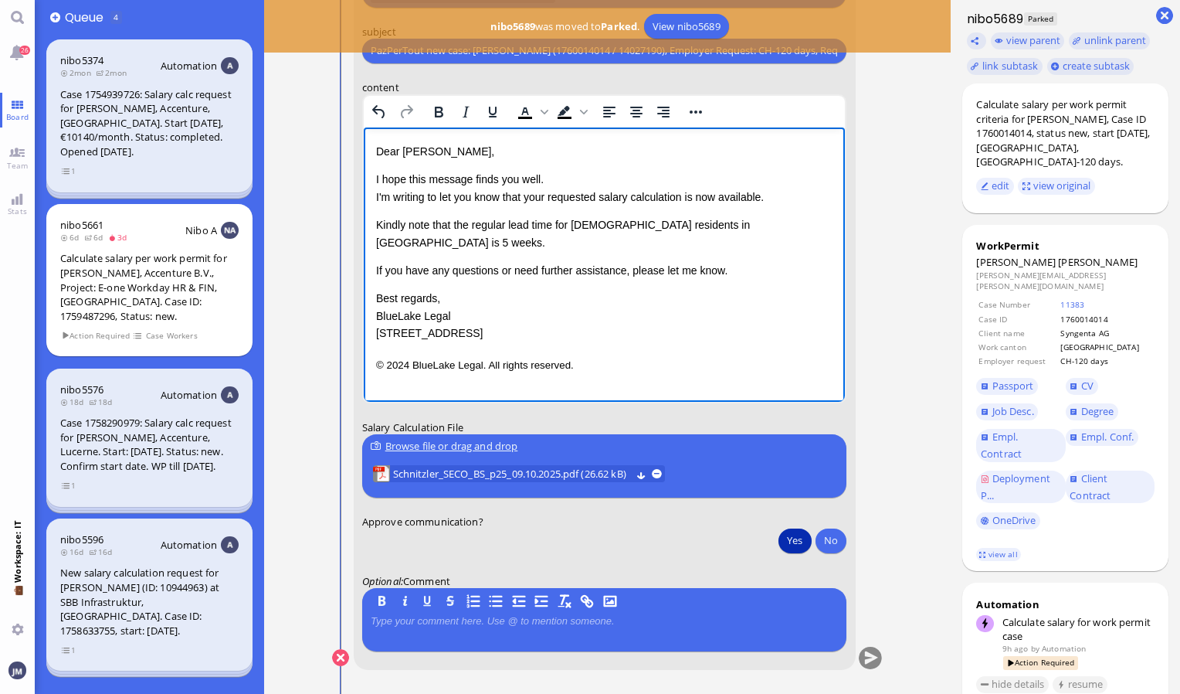
click at [791, 539] on button "Yes" at bounding box center [794, 539] width 32 height 25
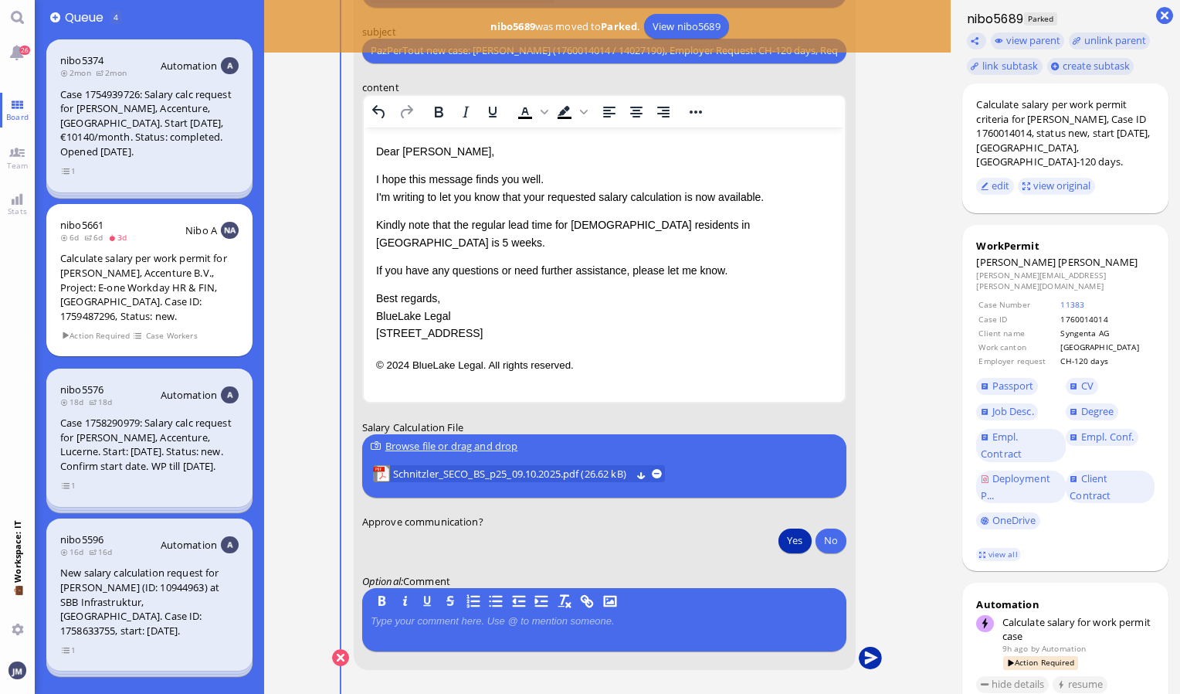
click at [869, 661] on button "submit" at bounding box center [870, 657] width 23 height 23
click at [26, 53] on span "26" at bounding box center [25, 50] width 11 height 9
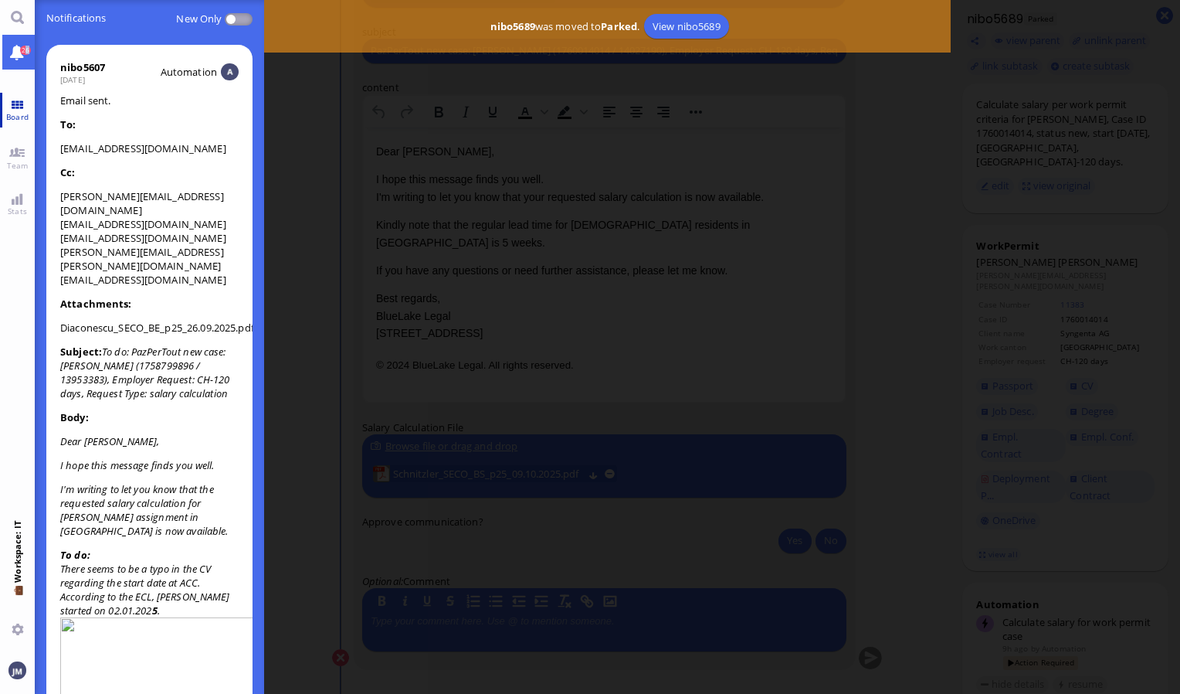
drag, startPoint x: 26, startPoint y: 53, endPoint x: 18, endPoint y: 107, distance: 54.0
click at [18, 107] on link "Board" at bounding box center [17, 110] width 35 height 35
